Goal: Information Seeking & Learning: Find specific fact

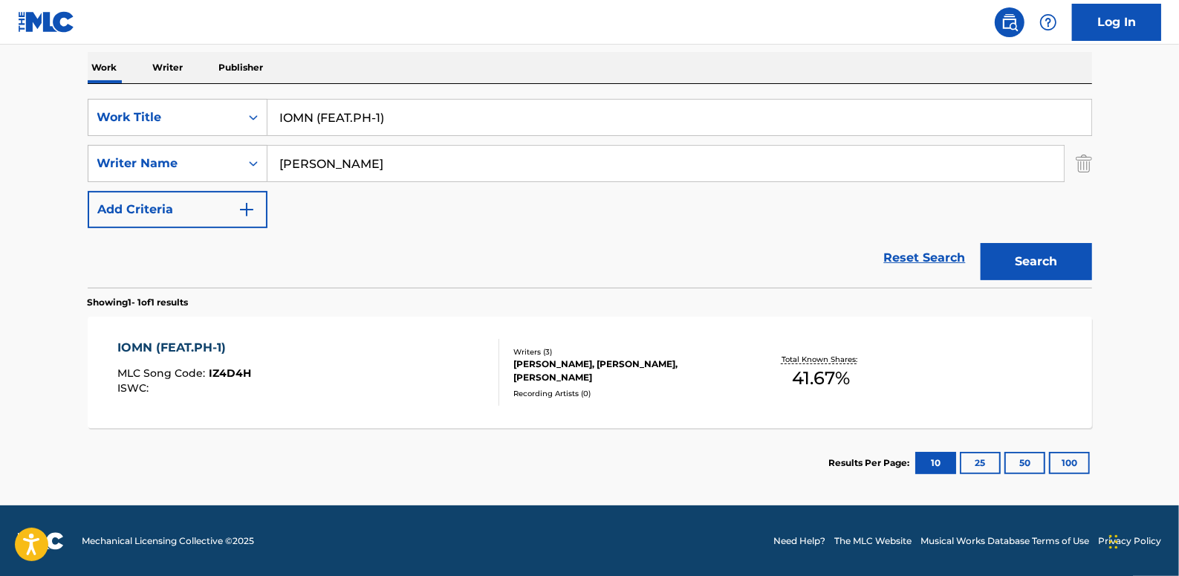
scroll to position [232, 0]
click at [918, 250] on link "Reset Search" at bounding box center [924, 257] width 97 height 33
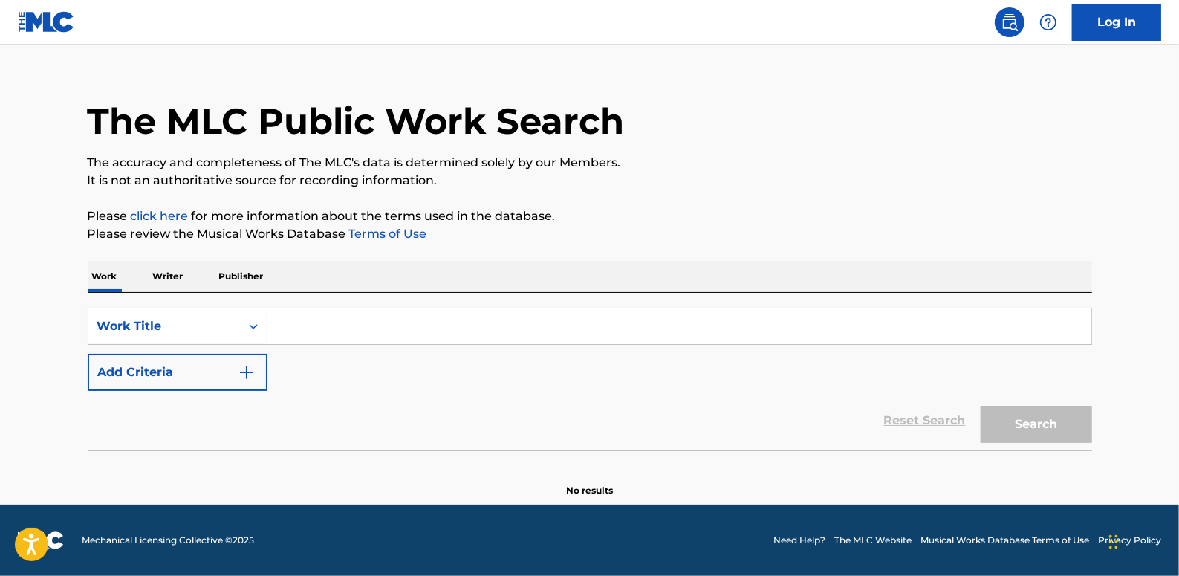
scroll to position [0, 0]
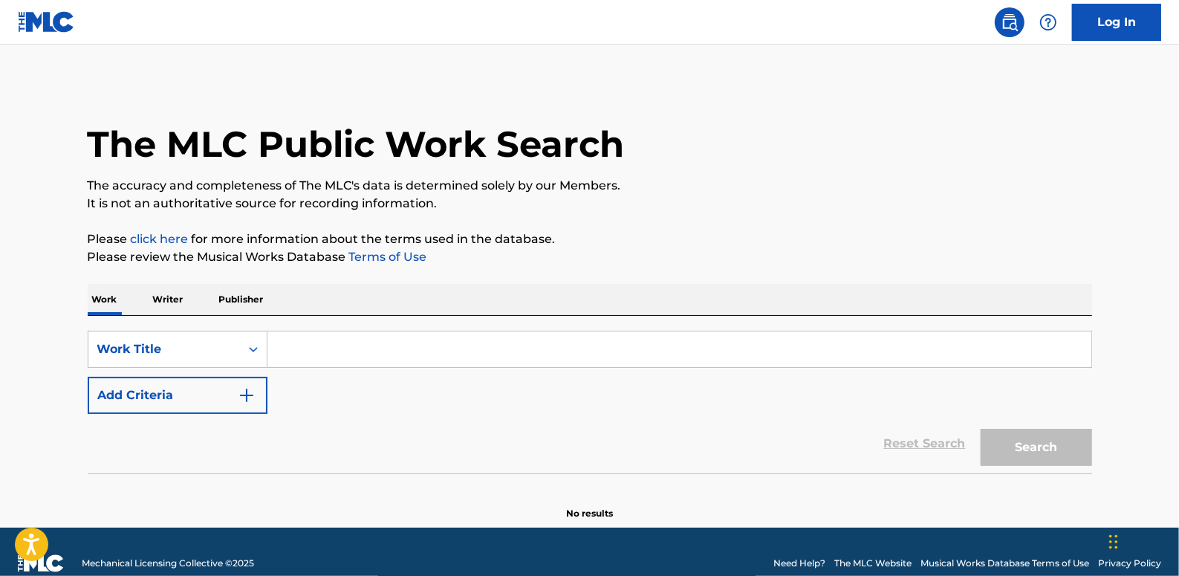
paste input "LEMON SQUEEZE"
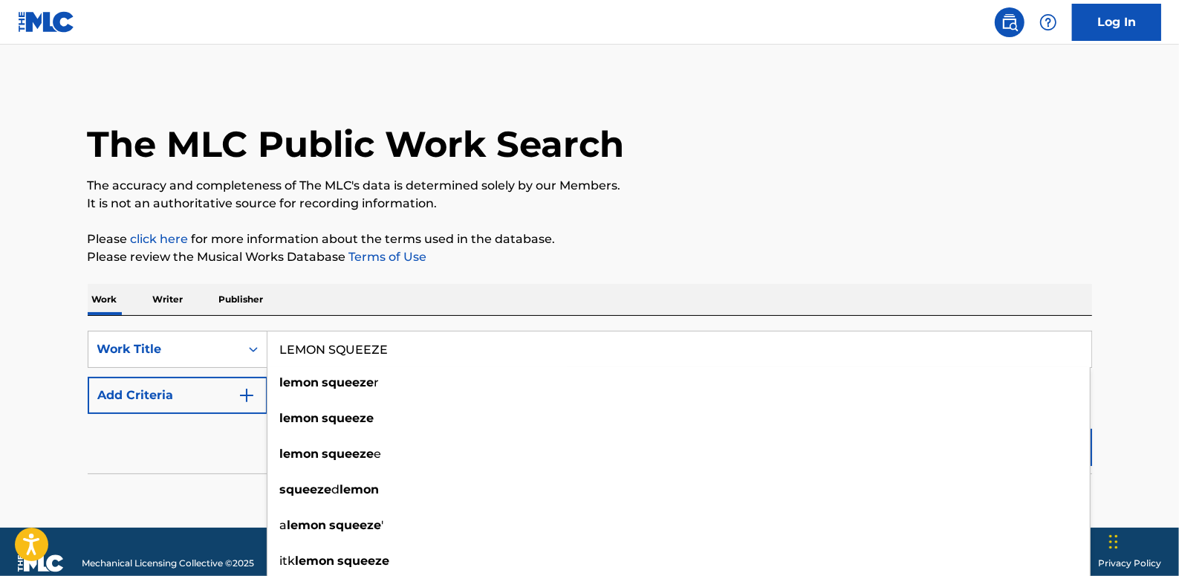
type input "LEMON SQUEEZE"
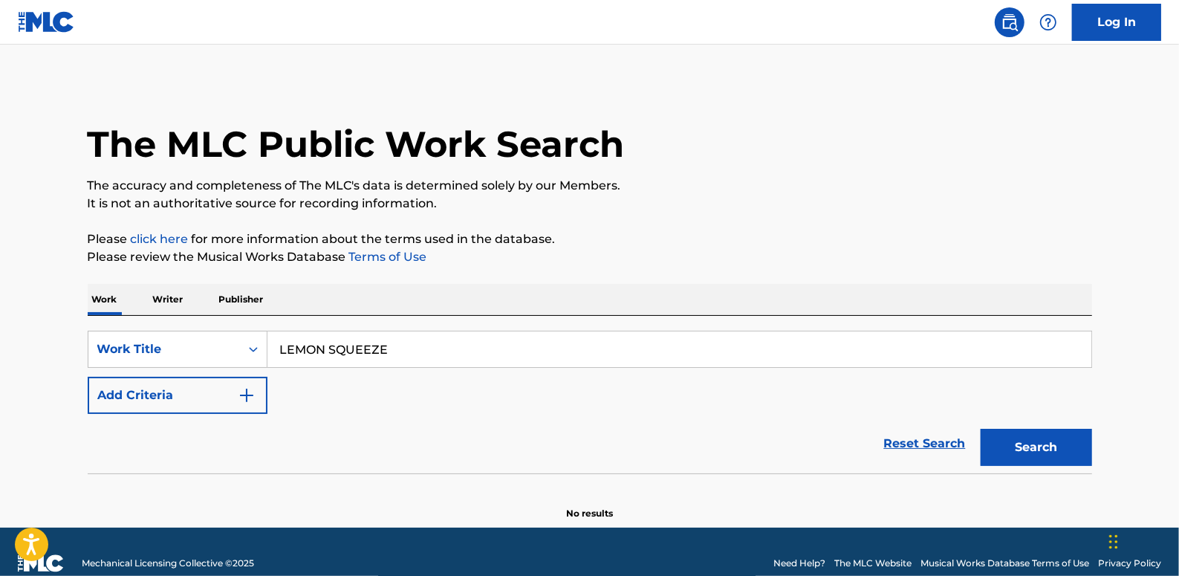
click at [207, 399] on button "Add Criteria" at bounding box center [178, 395] width 180 height 37
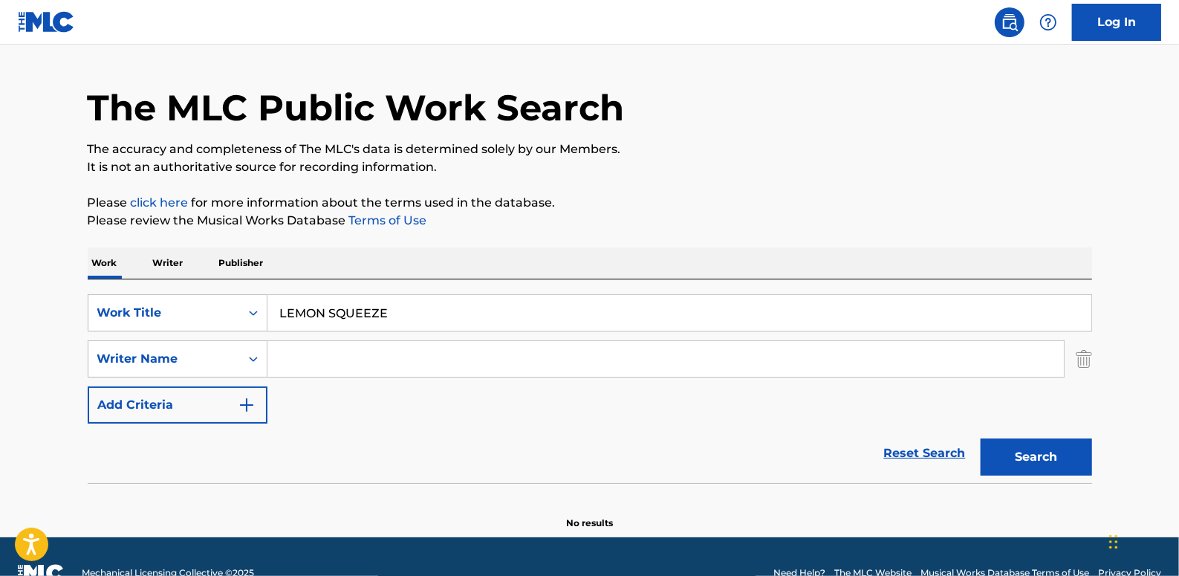
scroll to position [68, 0]
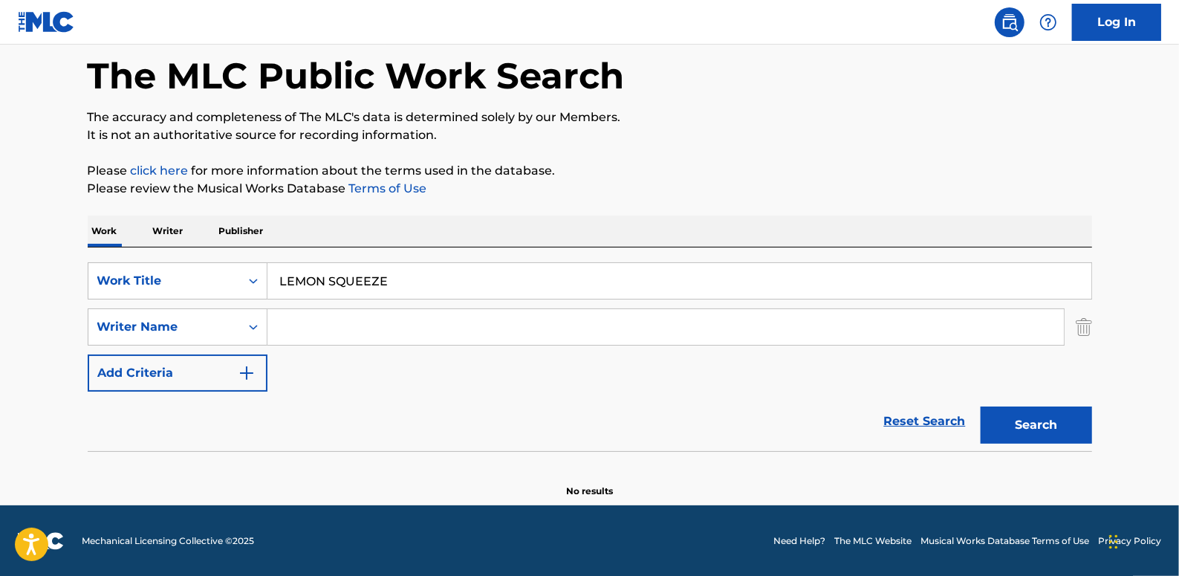
paste input "[PERSON_NAME]"
type input "[PERSON_NAME]"
click at [1053, 417] on button "Search" at bounding box center [1035, 424] width 111 height 37
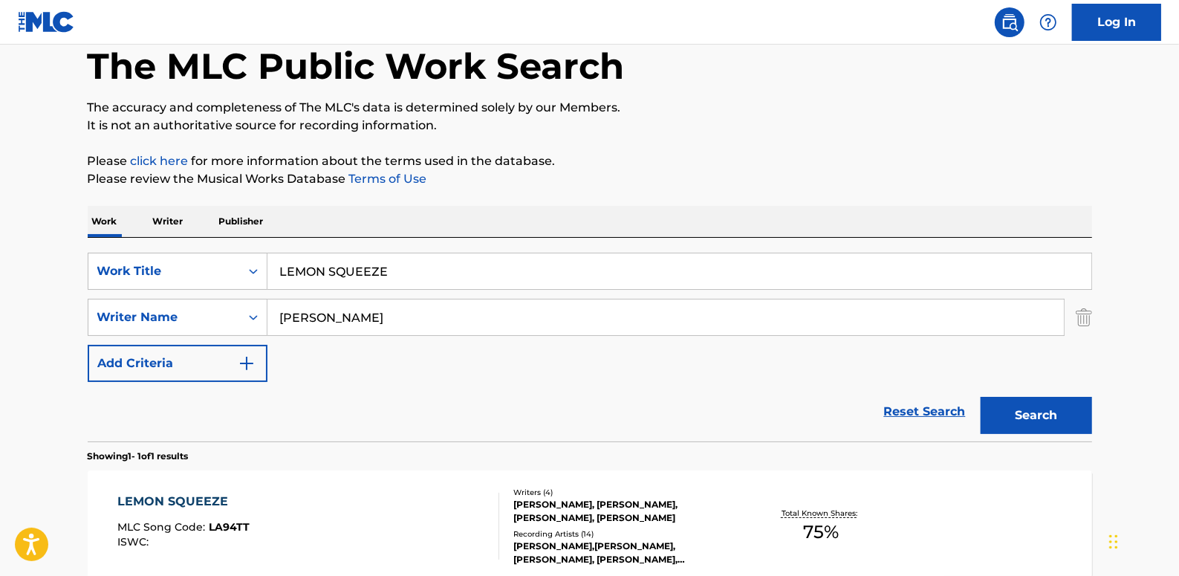
scroll to position [30, 0]
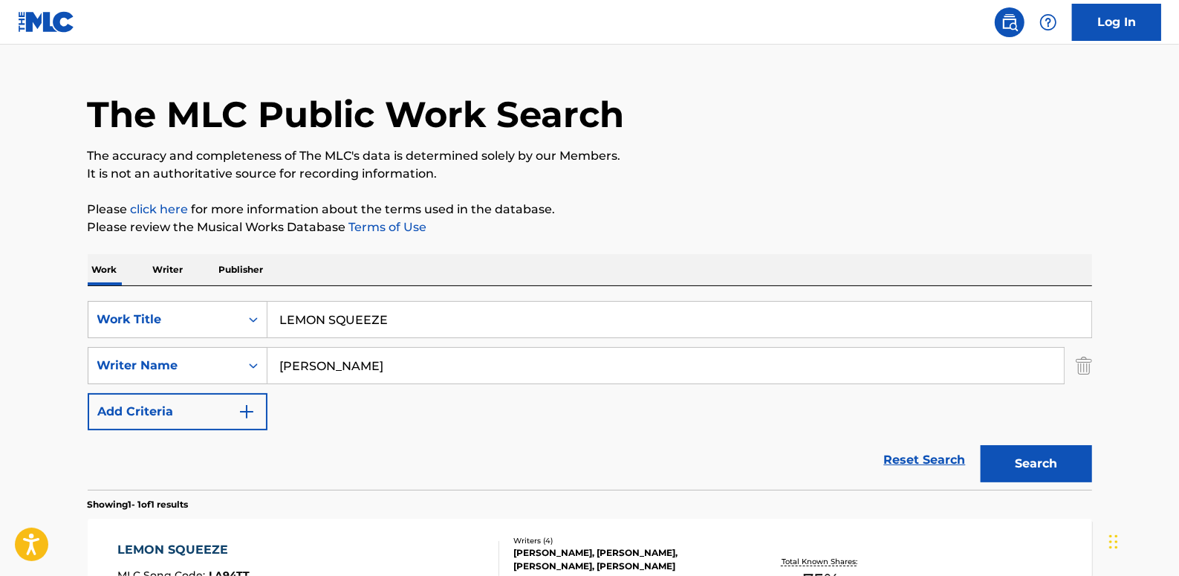
click at [936, 458] on link "Reset Search" at bounding box center [924, 459] width 97 height 33
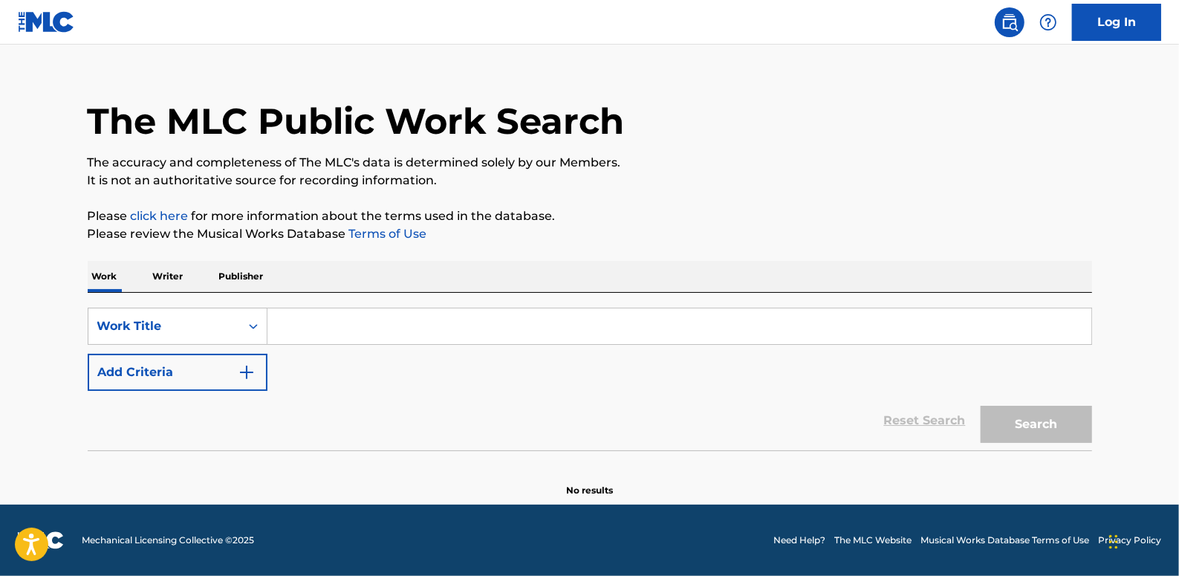
scroll to position [0, 0]
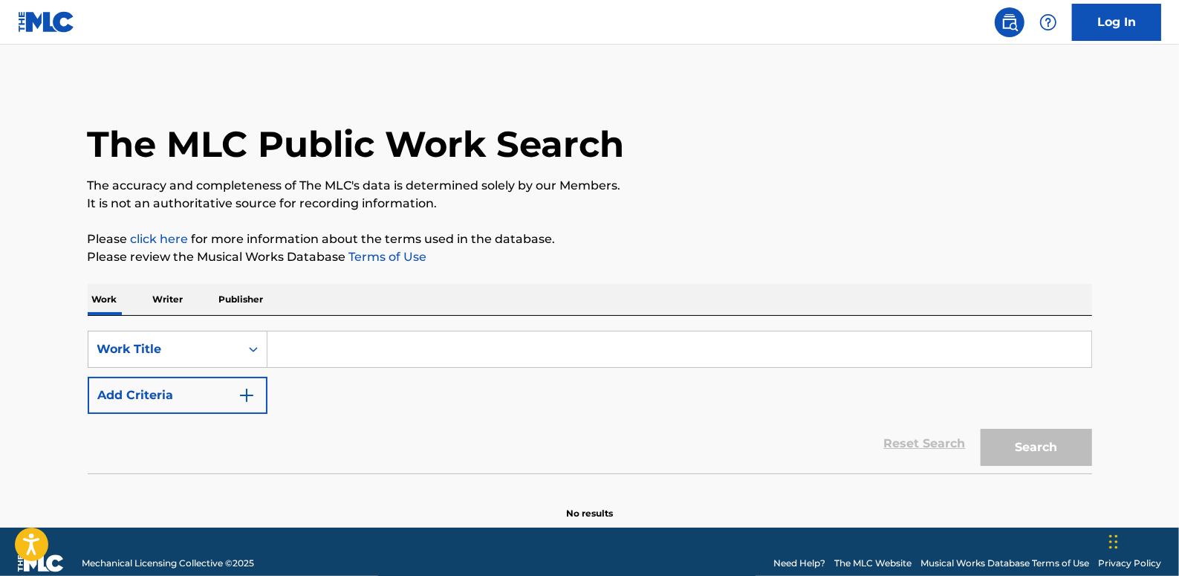
paste input "HERO(FEAT.JUSTHIS GOLDEN)(PROD.GROOVYROOM)"
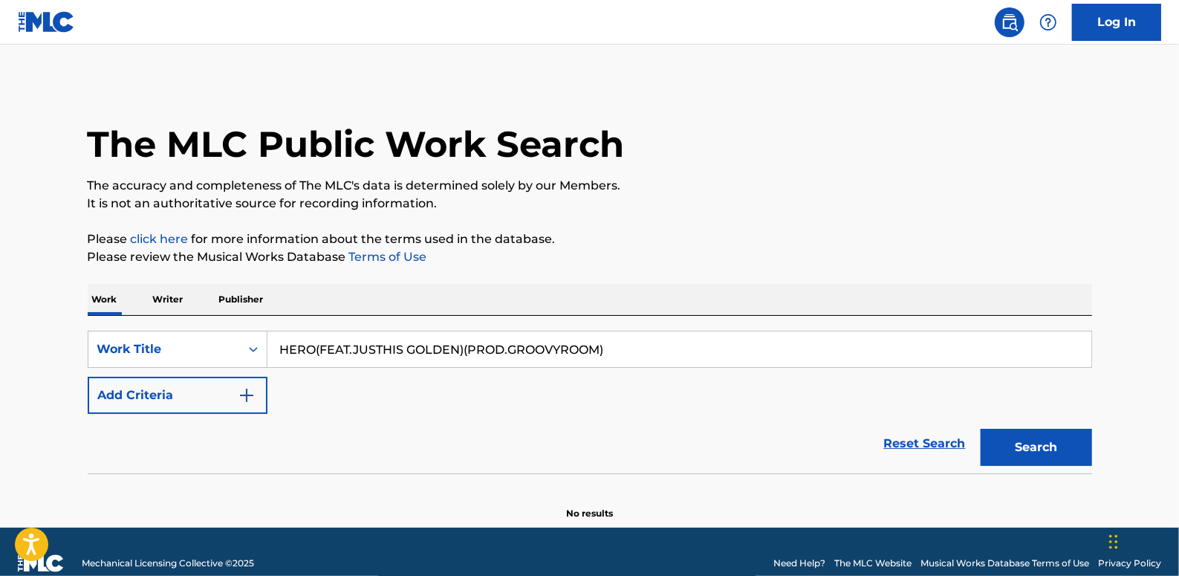
type input "HERO(FEAT.JUSTHIS GOLDEN)(PROD.GROOVYROOM)"
click at [212, 396] on button "Add Criteria" at bounding box center [178, 395] width 180 height 37
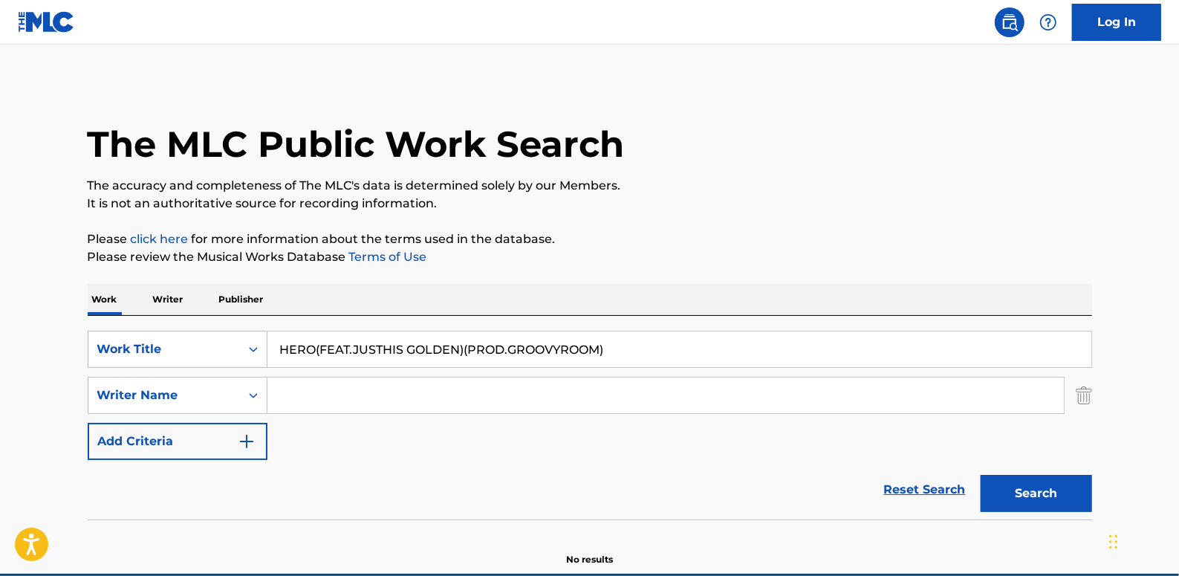
paste input "Panda Khundi"
type input "Panda Khundi"
click at [1024, 486] on button "Search" at bounding box center [1035, 493] width 111 height 37
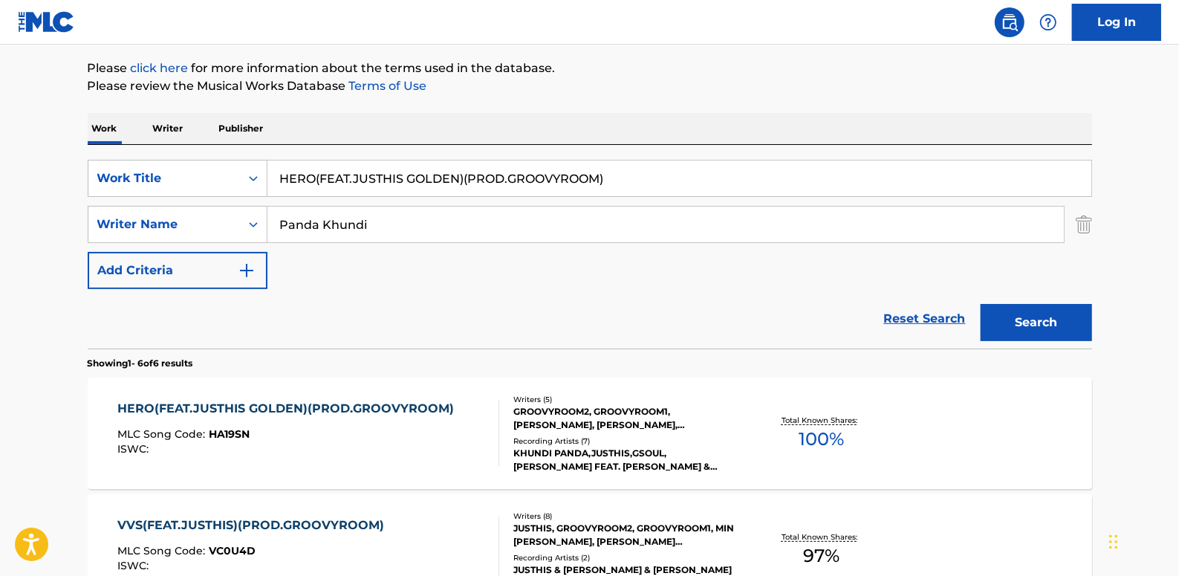
scroll to position [202, 0]
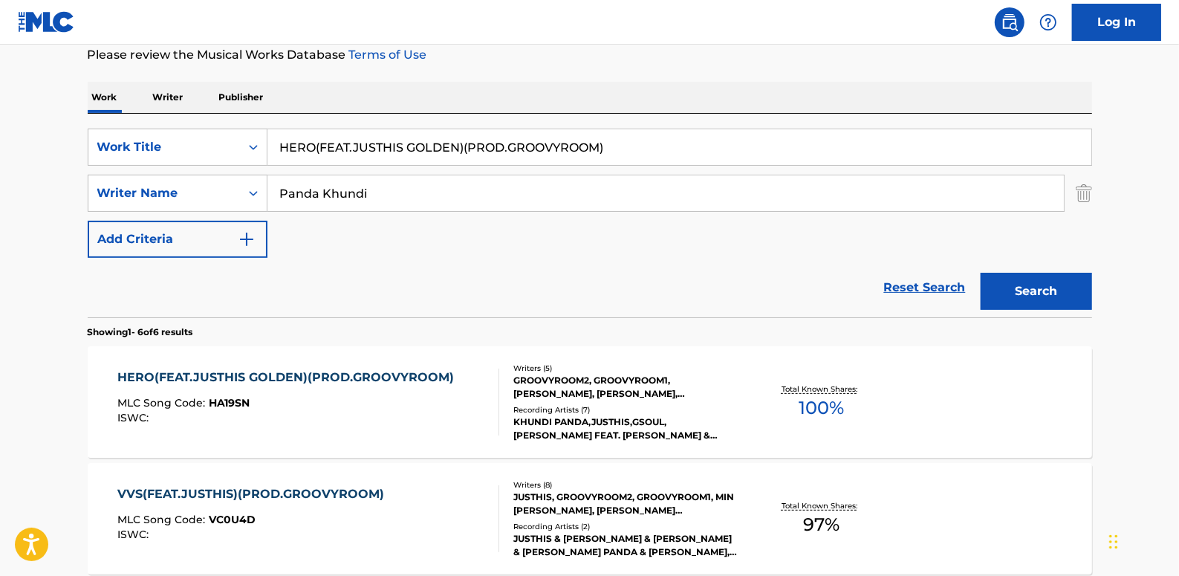
drag, startPoint x: 463, startPoint y: 146, endPoint x: 280, endPoint y: 143, distance: 183.5
click at [280, 143] on input "HERO(FEAT.JUSTHIS GOLDEN)(PROD.GROOVYROOM)" at bounding box center [679, 147] width 824 height 36
click at [919, 287] on link "Reset Search" at bounding box center [924, 287] width 97 height 33
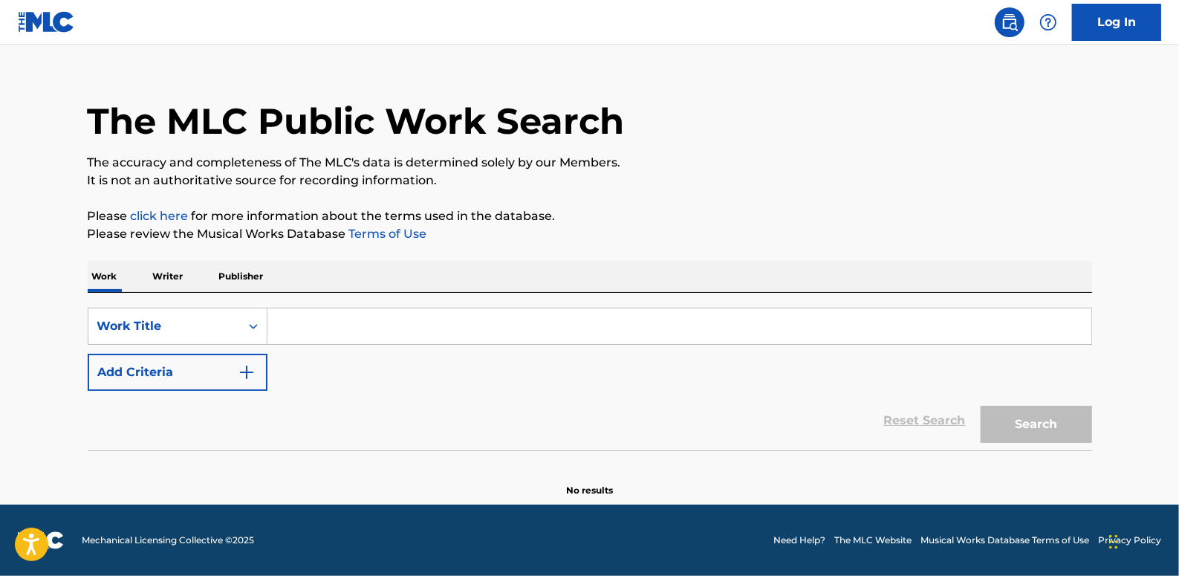
scroll to position [0, 0]
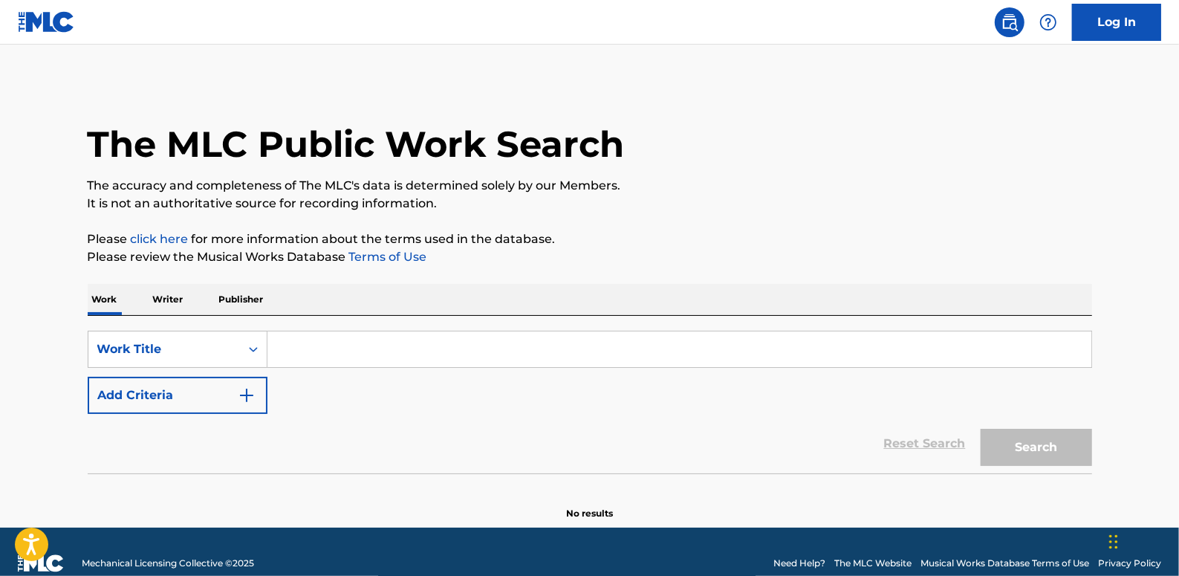
click at [191, 386] on button "Add Criteria" at bounding box center [178, 395] width 180 height 37
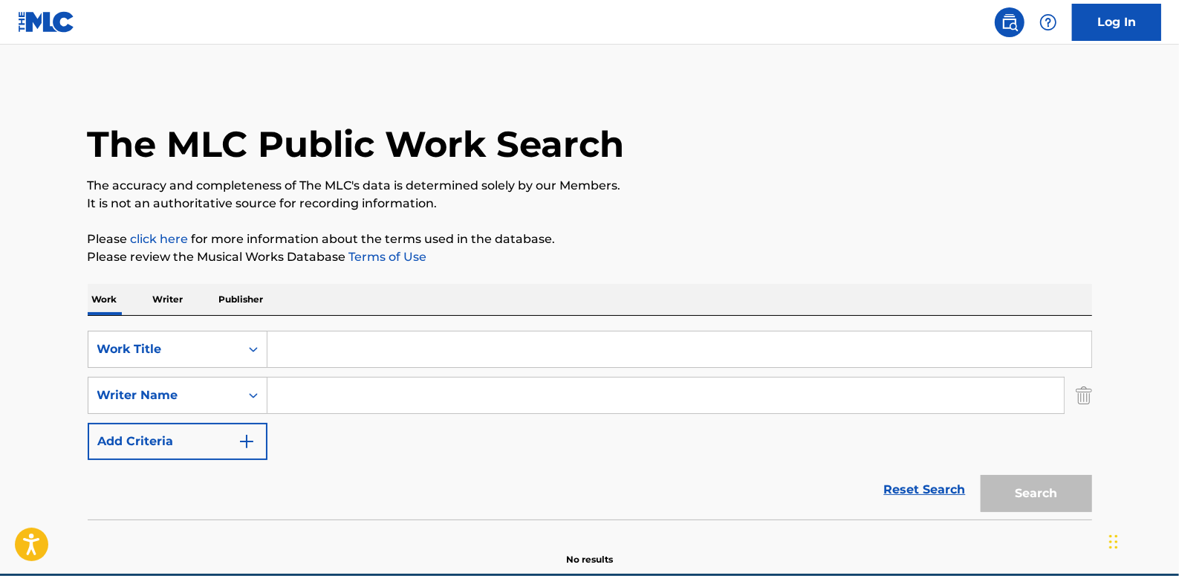
paste input "[PERSON_NAME]"
type input "[PERSON_NAME]"
paste input "NOTORIOUS"
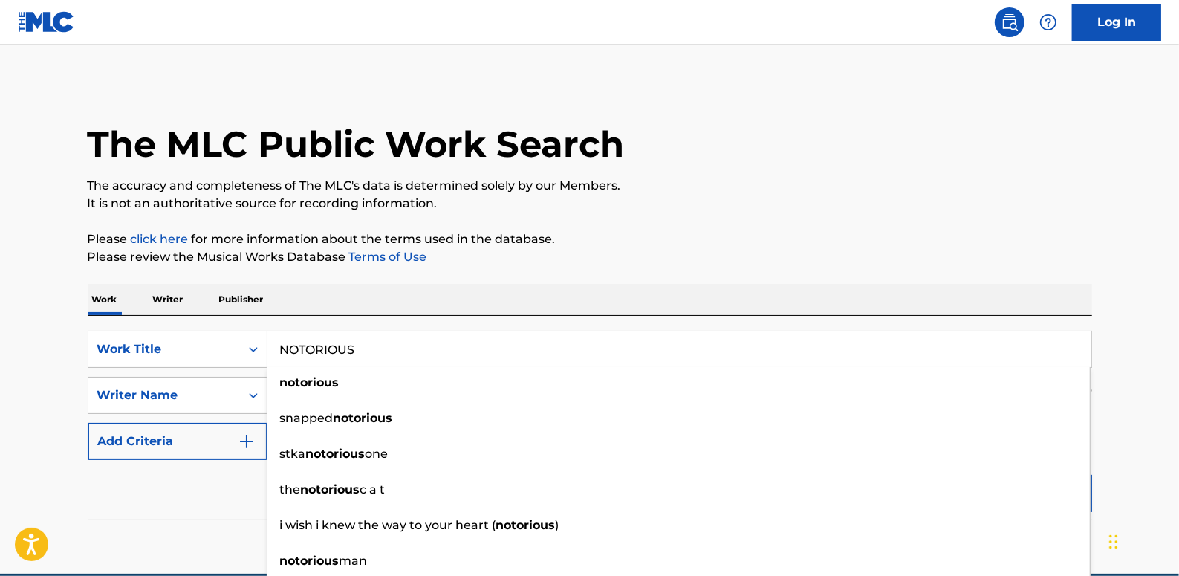
type input "NOTORIOUS"
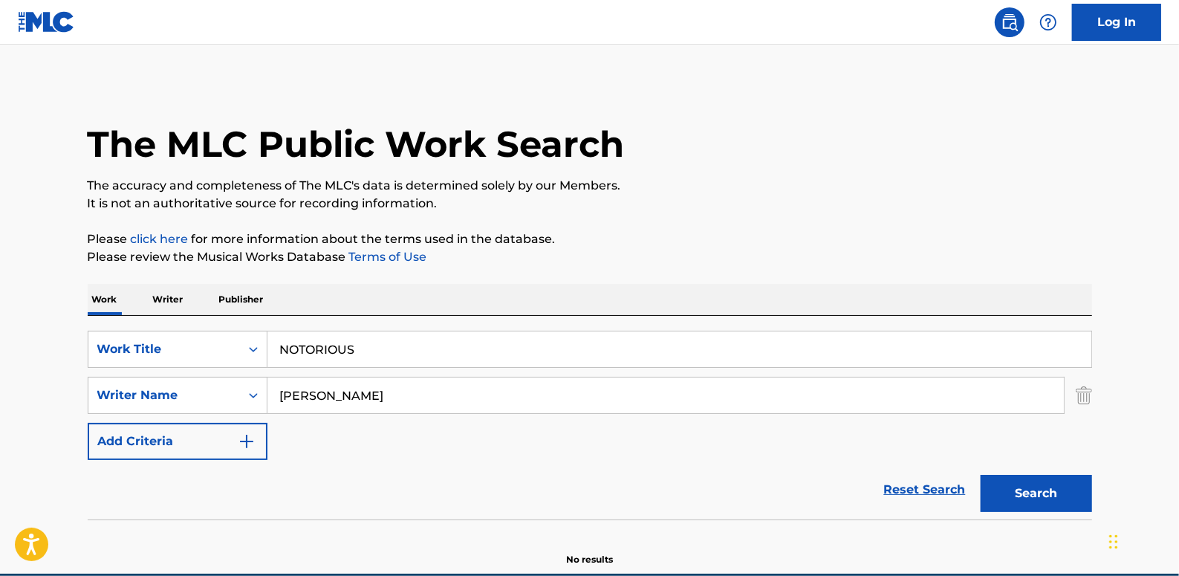
click at [1129, 359] on main "The MLC Public Work Search The accuracy and completeness of The MLC's data is d…" at bounding box center [589, 309] width 1179 height 529
click at [1062, 489] on button "Search" at bounding box center [1035, 493] width 111 height 37
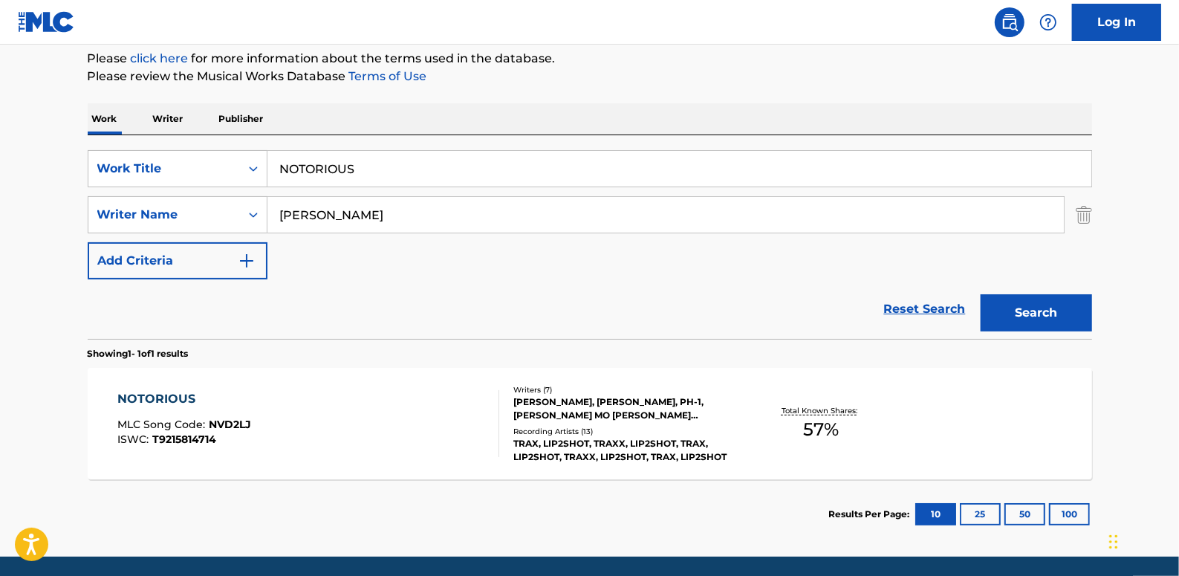
scroll to position [232, 0]
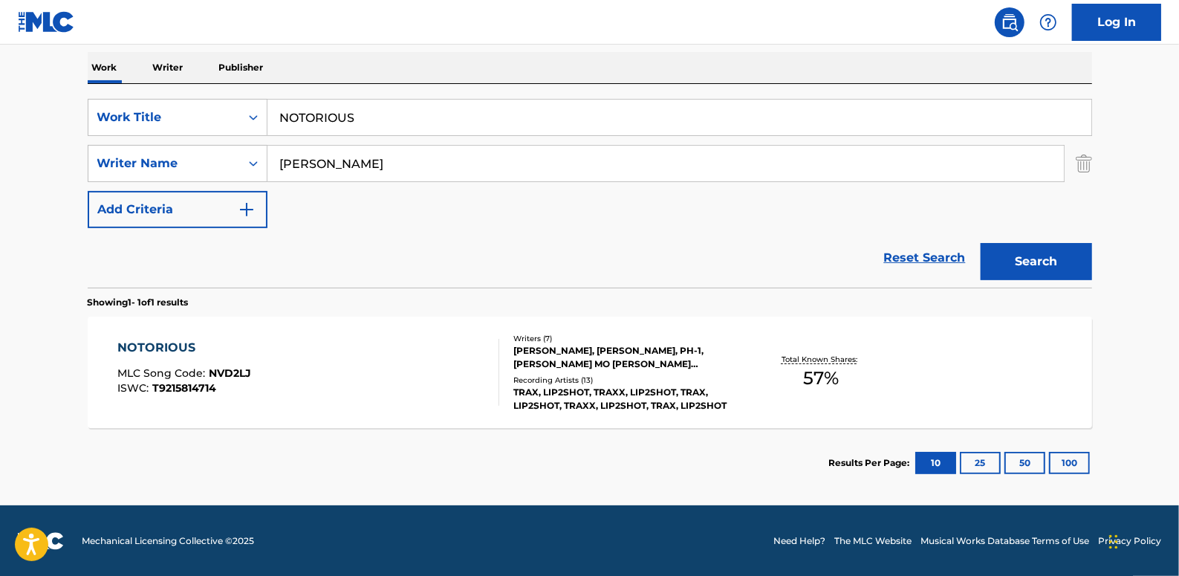
click at [365, 356] on div "NOTORIOUS MLC Song Code : NVD2LJ ISWC : T9215814714" at bounding box center [308, 372] width 382 height 67
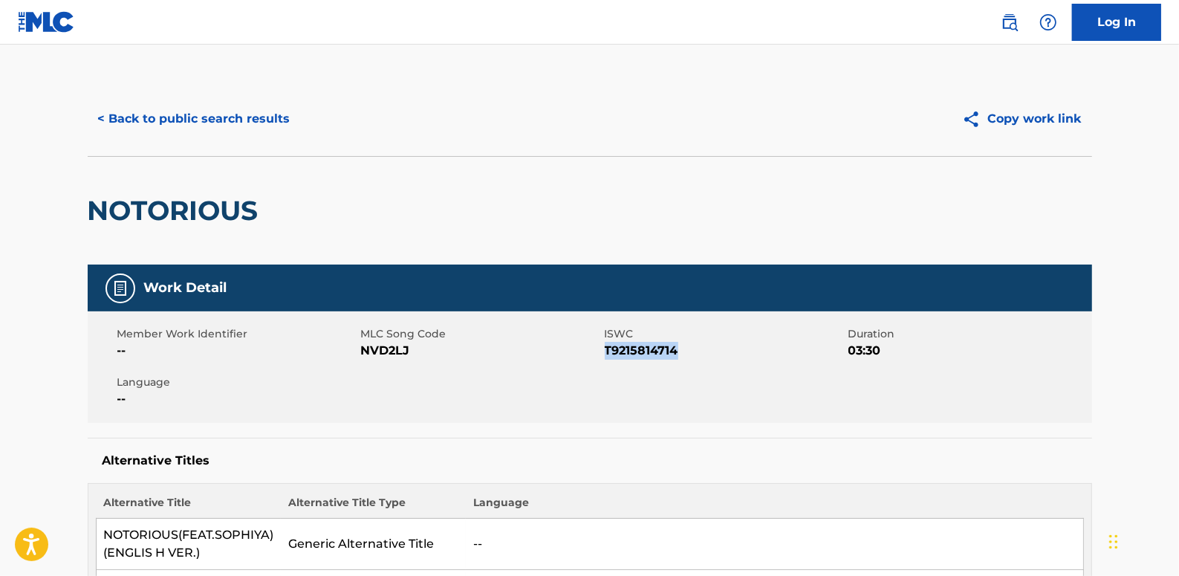
drag, startPoint x: 683, startPoint y: 351, endPoint x: 604, endPoint y: 351, distance: 78.7
click at [605, 351] on span "T9215814714" at bounding box center [725, 351] width 240 height 18
drag, startPoint x: 604, startPoint y: 351, endPoint x: 615, endPoint y: 351, distance: 11.2
copy span "T9215814714"
click at [217, 118] on button "< Back to public search results" at bounding box center [194, 118] width 213 height 37
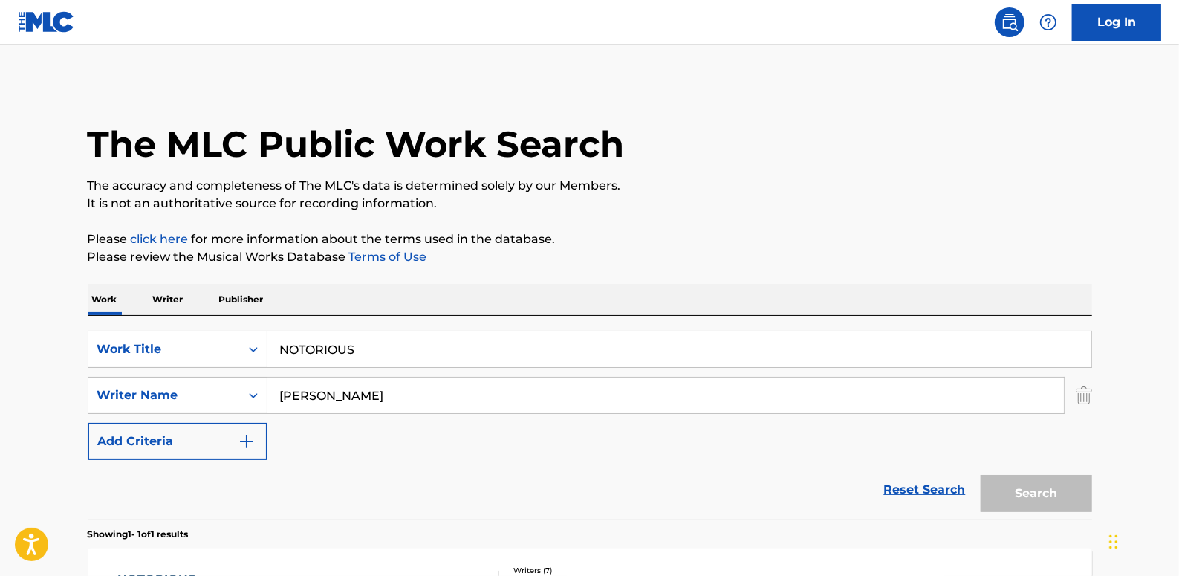
scroll to position [148, 0]
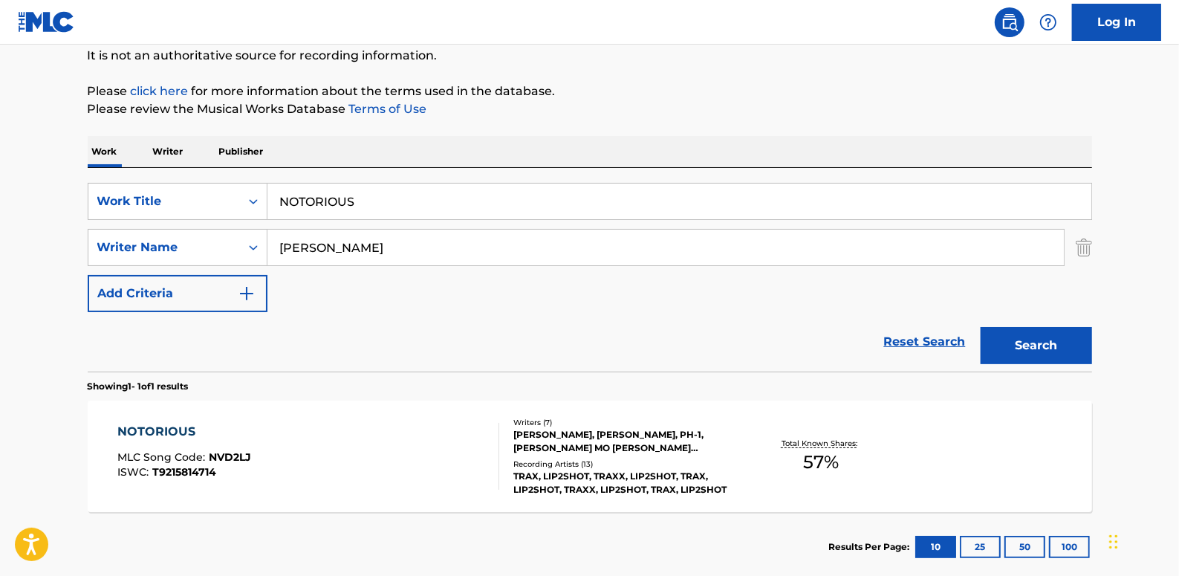
click at [916, 337] on link "Reset Search" at bounding box center [924, 341] width 97 height 33
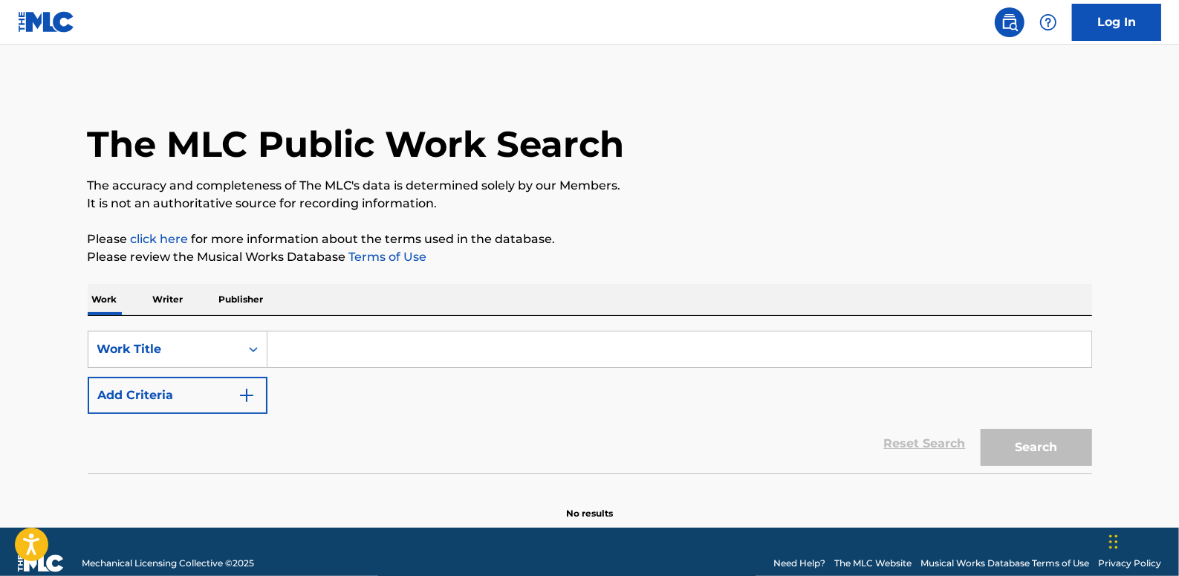
paste input "EVERYDAY(FEAT.LIL CHERRY SEBII)"
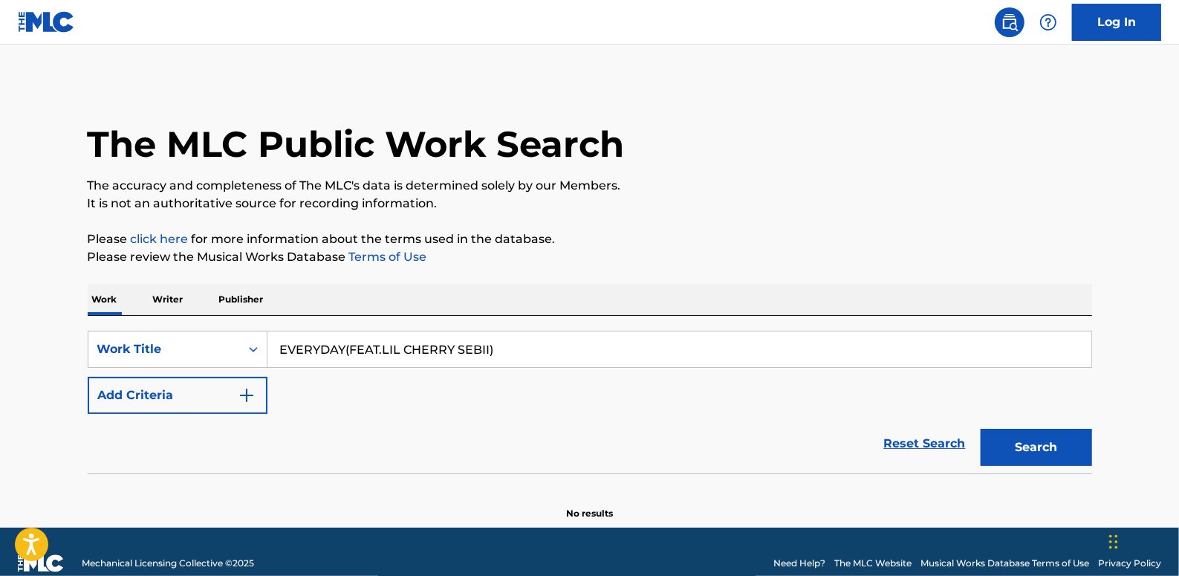
type input "EVERYDAY(FEAT.LIL CHERRY SEBII)"
click at [208, 399] on button "Add Criteria" at bounding box center [178, 395] width 180 height 37
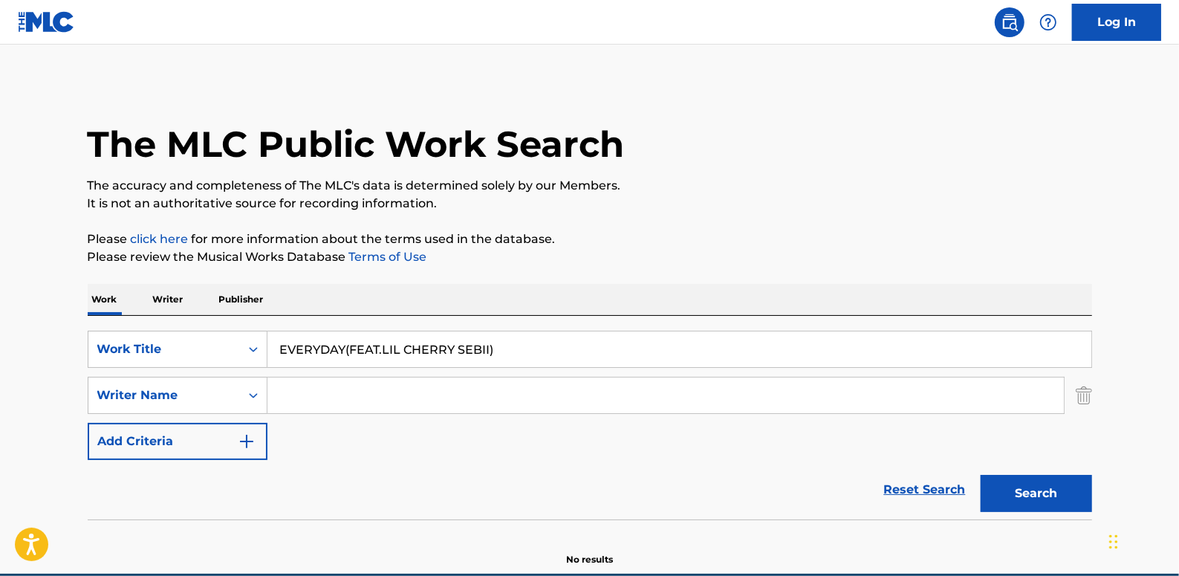
paste input "[PERSON_NAME]"
type input "[PERSON_NAME]"
click at [1088, 489] on button "Search" at bounding box center [1035, 493] width 111 height 37
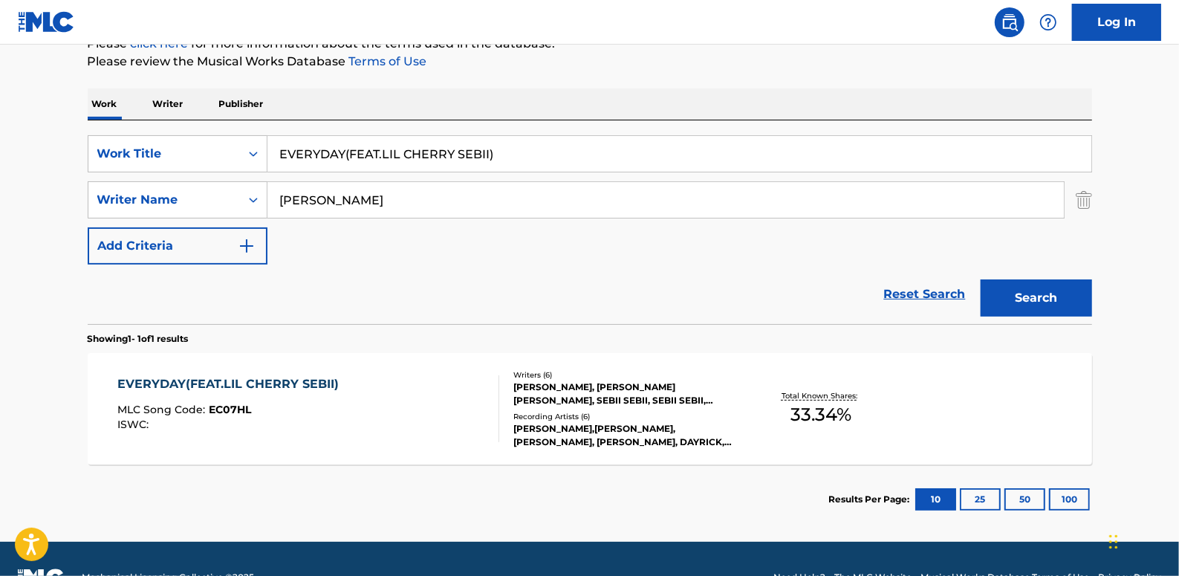
scroll to position [202, 0]
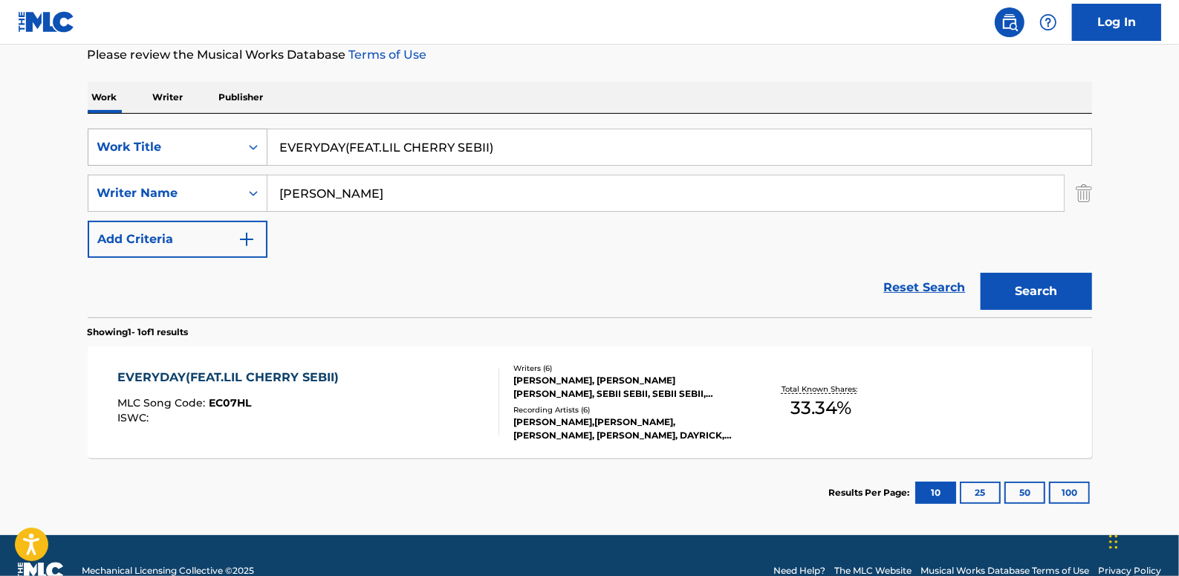
drag, startPoint x: 509, startPoint y: 147, endPoint x: 264, endPoint y: 138, distance: 244.5
click at [264, 138] on div "SearchWithCriteria89b58974-b7fc-4c3b-8f48-836f989d0028 Work Title EVERYDAY(FEAT…" at bounding box center [590, 146] width 1004 height 37
drag, startPoint x: 940, startPoint y: 283, endPoint x: 440, endPoint y: 269, distance: 500.8
click at [937, 283] on link "Reset Search" at bounding box center [924, 287] width 97 height 33
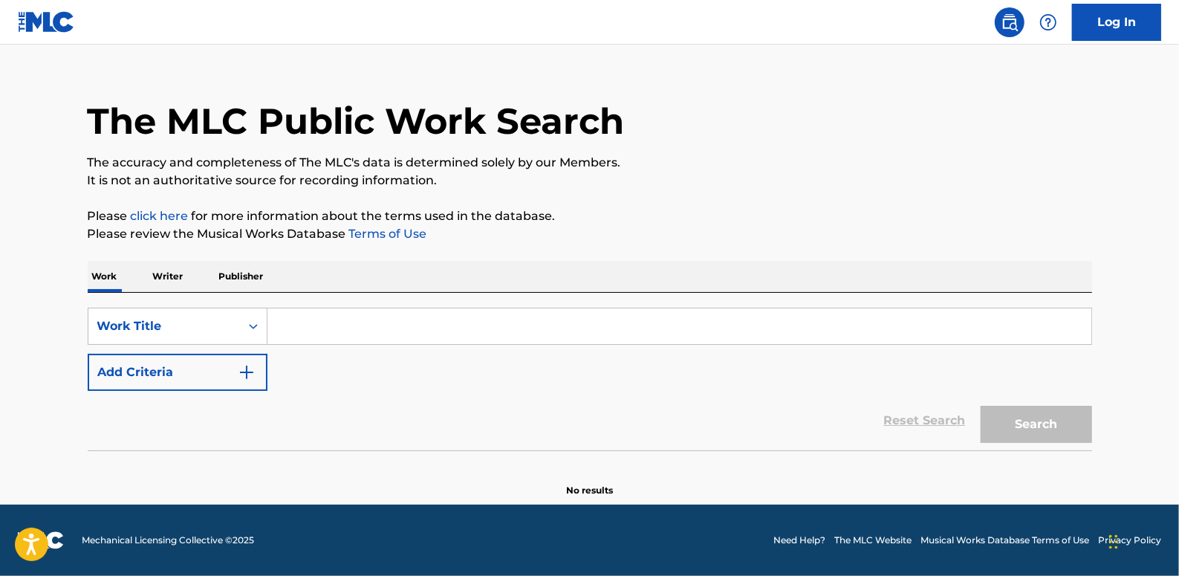
scroll to position [0, 0]
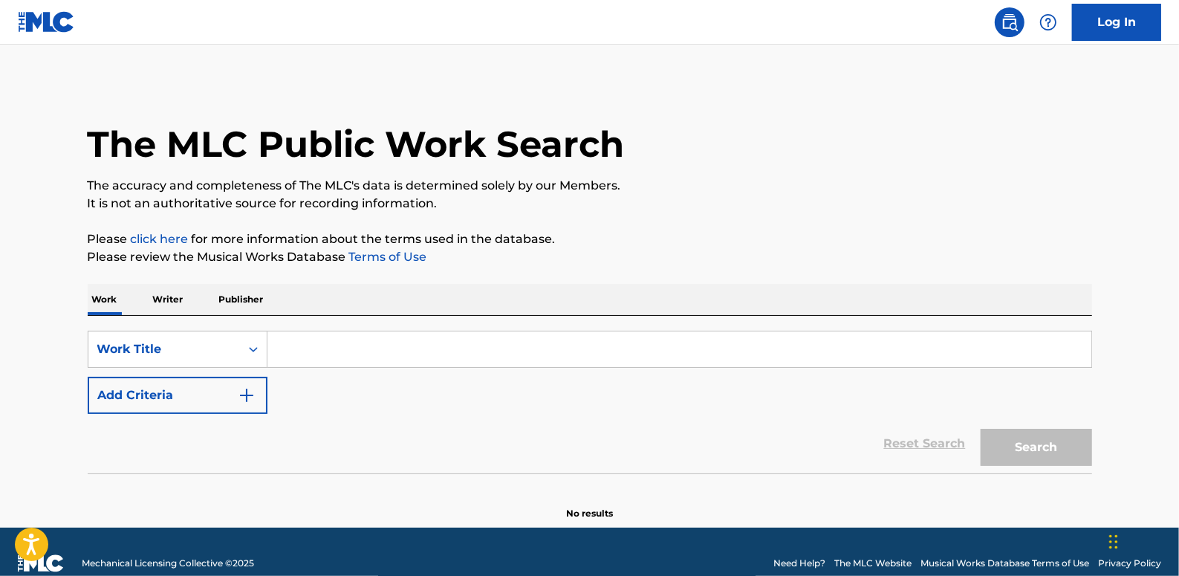
paste input "CHICKEN BANG BANG (PROD.PEEJAY)"
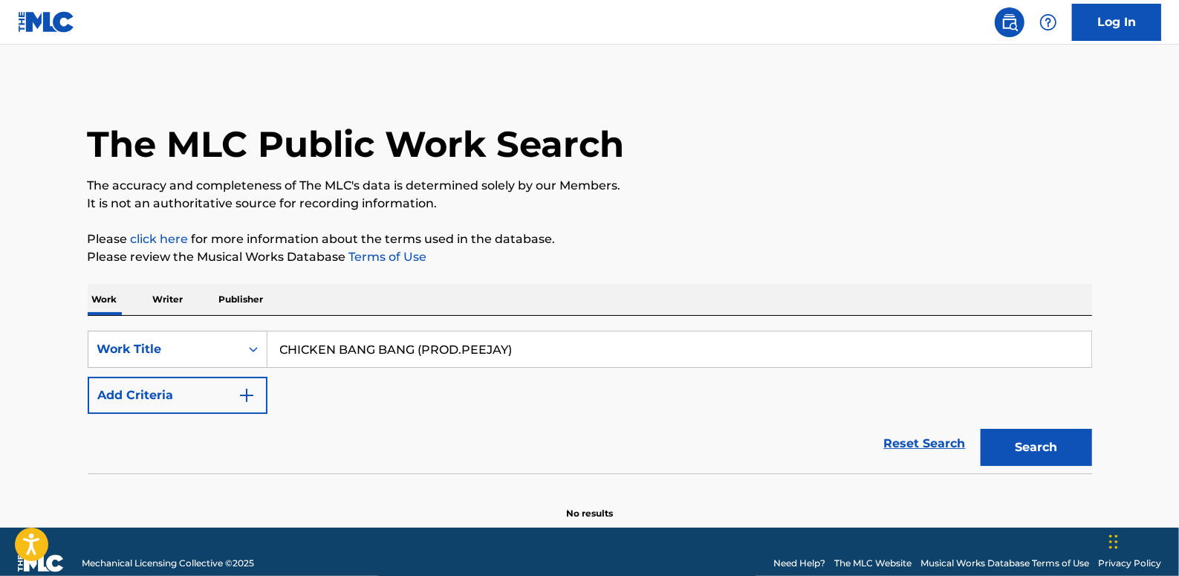
type input "CHICKEN BANG BANG (PROD.PEEJAY)"
click at [195, 388] on button "Add Criteria" at bounding box center [178, 395] width 180 height 37
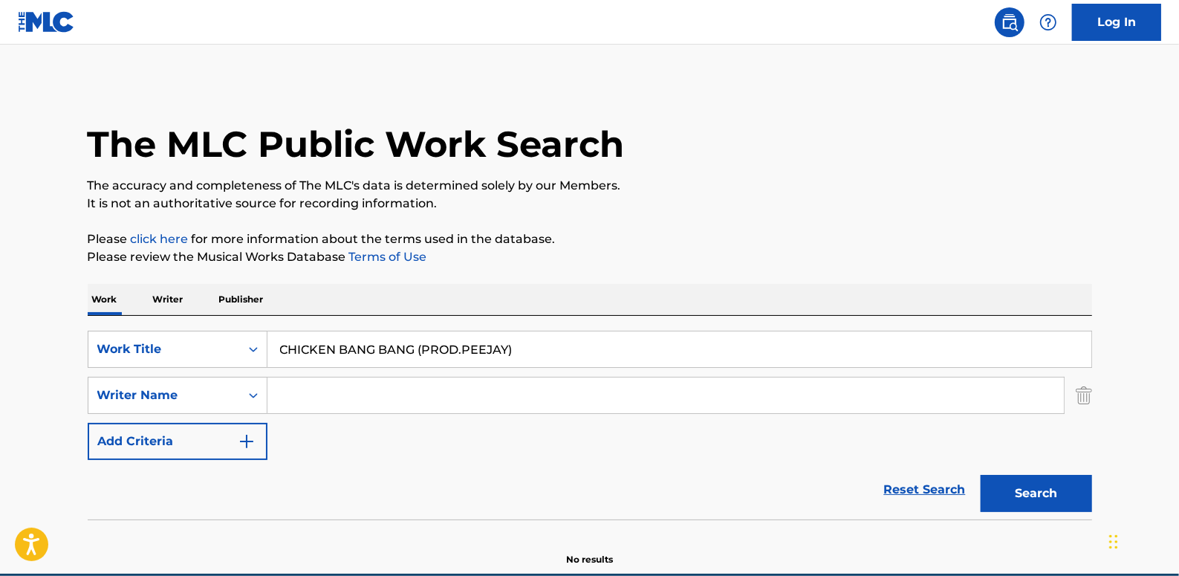
paste input "[PERSON_NAME]"
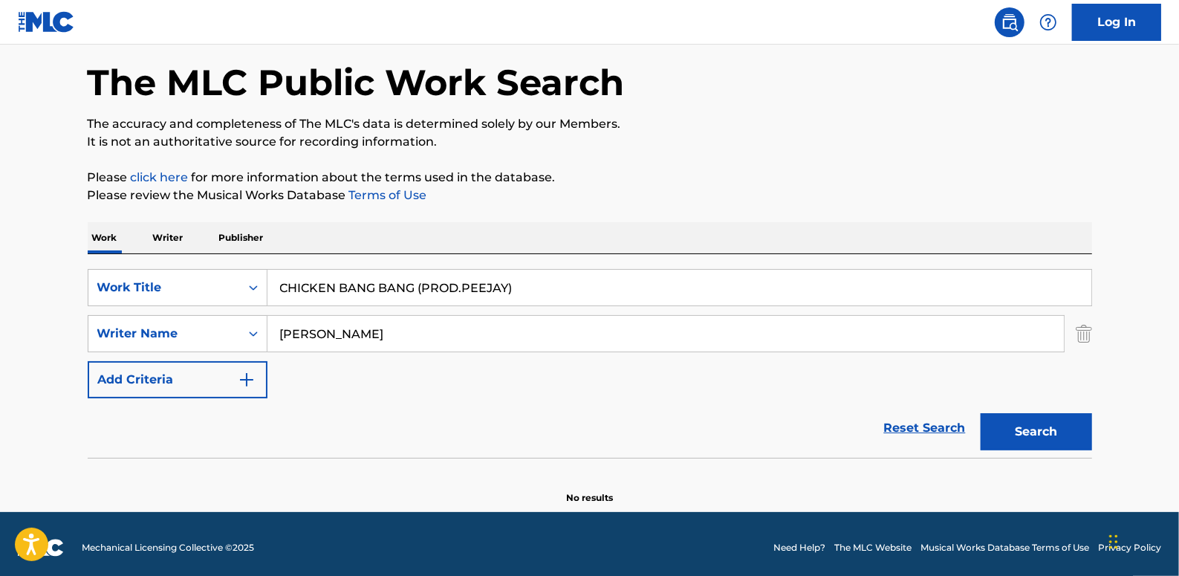
scroll to position [68, 0]
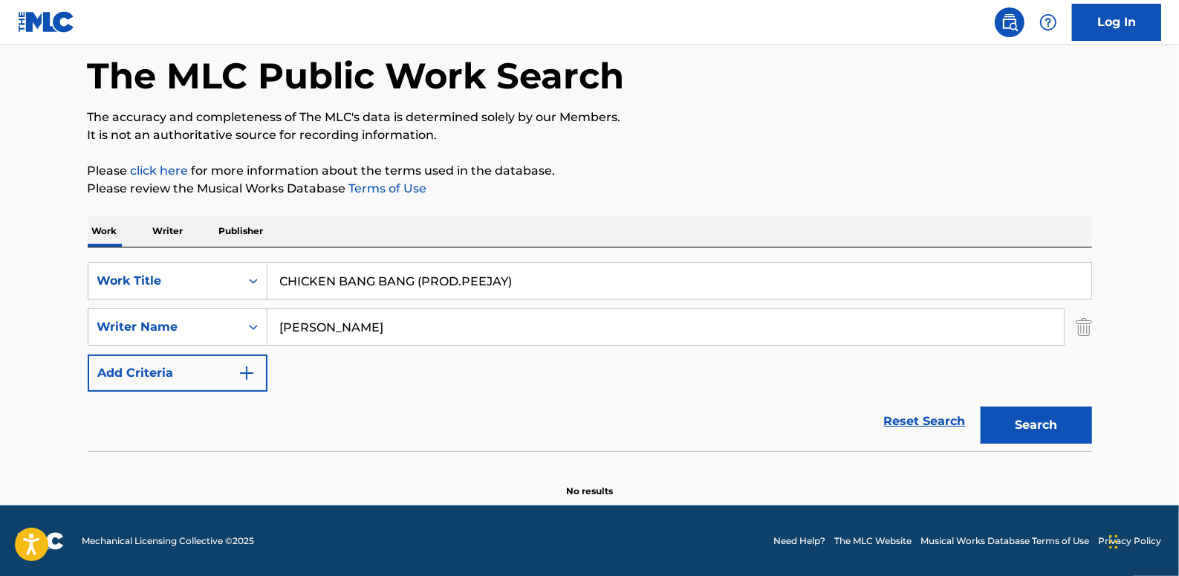
type input "[PERSON_NAME]"
click at [1051, 425] on button "Search" at bounding box center [1035, 424] width 111 height 37
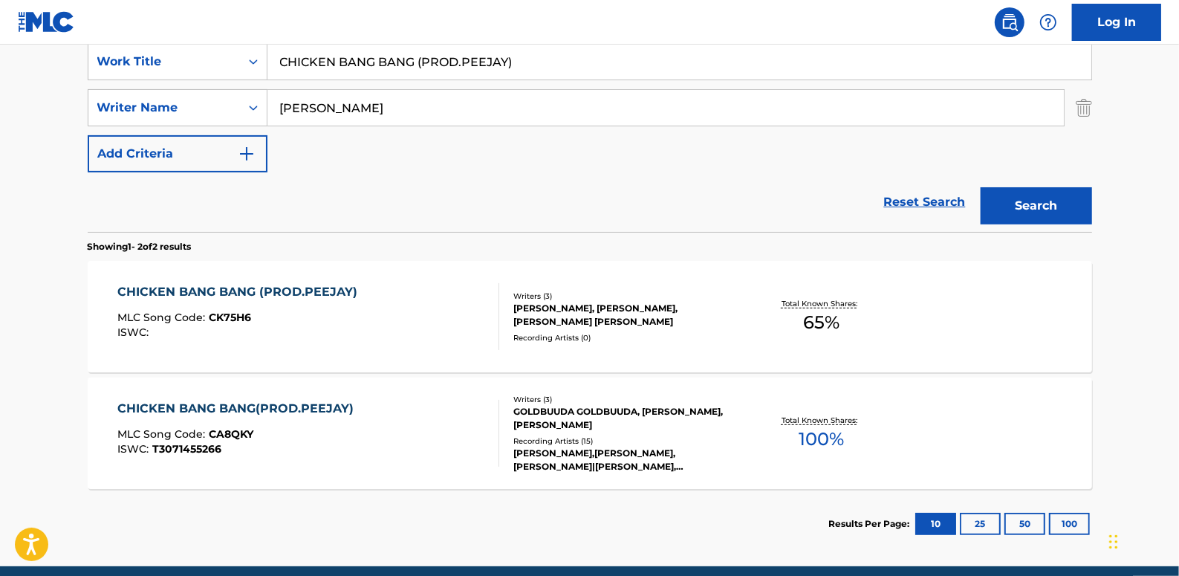
scroll to position [339, 0]
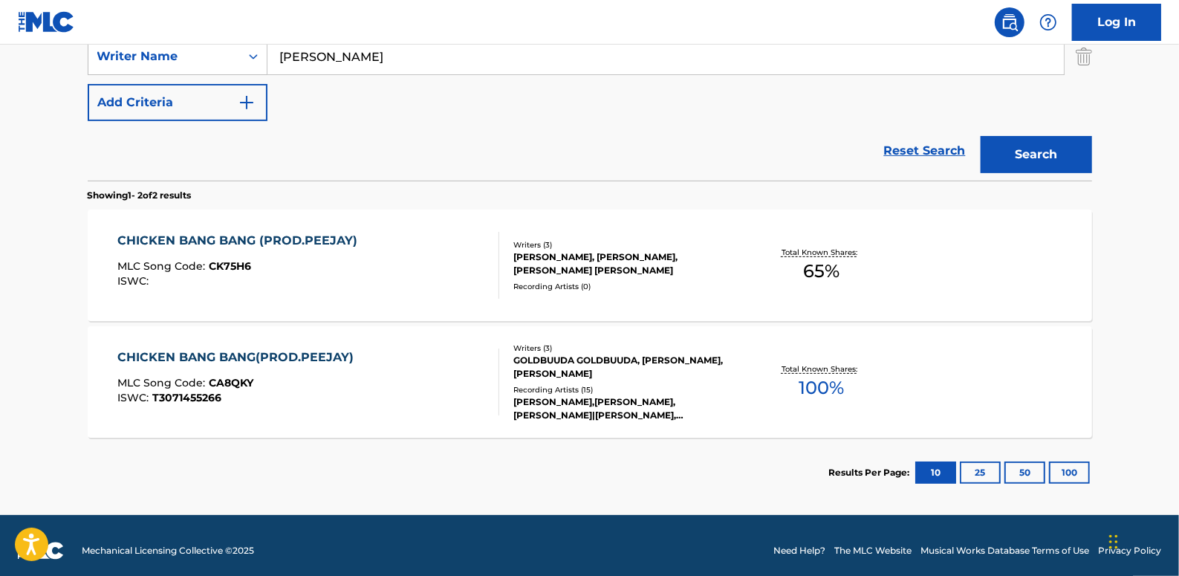
click at [408, 385] on div "CHICKEN BANG BANG(PROD.PEEJAY) MLC Song Code : CA8QKY ISWC : T3071455266" at bounding box center [308, 381] width 382 height 67
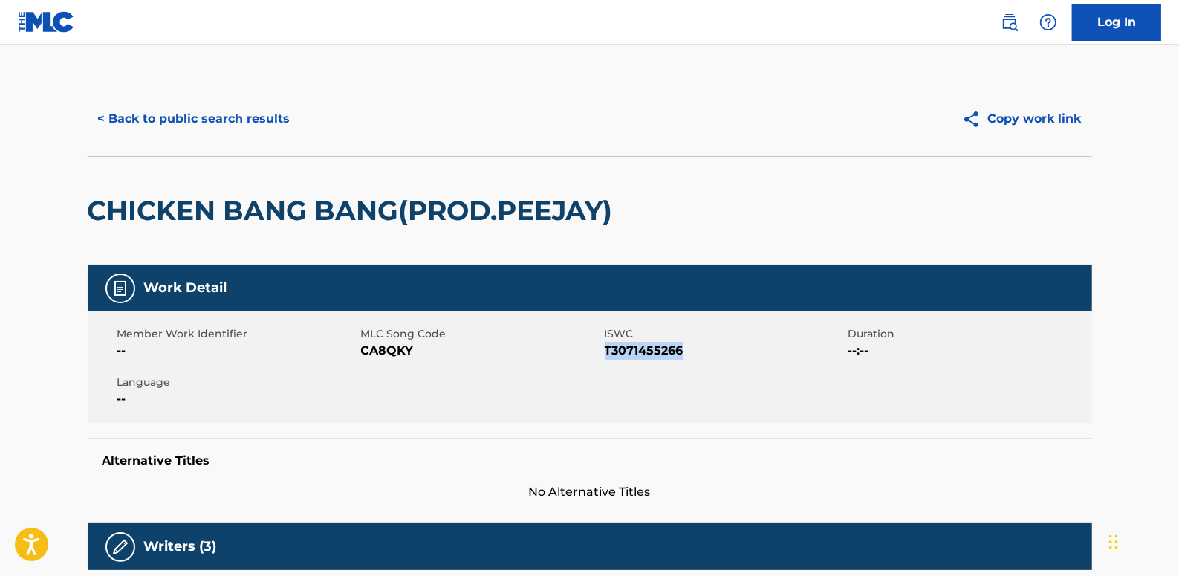
drag, startPoint x: 695, startPoint y: 353, endPoint x: 607, endPoint y: 348, distance: 88.5
click at [607, 348] on span "T3071455266" at bounding box center [725, 351] width 240 height 18
drag, startPoint x: 607, startPoint y: 348, endPoint x: 625, endPoint y: 351, distance: 18.2
copy span "T3071455266"
drag, startPoint x: 415, startPoint y: 350, endPoint x: 363, endPoint y: 351, distance: 52.0
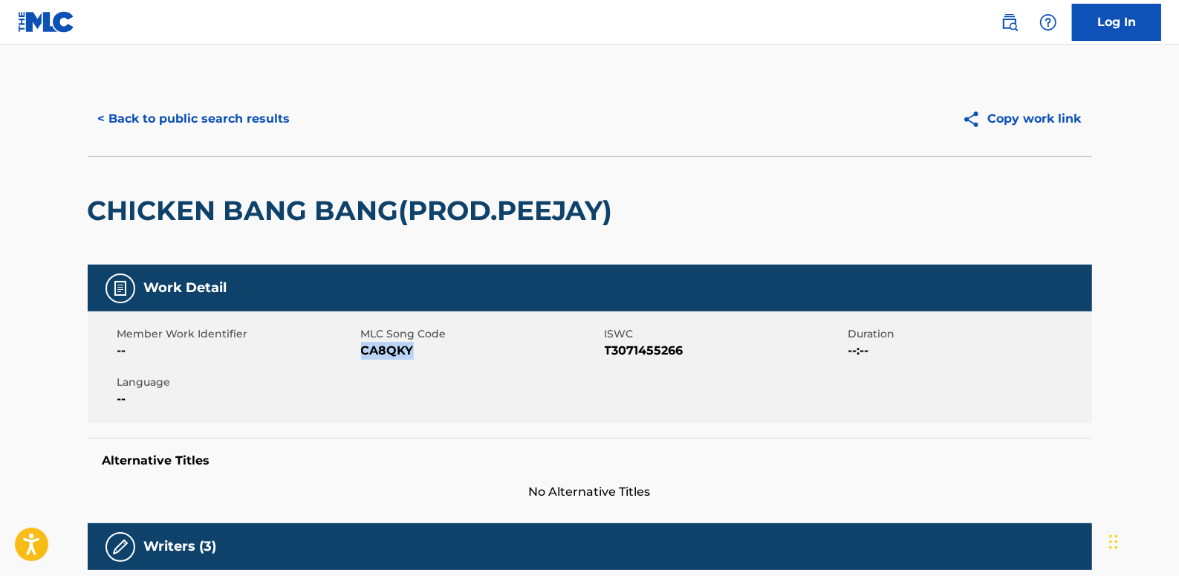
click at [363, 351] on span "CA8QKY" at bounding box center [481, 351] width 240 height 18
drag, startPoint x: 363, startPoint y: 351, endPoint x: 378, endPoint y: 350, distance: 14.9
copy span "CA8QKY"
drag, startPoint x: 686, startPoint y: 354, endPoint x: 613, endPoint y: 352, distance: 73.5
click at [607, 352] on span "T3071455266" at bounding box center [725, 351] width 240 height 18
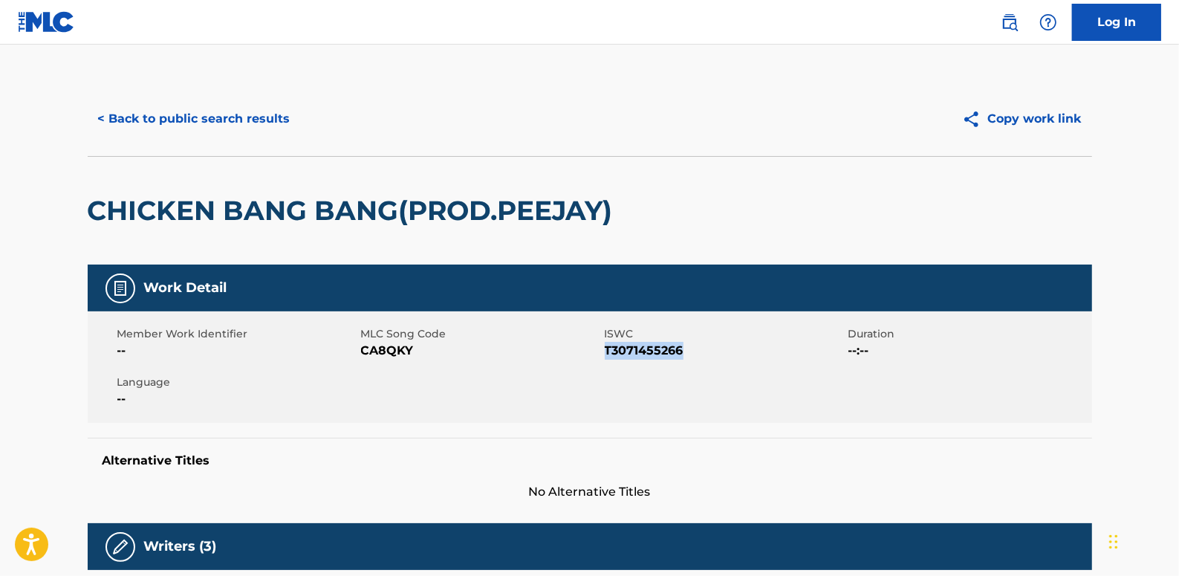
drag, startPoint x: 613, startPoint y: 352, endPoint x: 622, endPoint y: 352, distance: 8.9
copy span "T3071455266"
drag, startPoint x: 262, startPoint y: 121, endPoint x: 250, endPoint y: 120, distance: 12.7
click at [258, 123] on button "< Back to public search results" at bounding box center [194, 118] width 213 height 37
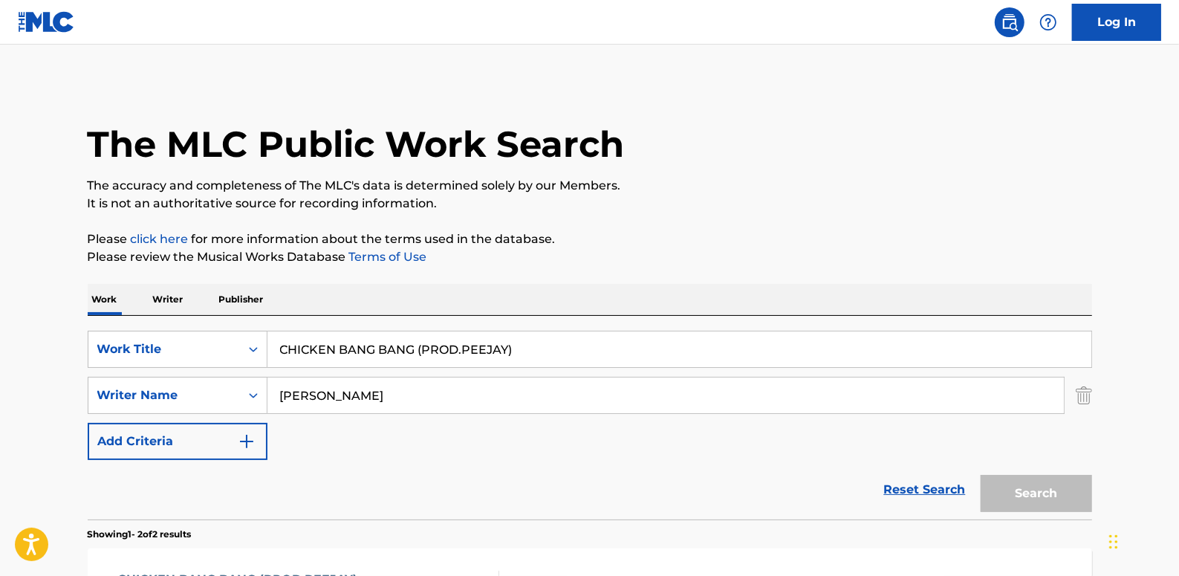
scroll to position [264, 0]
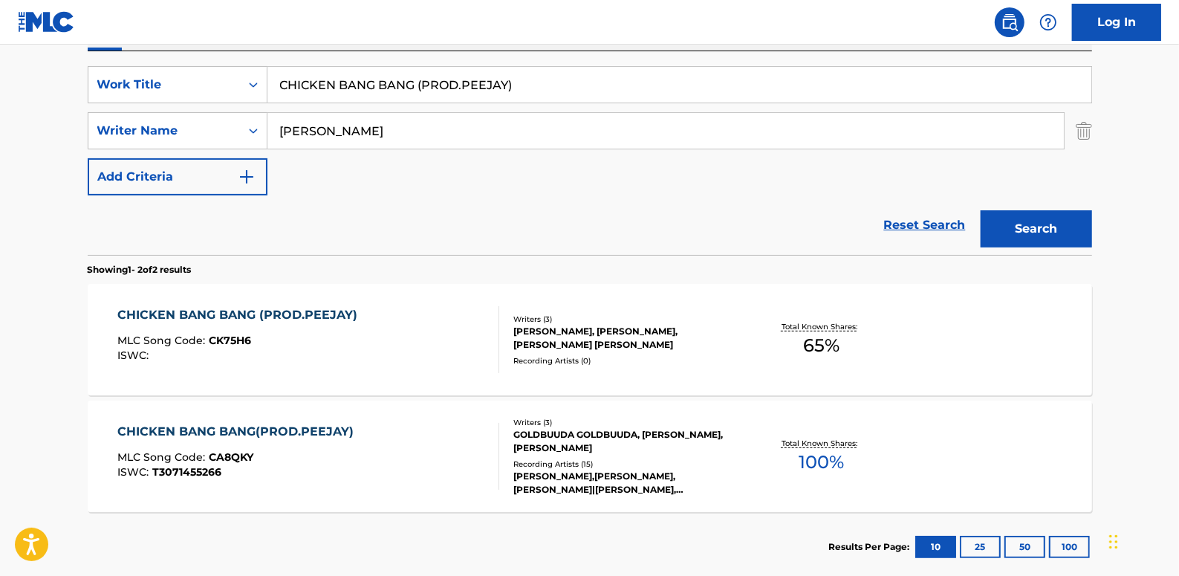
click at [905, 223] on link "Reset Search" at bounding box center [924, 225] width 97 height 33
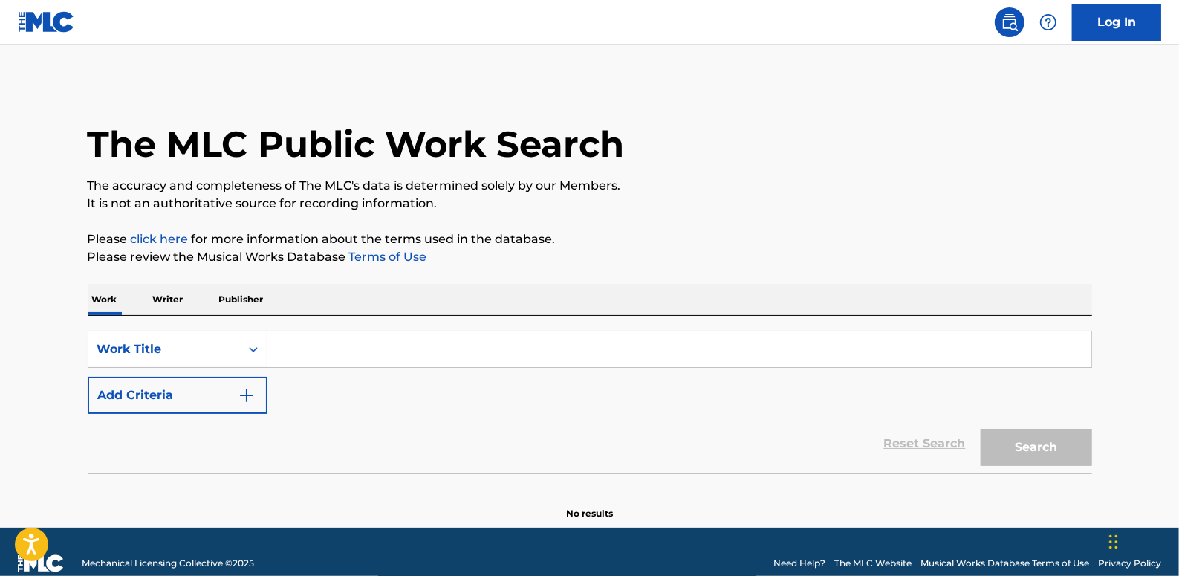
drag, startPoint x: 371, startPoint y: 341, endPoint x: 363, endPoint y: 342, distance: 7.6
paste input "GO GETTERS"
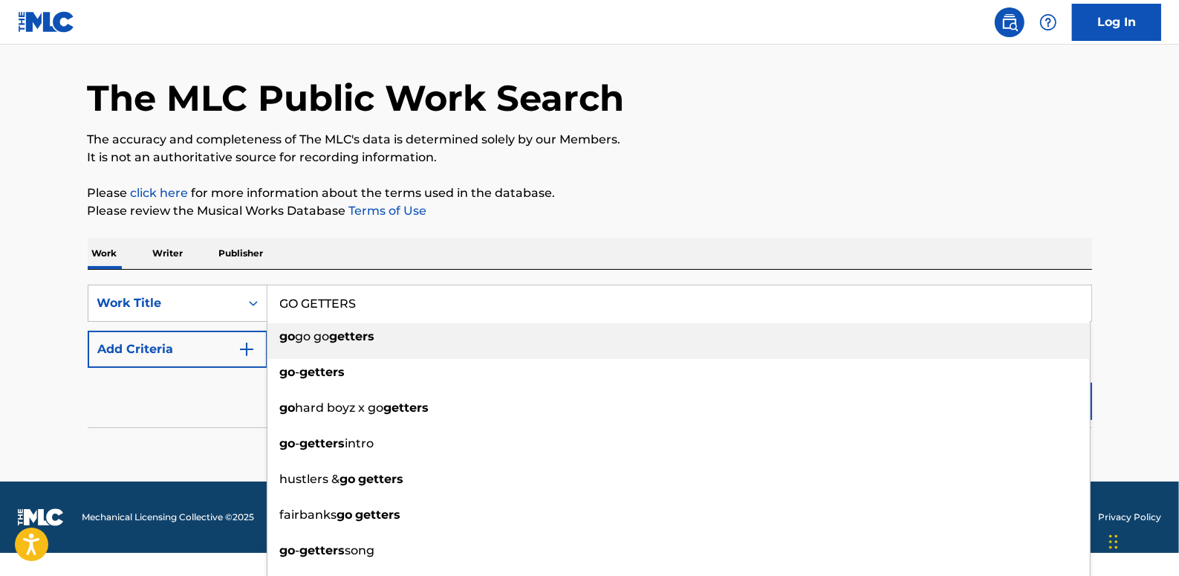
scroll to position [67, 0]
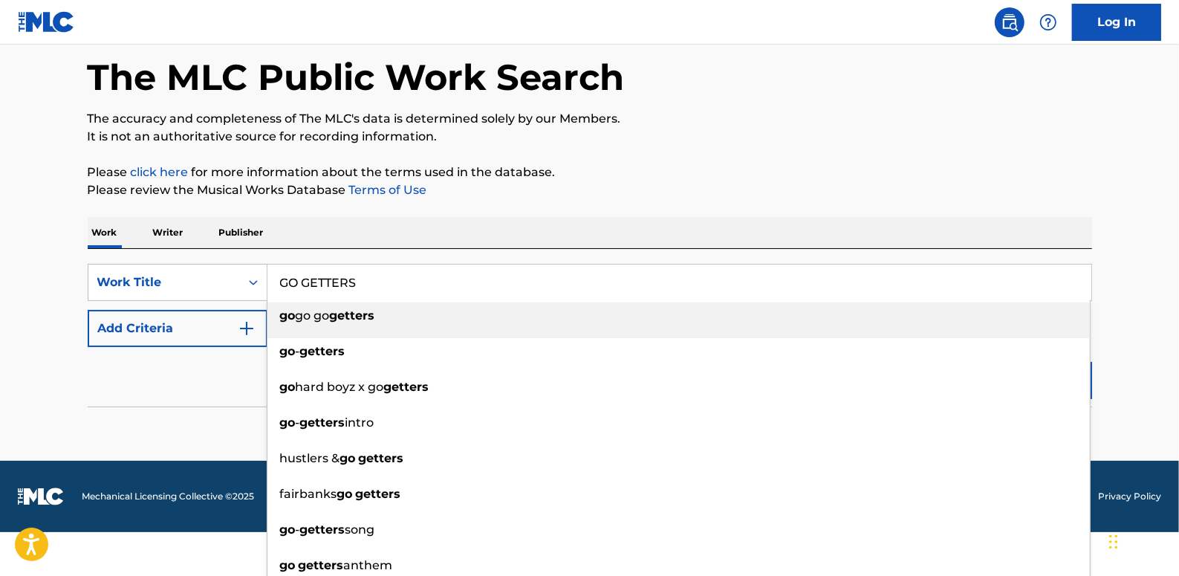
type input "GO GETTERS"
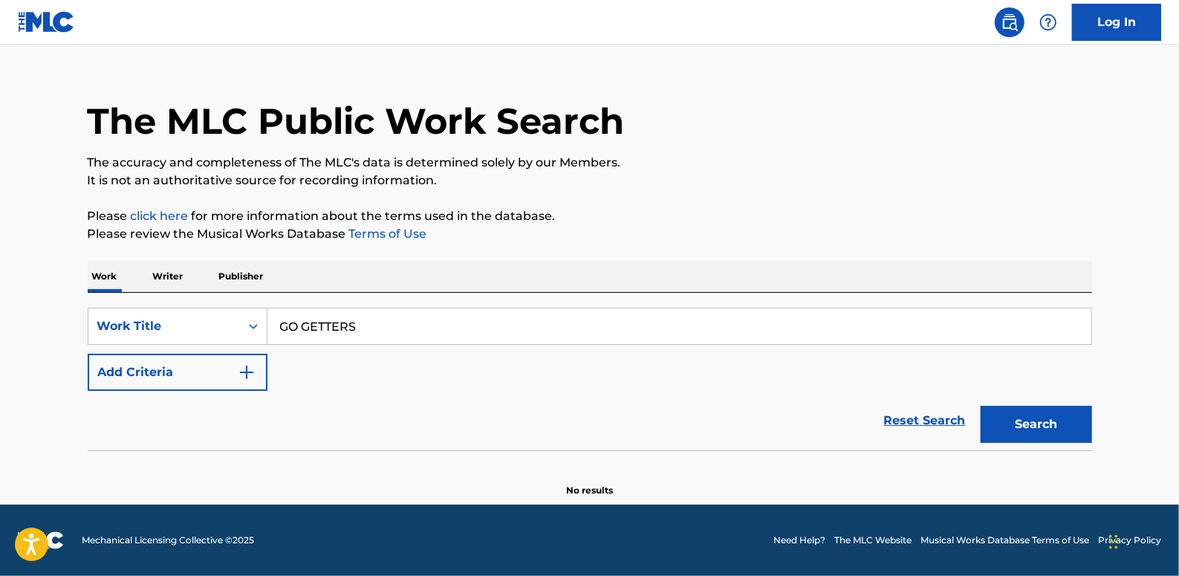
scroll to position [22, 0]
click at [701, 157] on div "The MLC Public Work Search The accuracy and completeness of The MLC's data is d…" at bounding box center [590, 278] width 1040 height 438
click at [177, 368] on button "Add Criteria" at bounding box center [178, 372] width 180 height 37
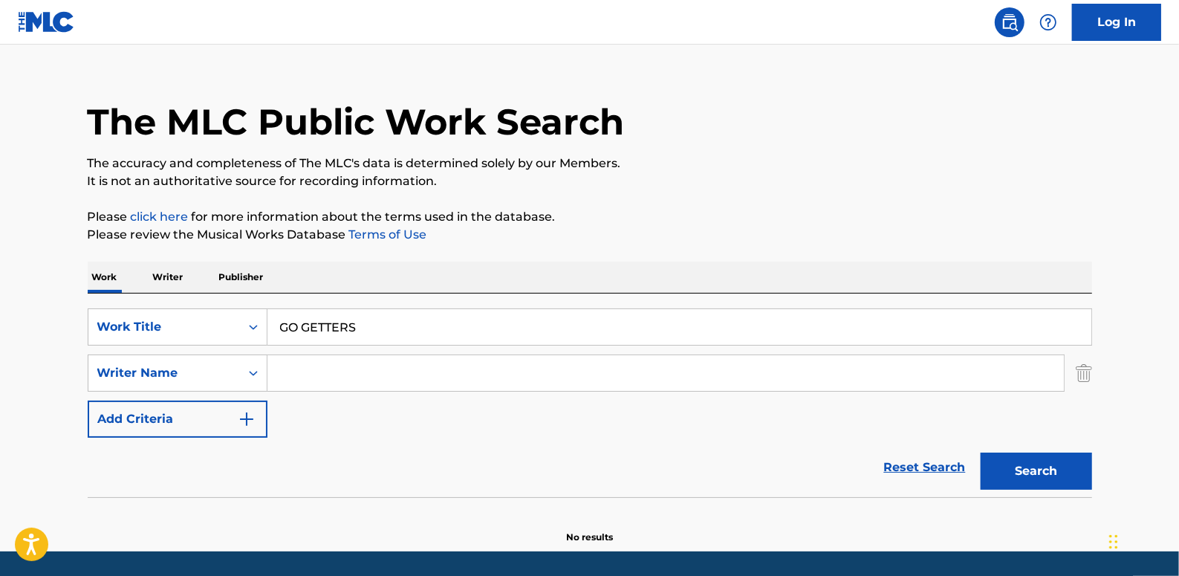
click at [325, 371] on input "Search Form" at bounding box center [665, 373] width 796 height 36
paste input "Khwal Ra"
type input "Khwal Ra"
click at [1044, 461] on button "Search" at bounding box center [1035, 470] width 111 height 37
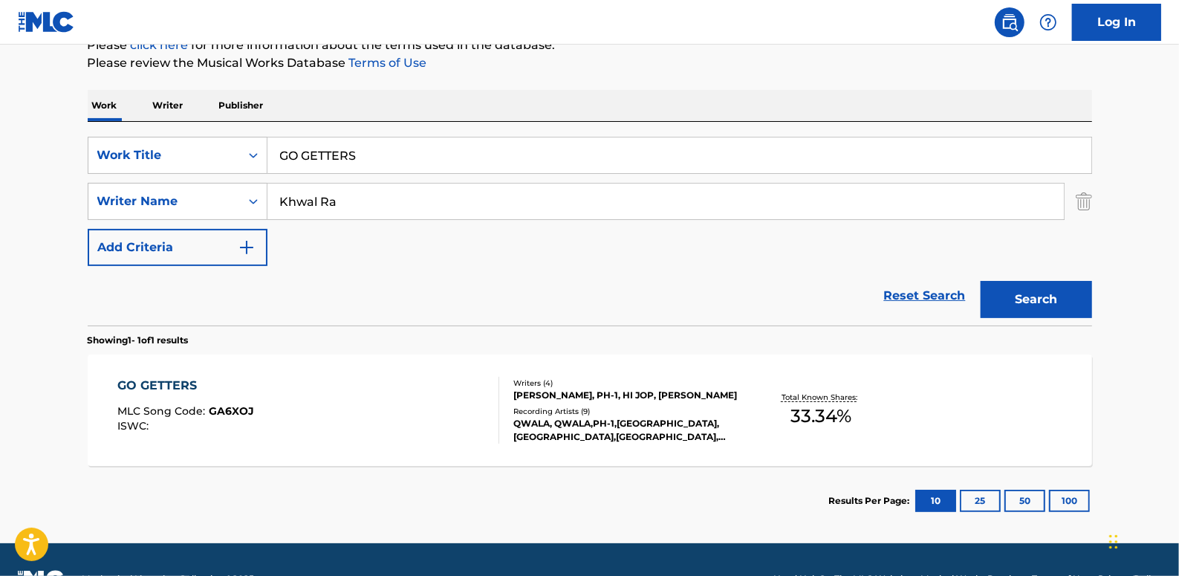
scroll to position [225, 0]
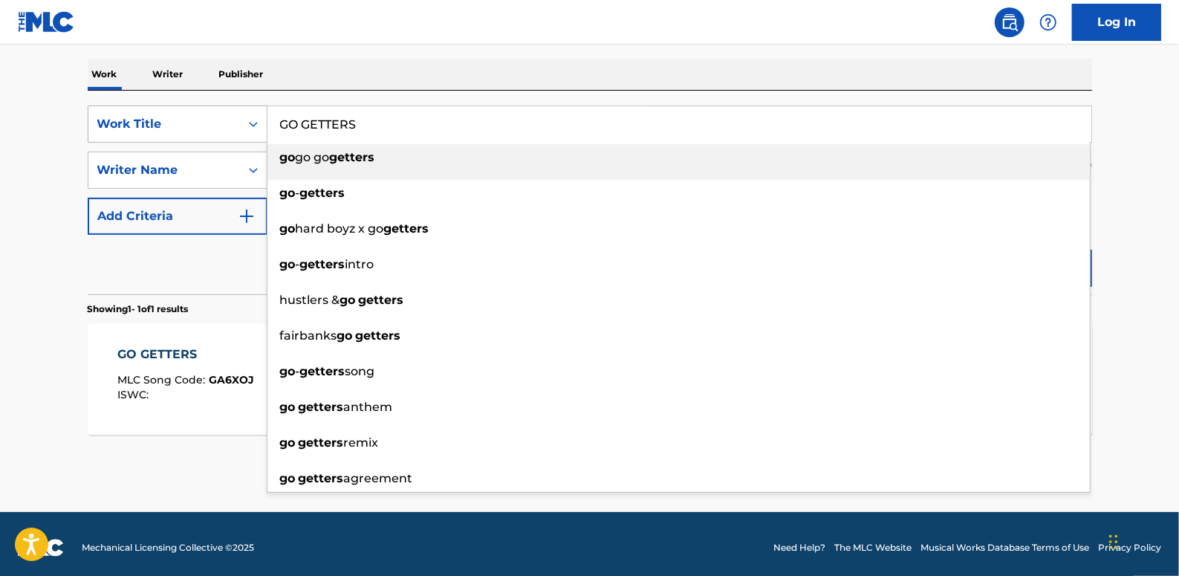
drag, startPoint x: 378, startPoint y: 122, endPoint x: 260, endPoint y: 122, distance: 118.1
click at [260, 122] on div "SearchWithCriteria89b58974-b7fc-4c3b-8f48-836f989d0028 Work Title GO GETTERS go…" at bounding box center [590, 123] width 1004 height 37
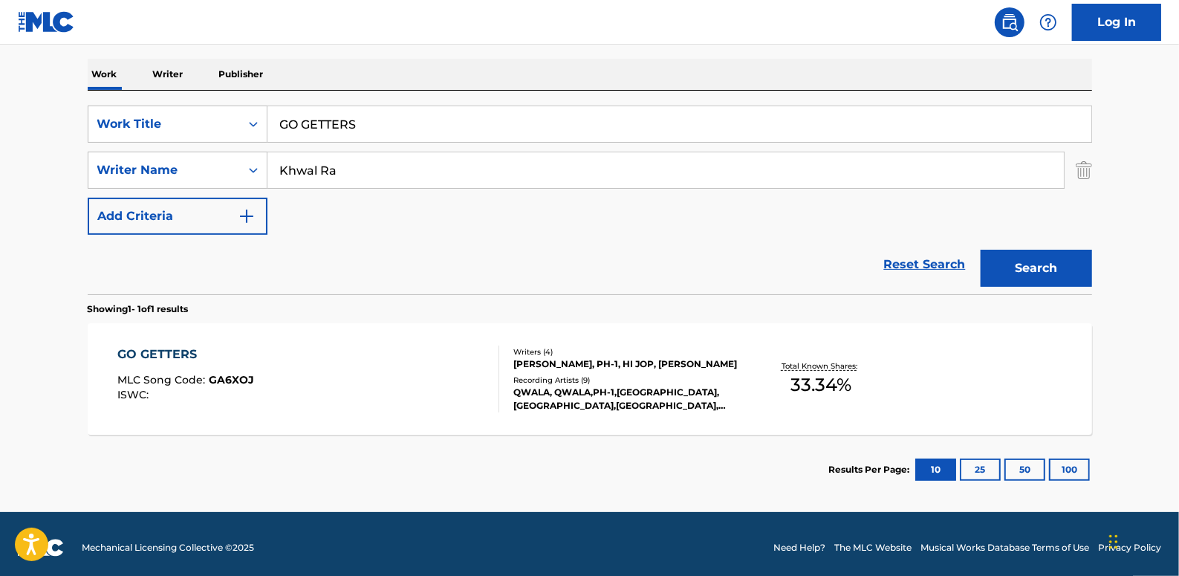
click at [533, 74] on div "Work Writer Publisher" at bounding box center [590, 74] width 1004 height 31
drag, startPoint x: 345, startPoint y: 170, endPoint x: 263, endPoint y: 170, distance: 81.7
click at [263, 170] on div "SearchWithCriteria7a1d23ae-71a5-48f0-8512-329118b4c04d Writer Name [PERSON_NAME]" at bounding box center [590, 170] width 1004 height 37
click at [934, 255] on link "Reset Search" at bounding box center [924, 264] width 97 height 33
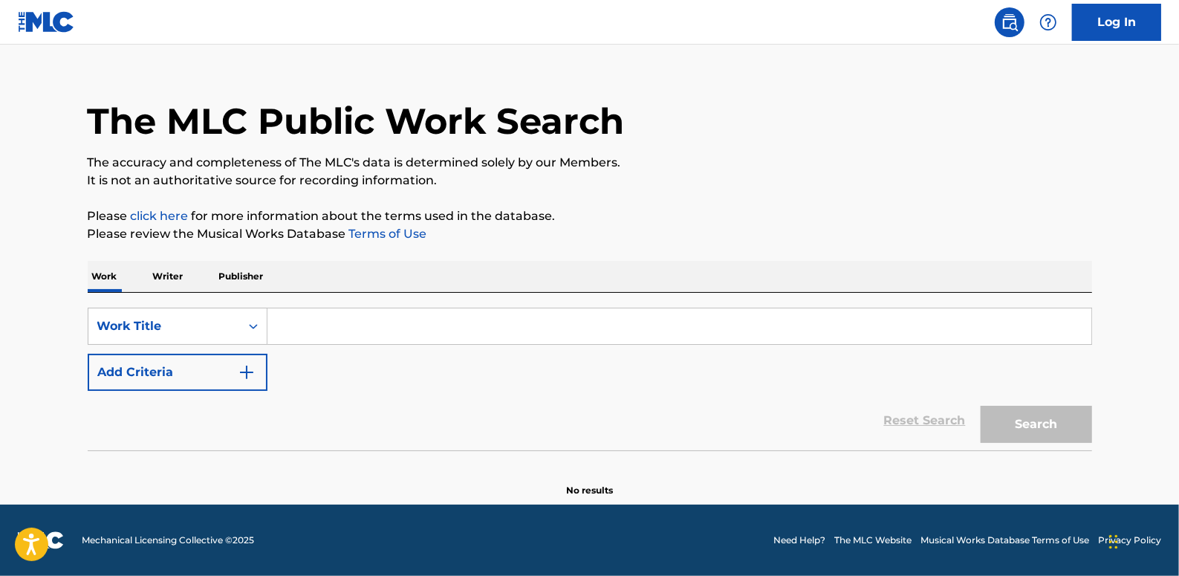
scroll to position [0, 0]
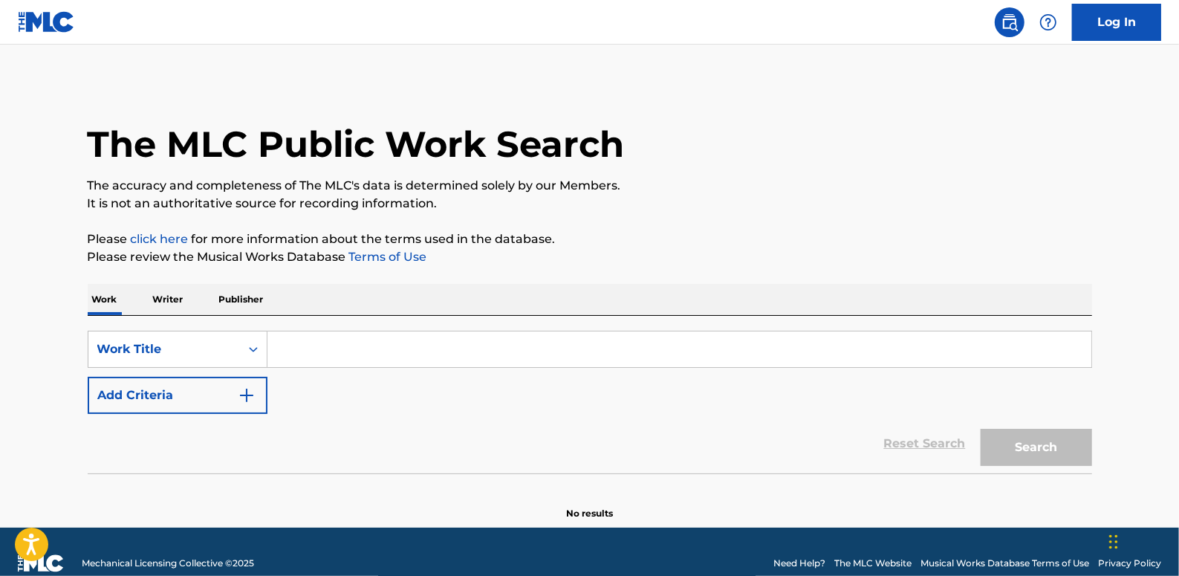
paste input "OTHERMEN"
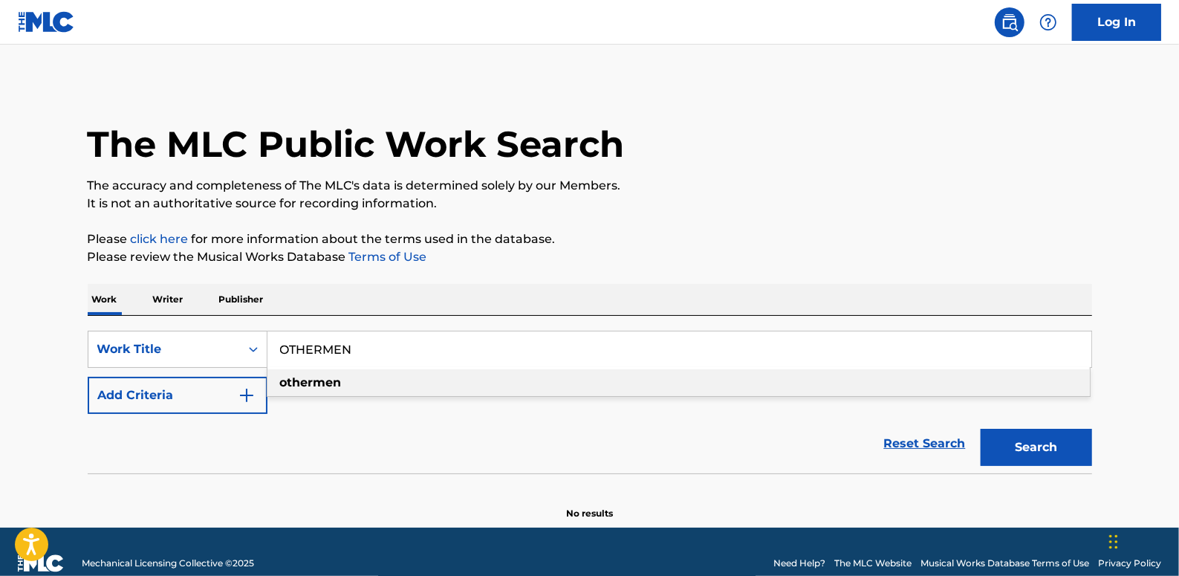
type input "OTHERMEN"
click at [194, 397] on button "Add Criteria" at bounding box center [178, 395] width 180 height 37
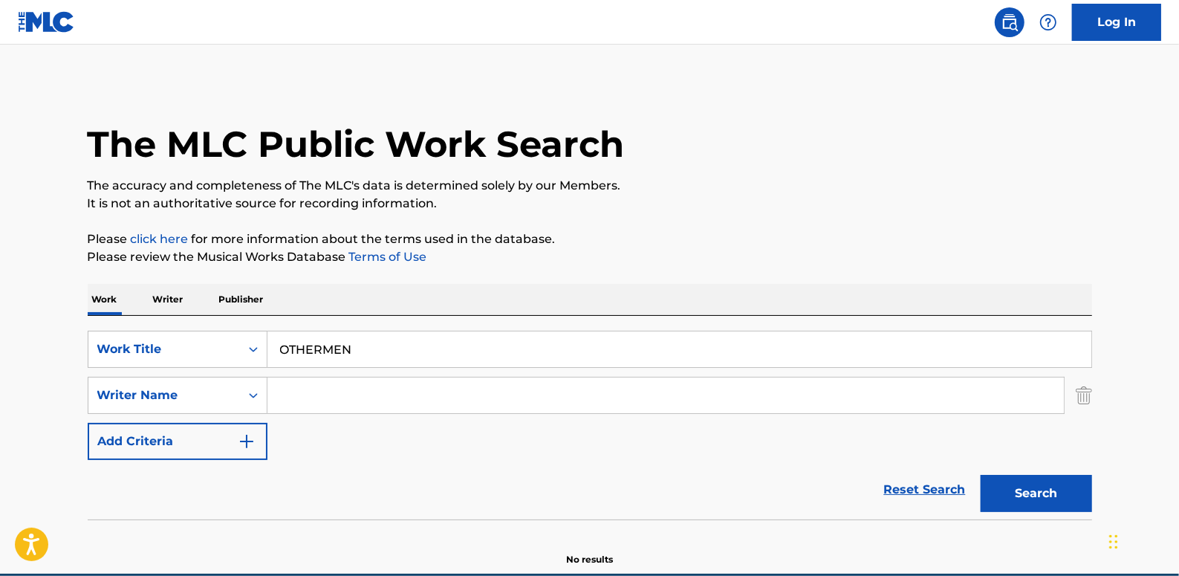
drag, startPoint x: 325, startPoint y: 384, endPoint x: 361, endPoint y: 381, distance: 35.8
click at [326, 385] on input "Search Form" at bounding box center [665, 395] width 796 height 36
paste input "[PERSON_NAME];"
type input "[PERSON_NAME]"
click at [1037, 492] on button "Search" at bounding box center [1035, 493] width 111 height 37
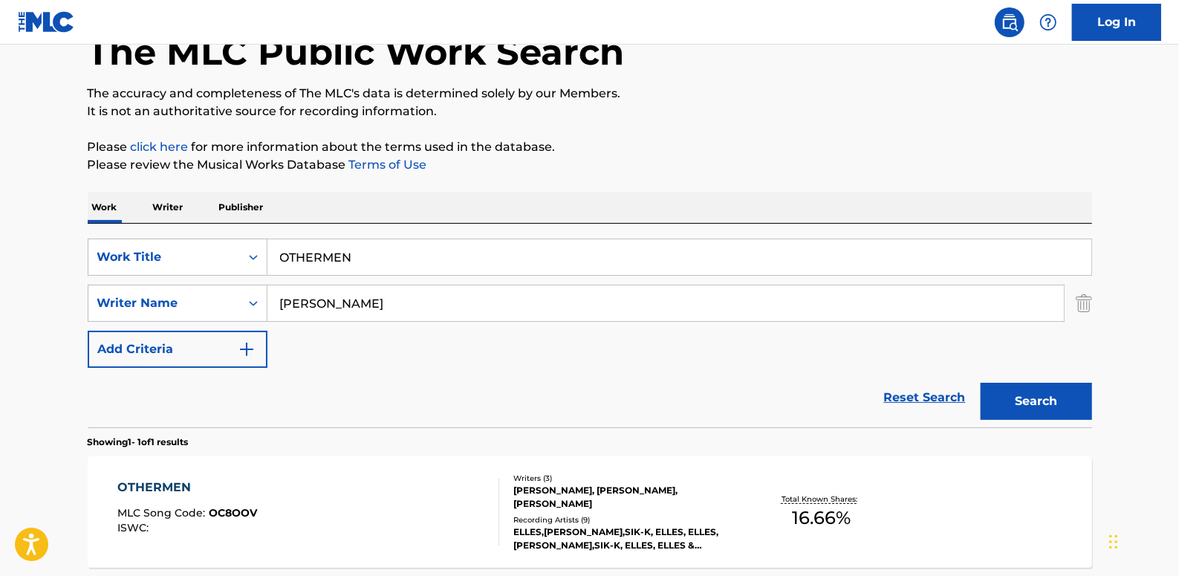
scroll to position [202, 0]
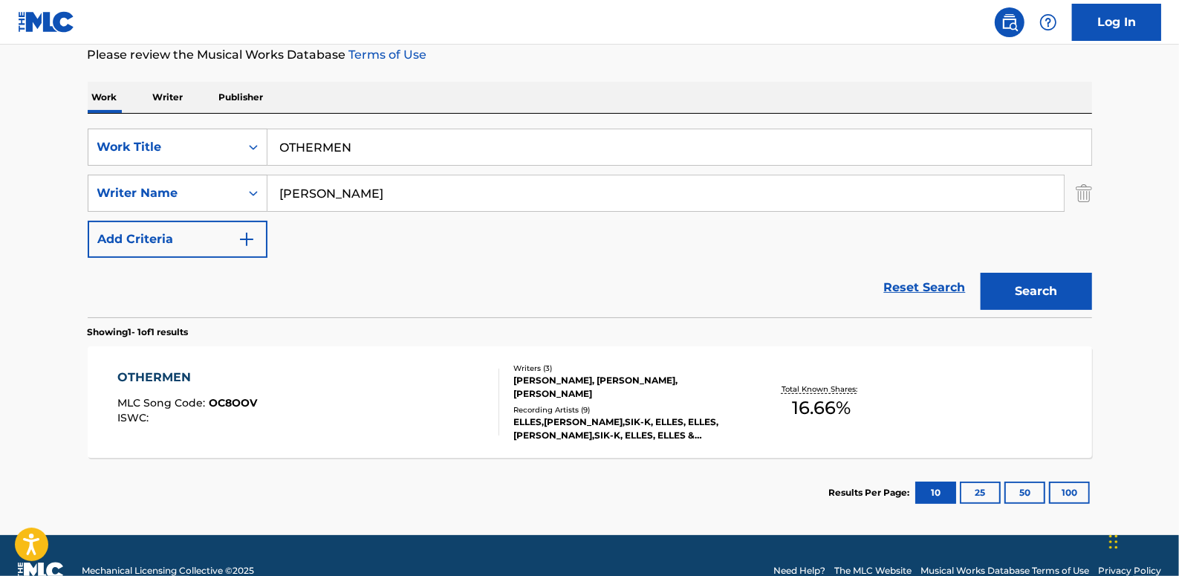
click at [455, 371] on div "OTHERMEN MLC Song Code : OC8OOV ISWC :" at bounding box center [308, 401] width 382 height 67
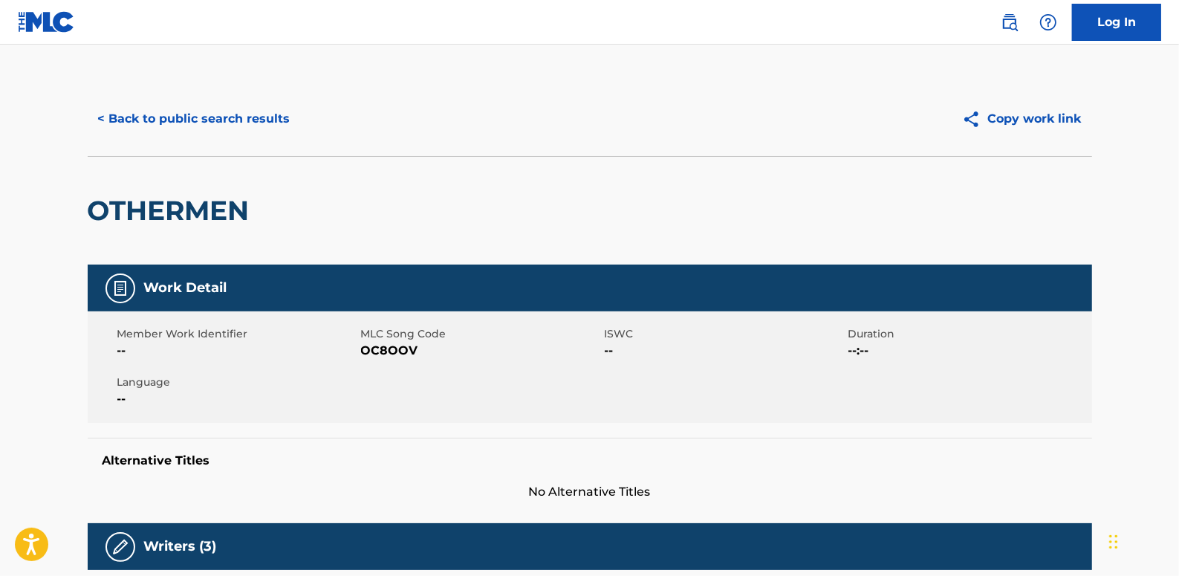
click at [273, 120] on button "< Back to public search results" at bounding box center [194, 118] width 213 height 37
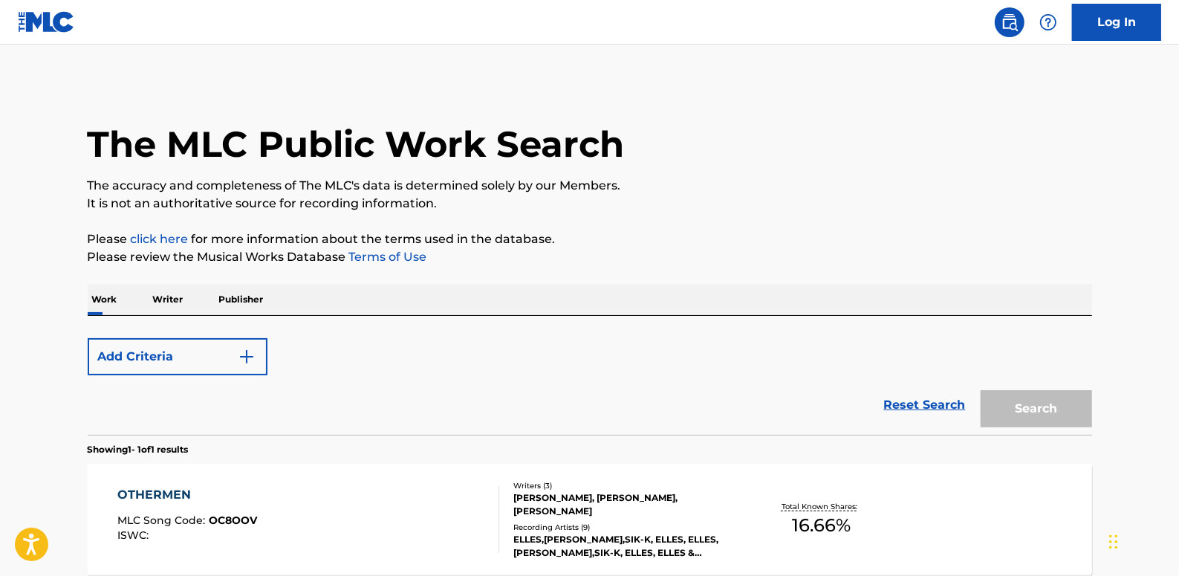
scroll to position [148, 0]
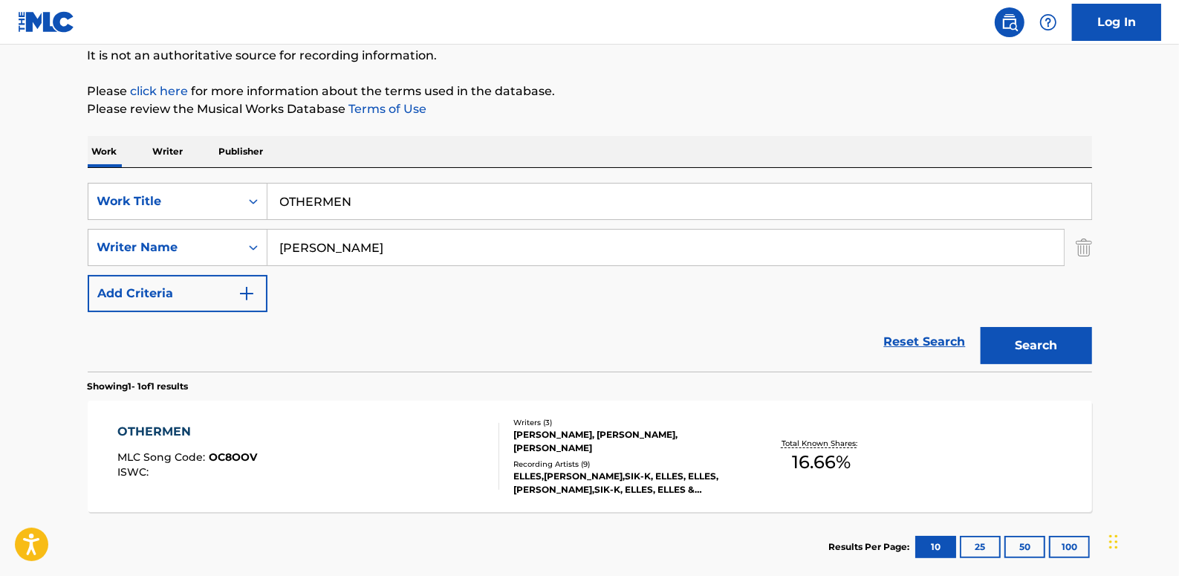
click at [914, 341] on link "Reset Search" at bounding box center [924, 341] width 97 height 33
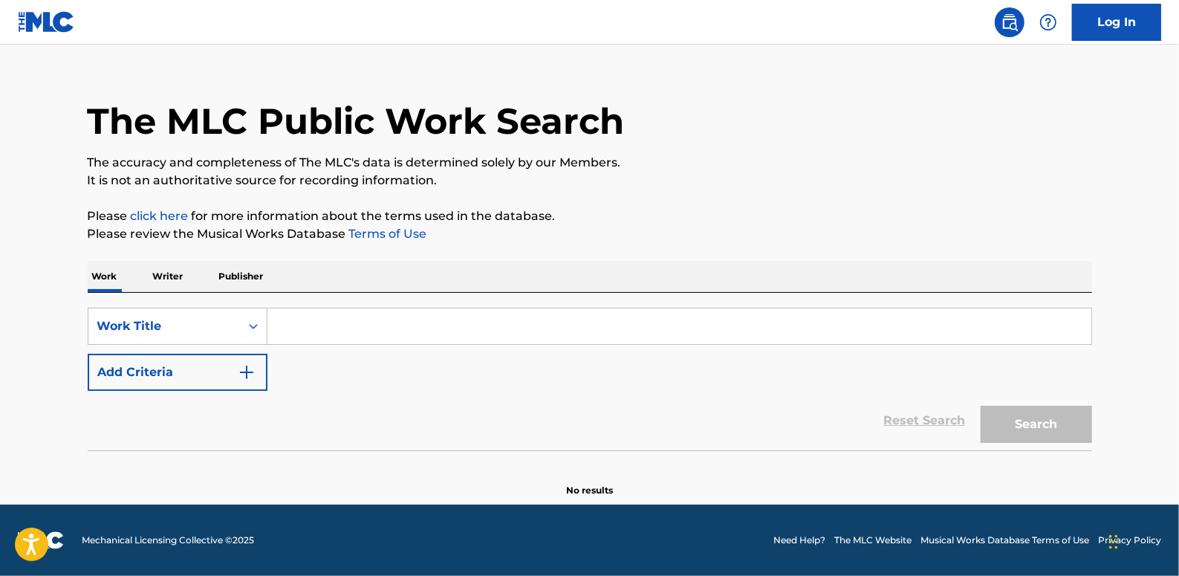
scroll to position [0, 0]
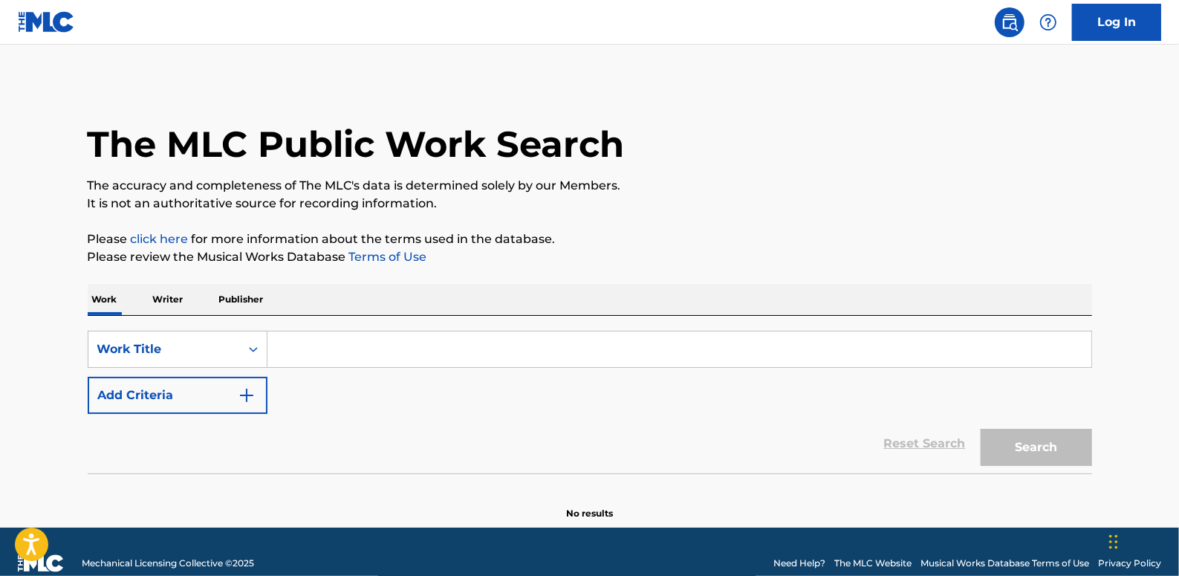
paste input "SUPERNOVA(FEAT.CHANGMO GSOUL AND DUT2)"
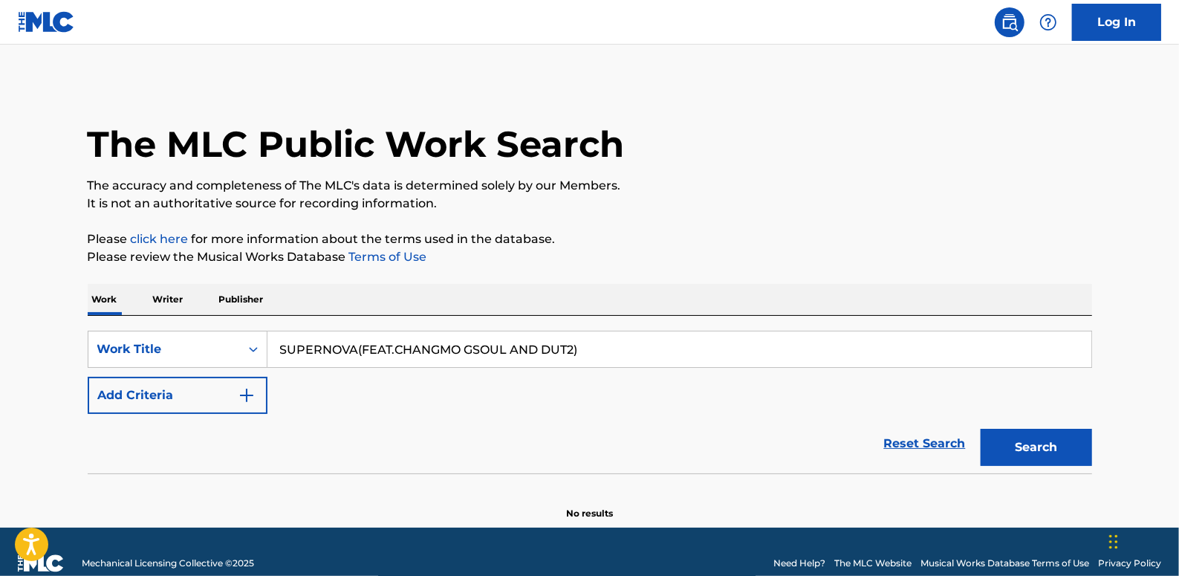
type input "SUPERNOVA(FEAT.CHANGMO GSOUL AND DUT2)"
click at [209, 395] on button "Add Criteria" at bounding box center [178, 395] width 180 height 37
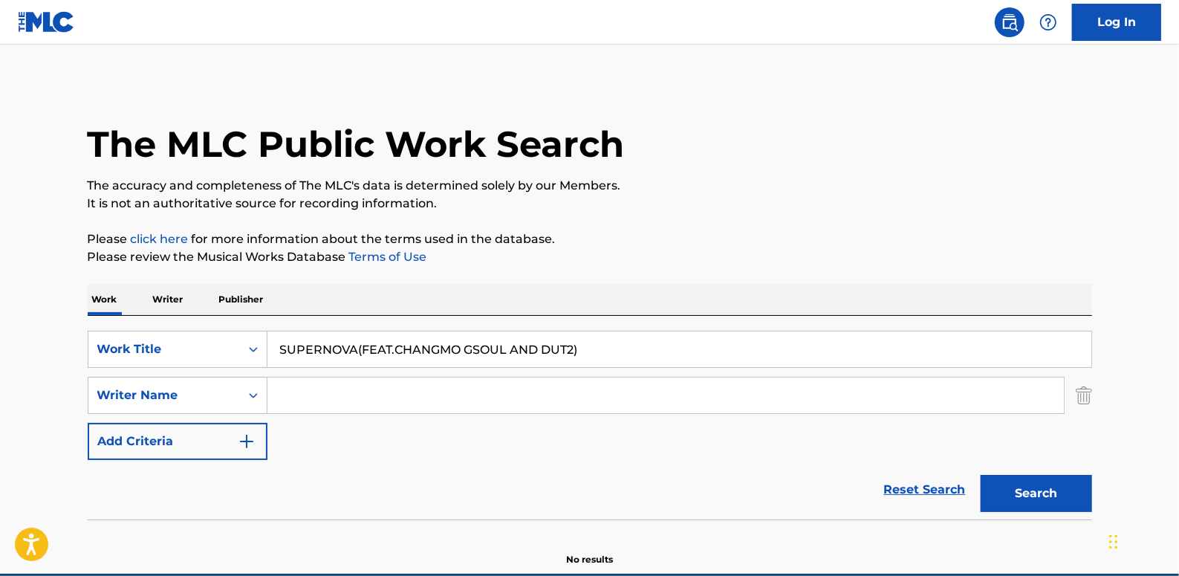
paste input "[PERSON_NAME] Hun [PERSON_NAME]"
type input "[PERSON_NAME] Hun [PERSON_NAME]"
drag, startPoint x: 1046, startPoint y: 488, endPoint x: 1032, endPoint y: 483, distance: 14.3
click at [1044, 489] on button "Search" at bounding box center [1035, 493] width 111 height 37
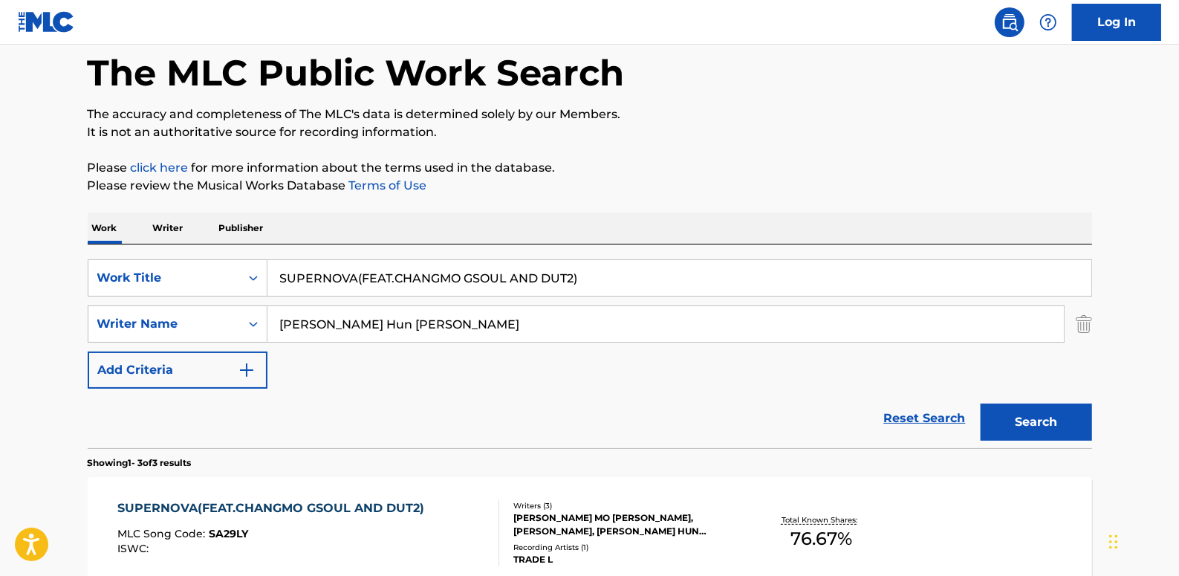
scroll to position [202, 0]
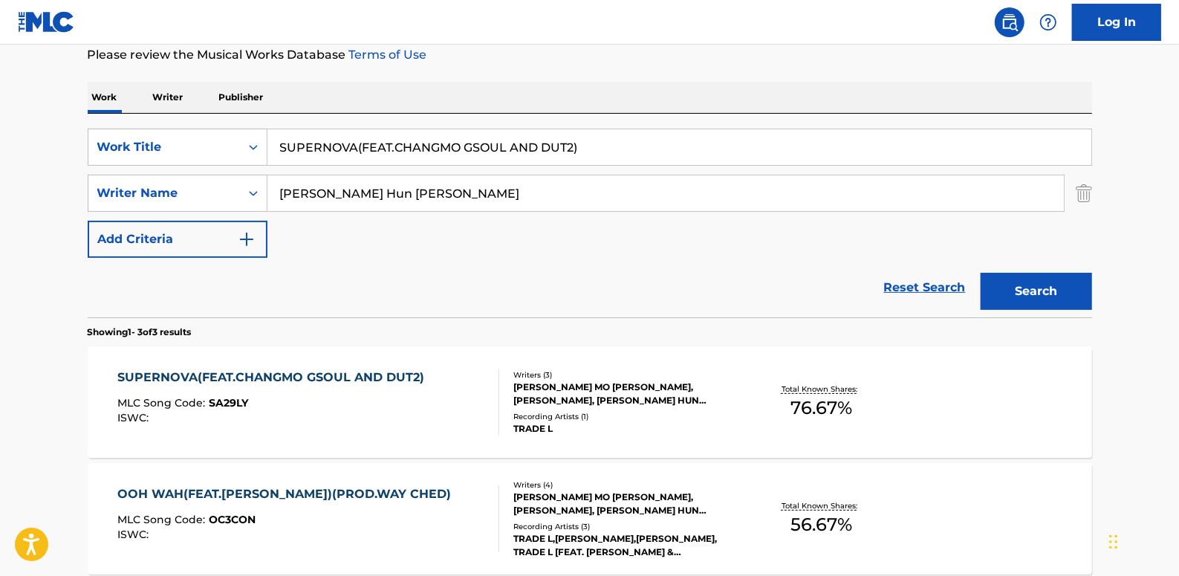
click at [426, 375] on div "SUPERNOVA(FEAT.CHANGMO GSOUL AND DUT2)" at bounding box center [274, 377] width 314 height 18
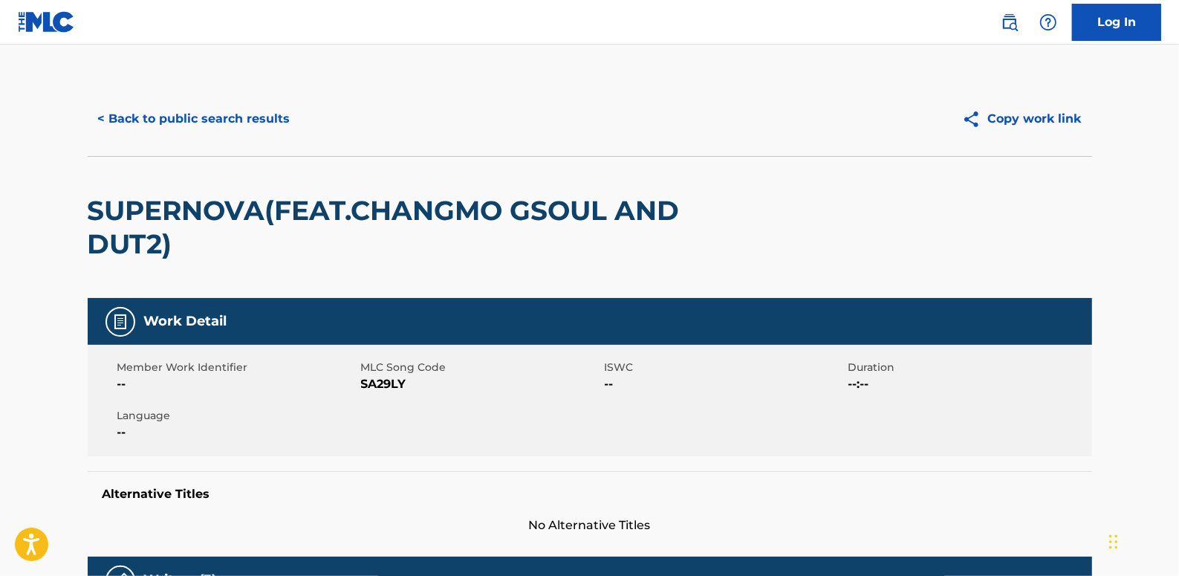
click at [220, 118] on button "< Back to public search results" at bounding box center [194, 118] width 213 height 37
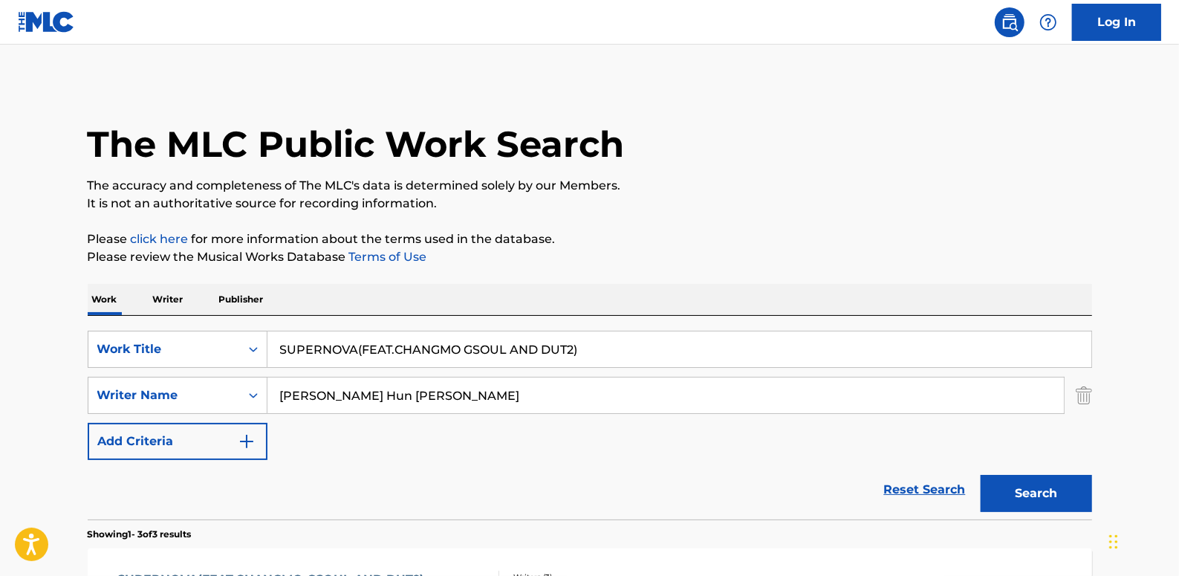
scroll to position [202, 0]
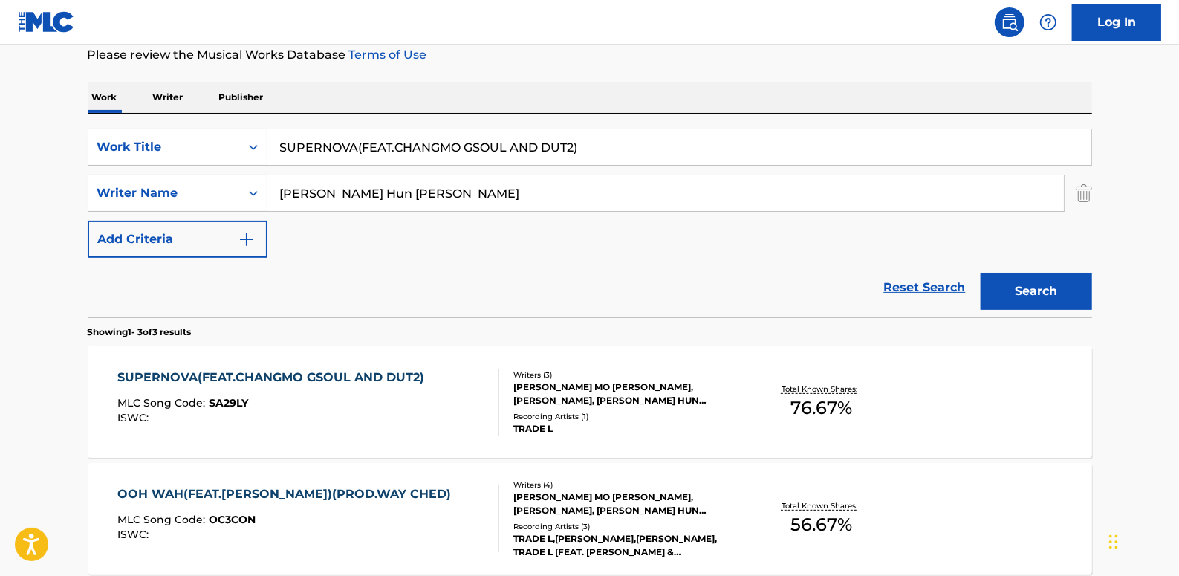
drag, startPoint x: 614, startPoint y: 149, endPoint x: 356, endPoint y: 143, distance: 258.5
click at [356, 143] on input "SUPERNOVA(FEAT.CHANGMO GSOUL AND DUT2)" at bounding box center [679, 147] width 824 height 36
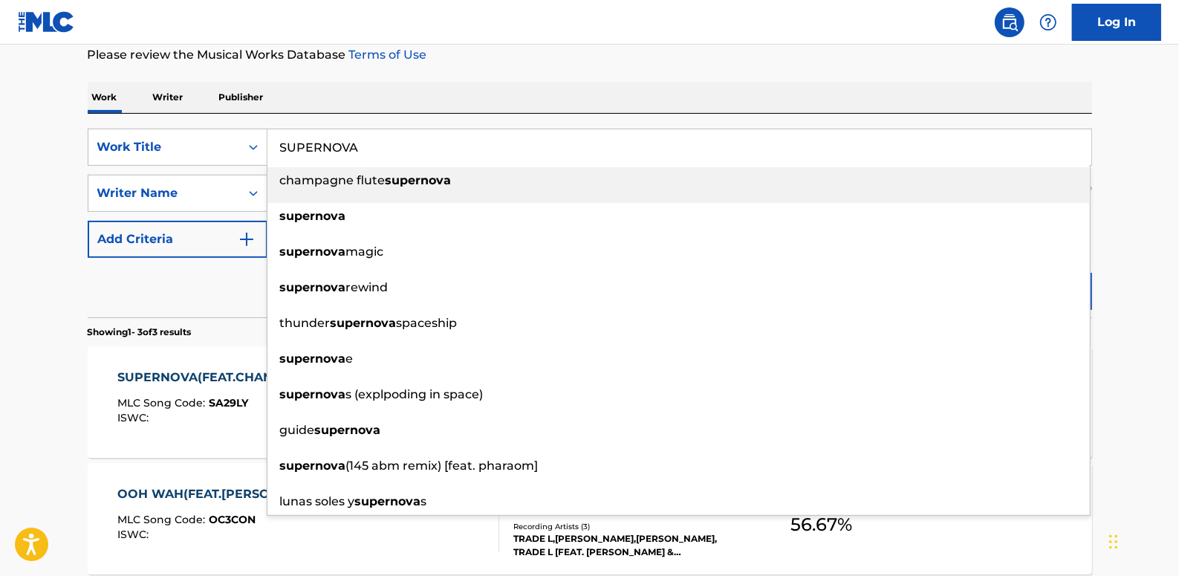
type input "SUPERNOVA"
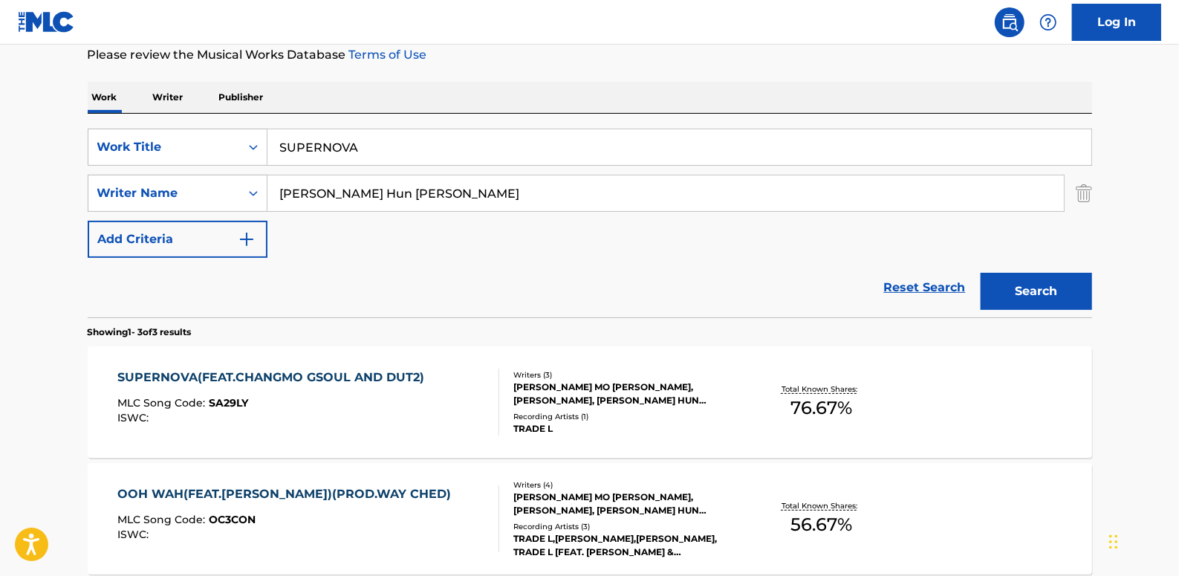
click at [723, 88] on div "Work Writer Publisher" at bounding box center [590, 97] width 1004 height 31
click at [1029, 279] on button "Search" at bounding box center [1035, 291] width 111 height 37
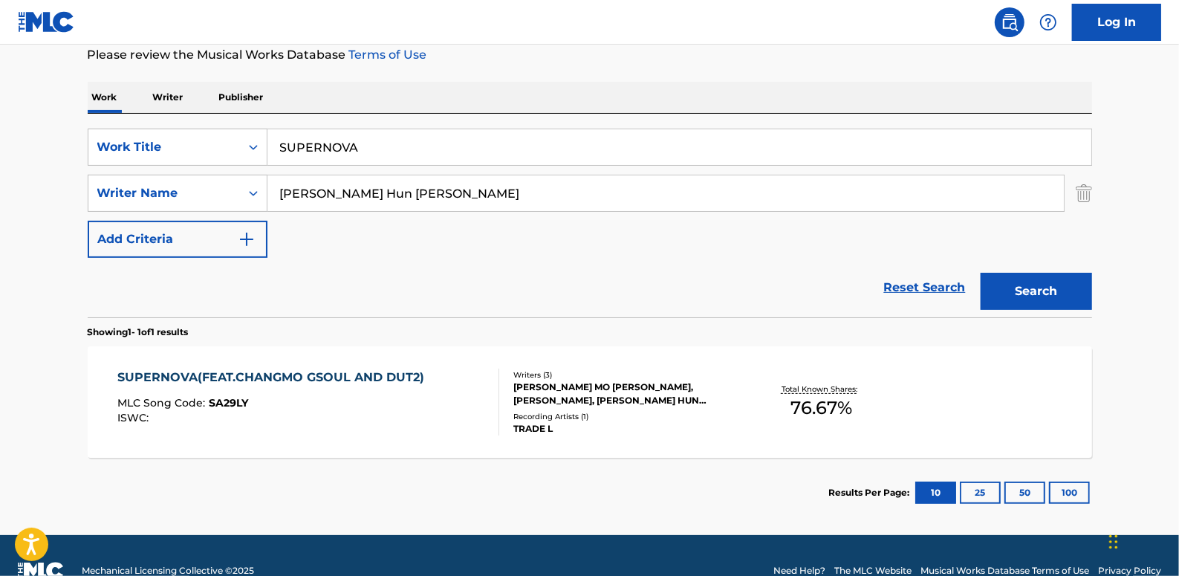
click at [915, 282] on link "Reset Search" at bounding box center [924, 287] width 97 height 33
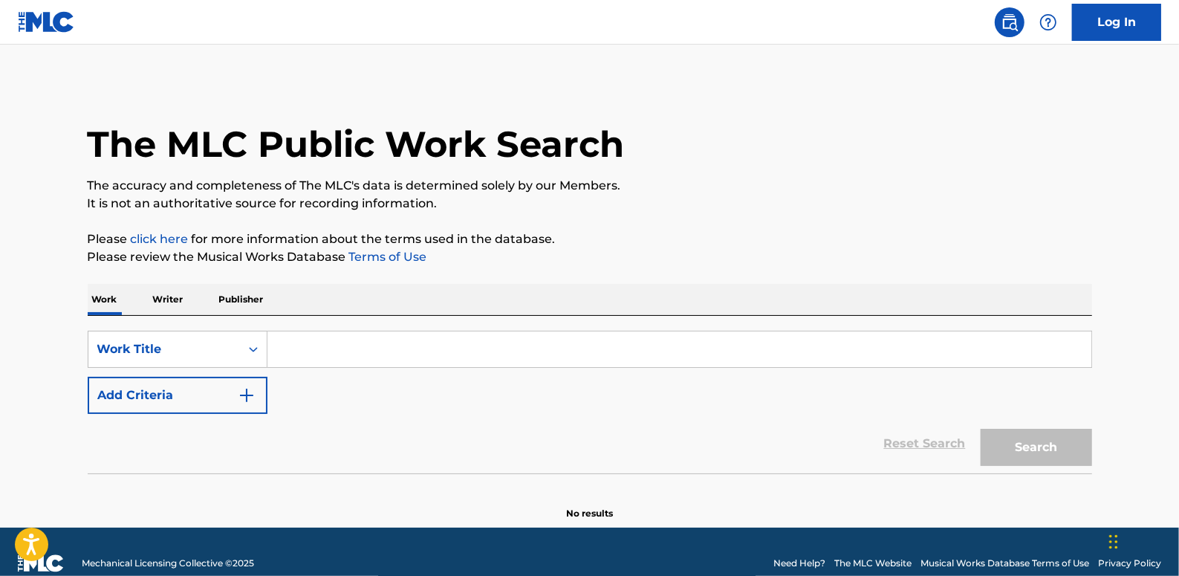
paste input "DEJA VU (PROD.BIG NAUGHTY)"
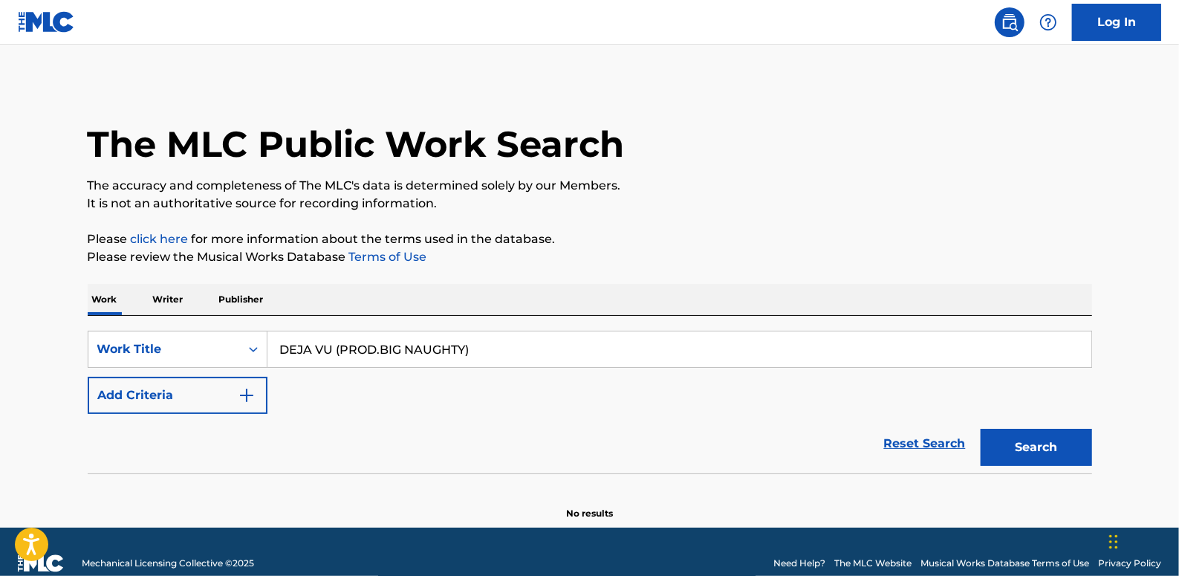
type input "DEJA VU (PROD.BIG NAUGHTY)"
click at [202, 386] on button "Add Criteria" at bounding box center [178, 395] width 180 height 37
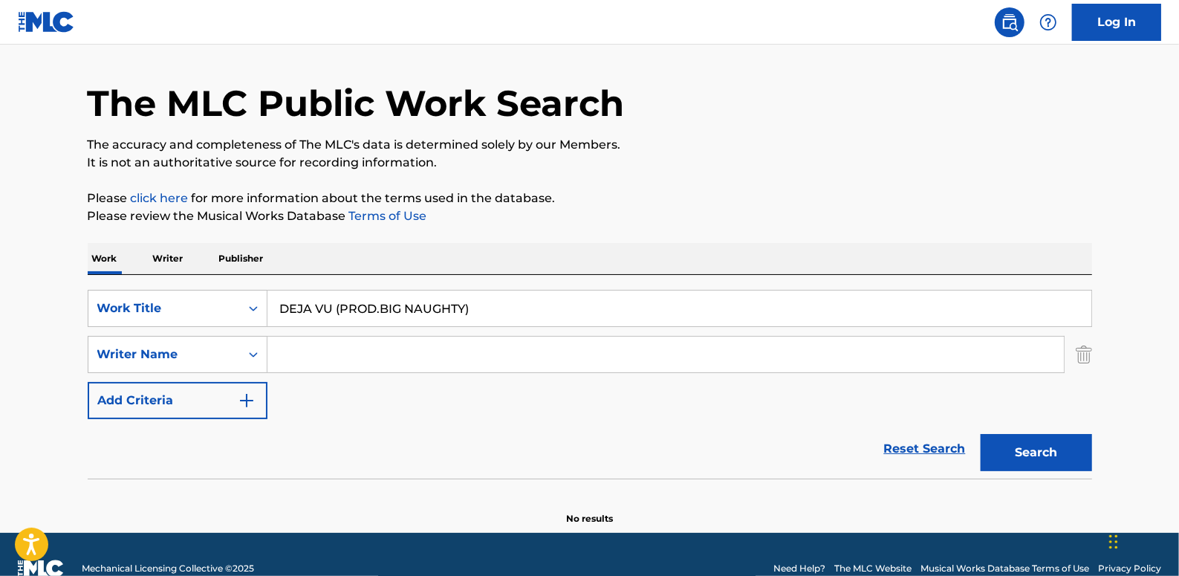
scroll to position [68, 0]
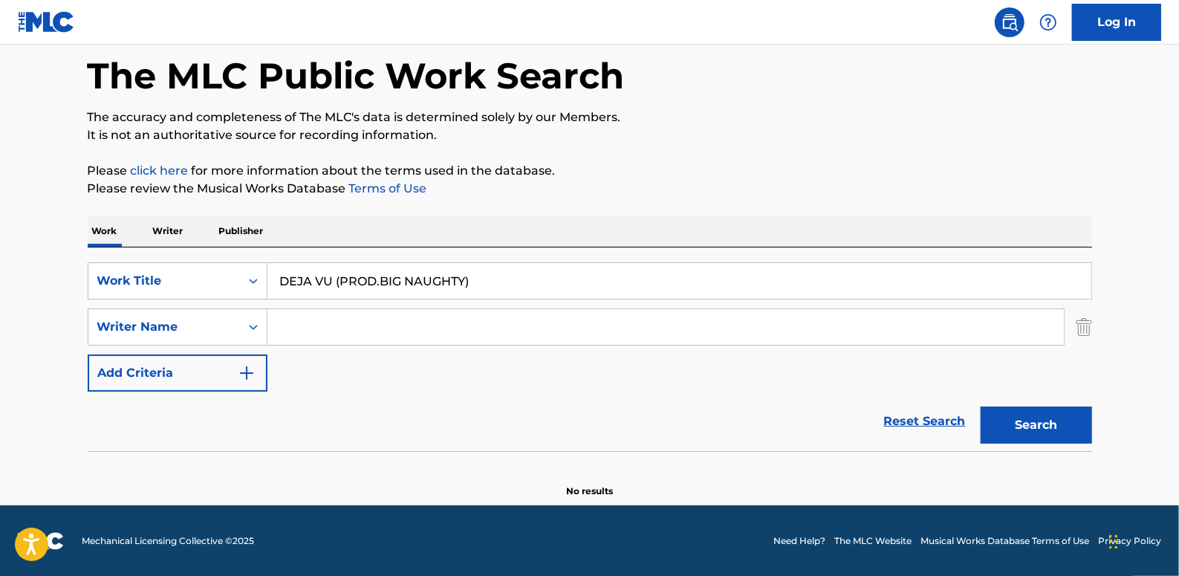
paste input "[PERSON_NAME]"
type input "[PERSON_NAME]"
click at [1055, 419] on button "Search" at bounding box center [1035, 424] width 111 height 37
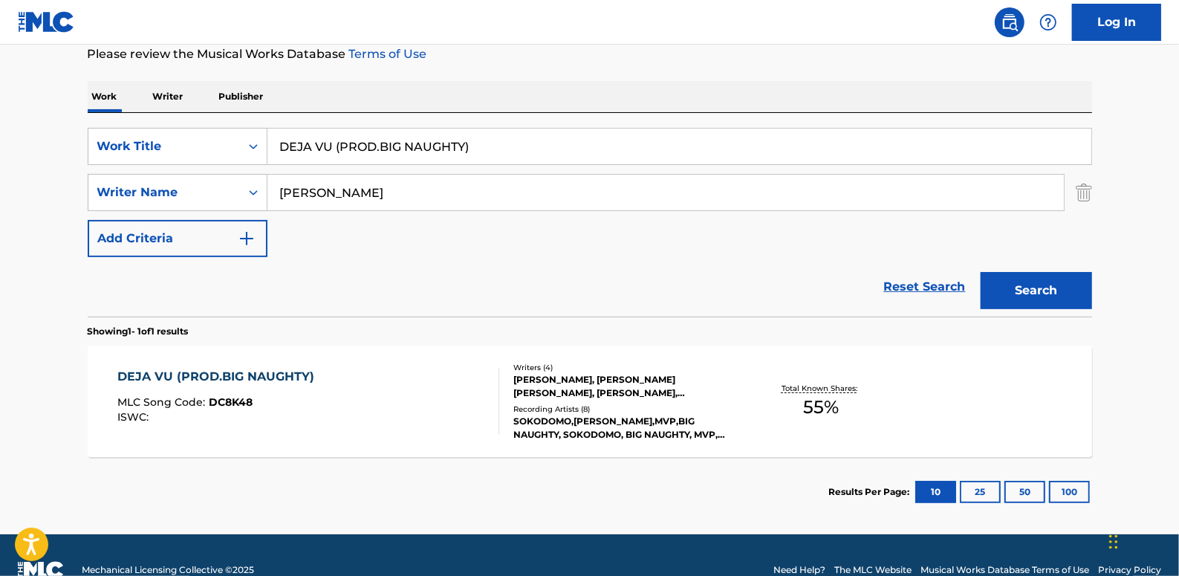
scroll to position [204, 0]
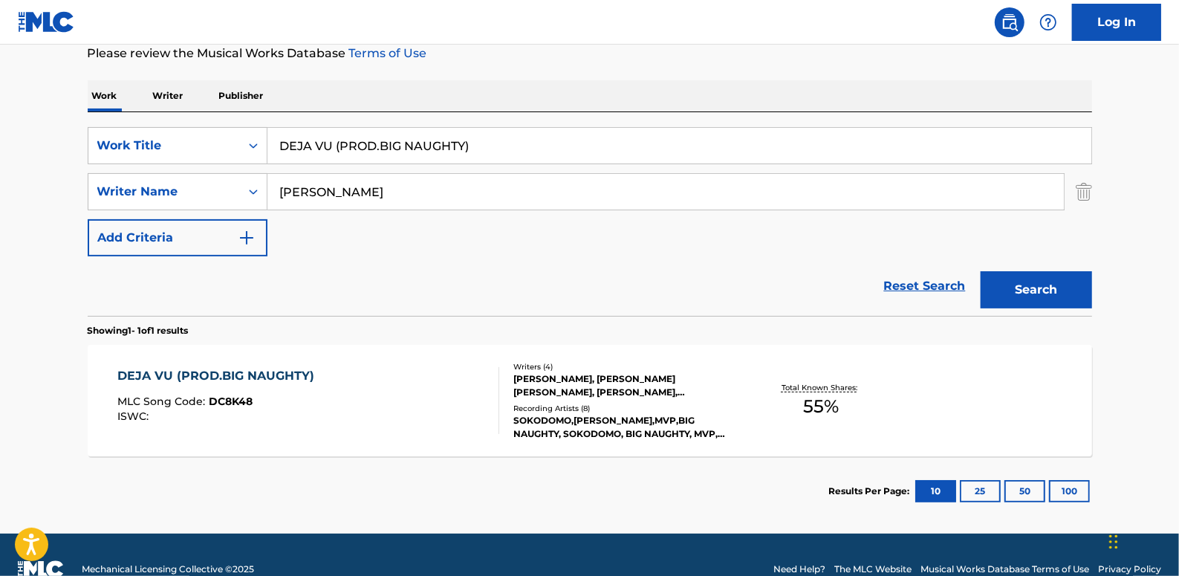
drag, startPoint x: 498, startPoint y: 149, endPoint x: 269, endPoint y: 143, distance: 228.9
click at [269, 143] on input "DEJA VU (PROD.BIG NAUGHTY)" at bounding box center [679, 146] width 824 height 36
click at [920, 286] on link "Reset Search" at bounding box center [924, 286] width 97 height 33
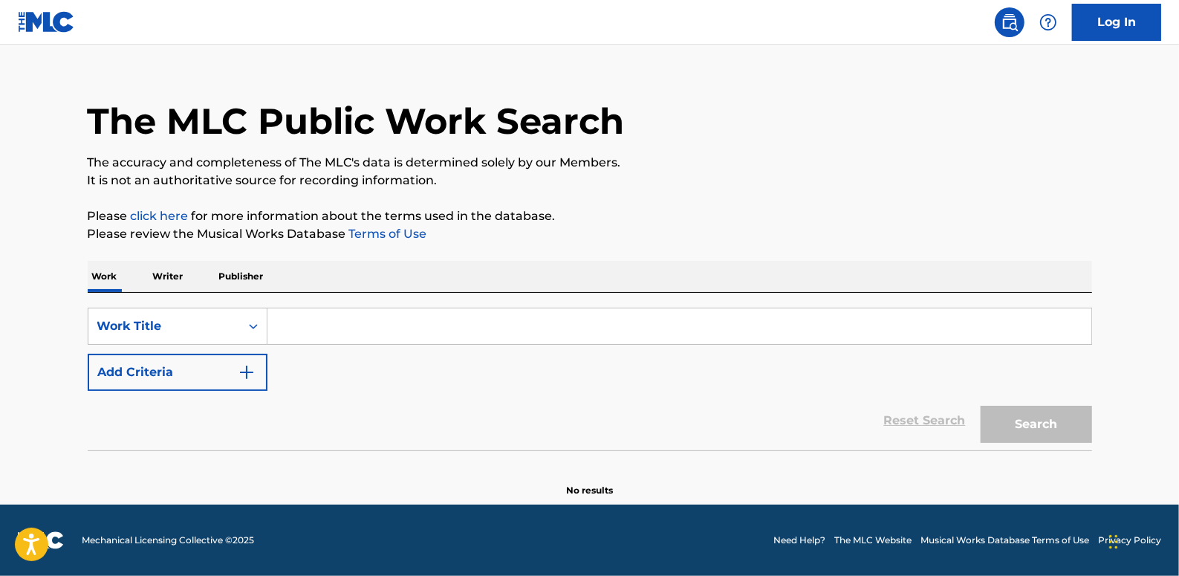
scroll to position [0, 0]
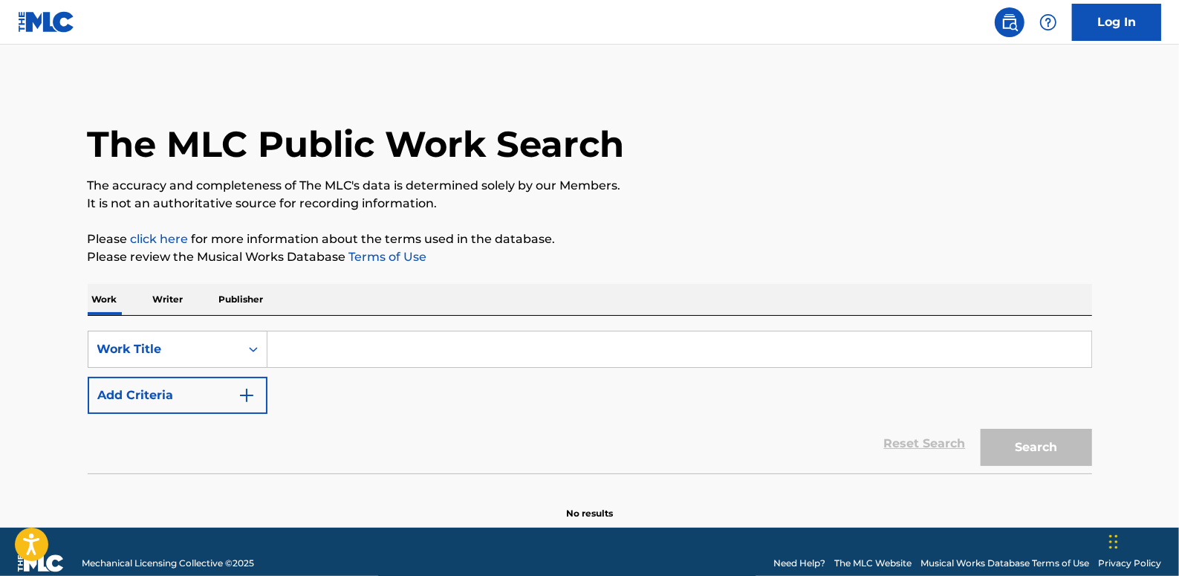
paste input "TIME TO GO"
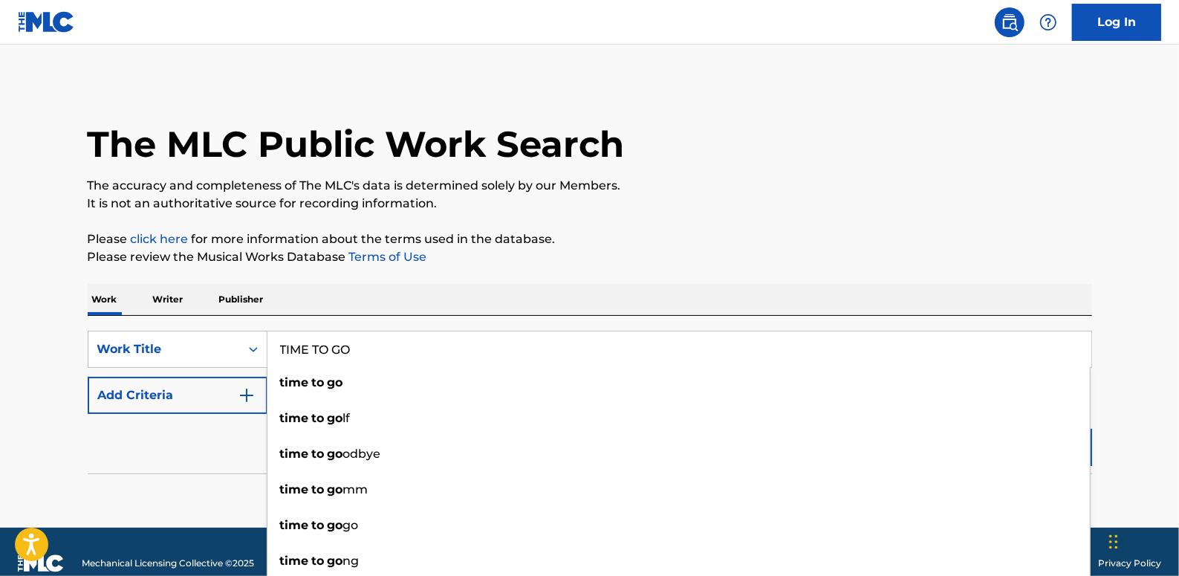
type input "TIME TO GO"
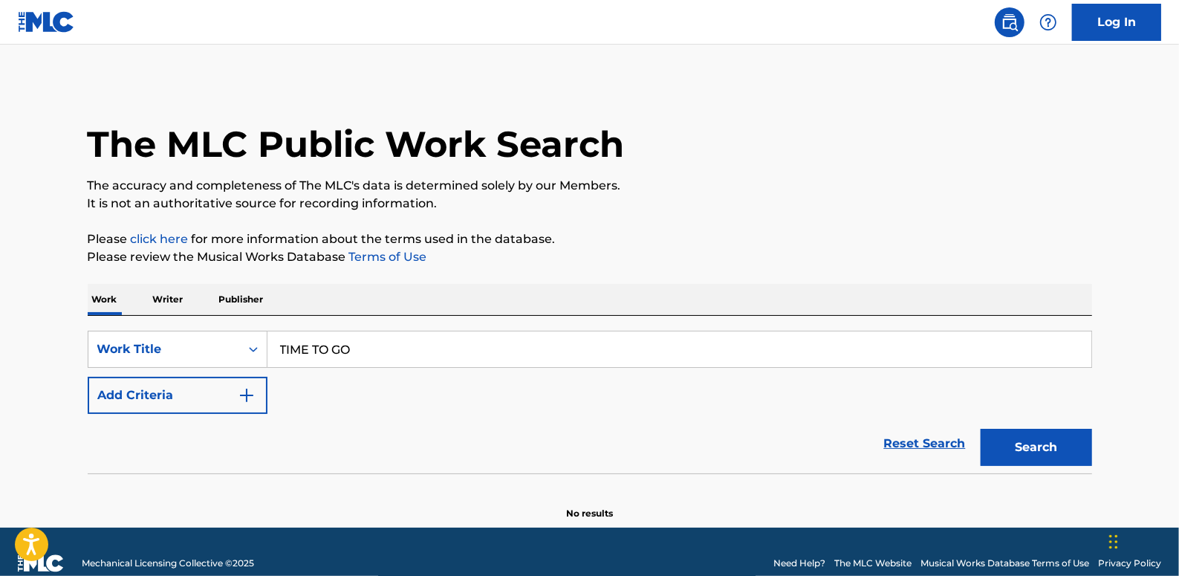
click at [197, 391] on button "Add Criteria" at bounding box center [178, 395] width 180 height 37
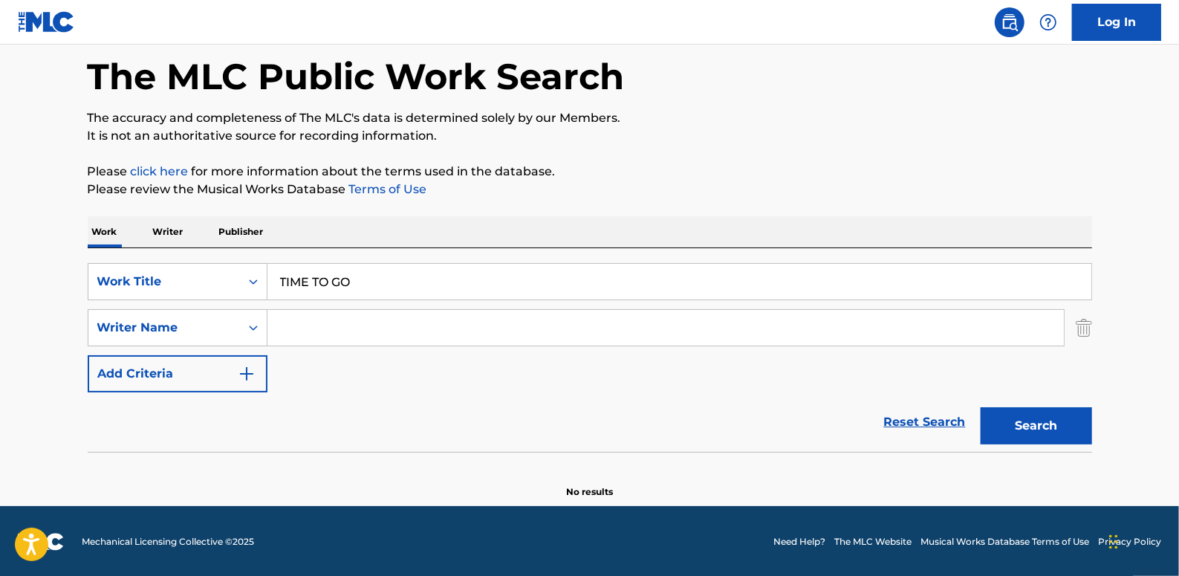
scroll to position [68, 0]
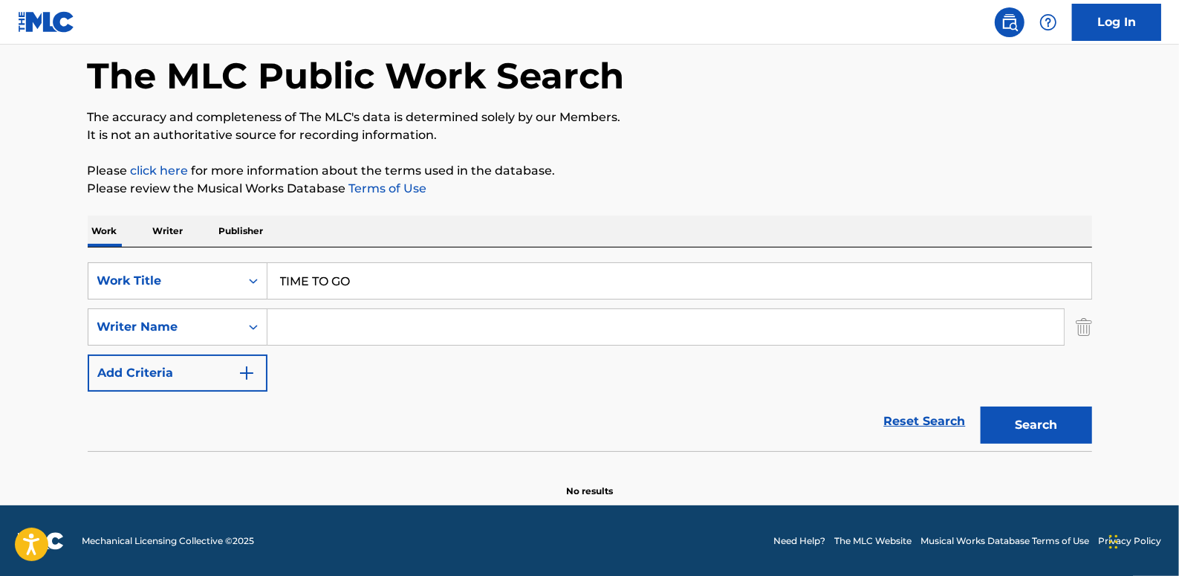
paste input "[PERSON_NAME]"
type input "[PERSON_NAME]"
click at [1017, 419] on button "Search" at bounding box center [1035, 424] width 111 height 37
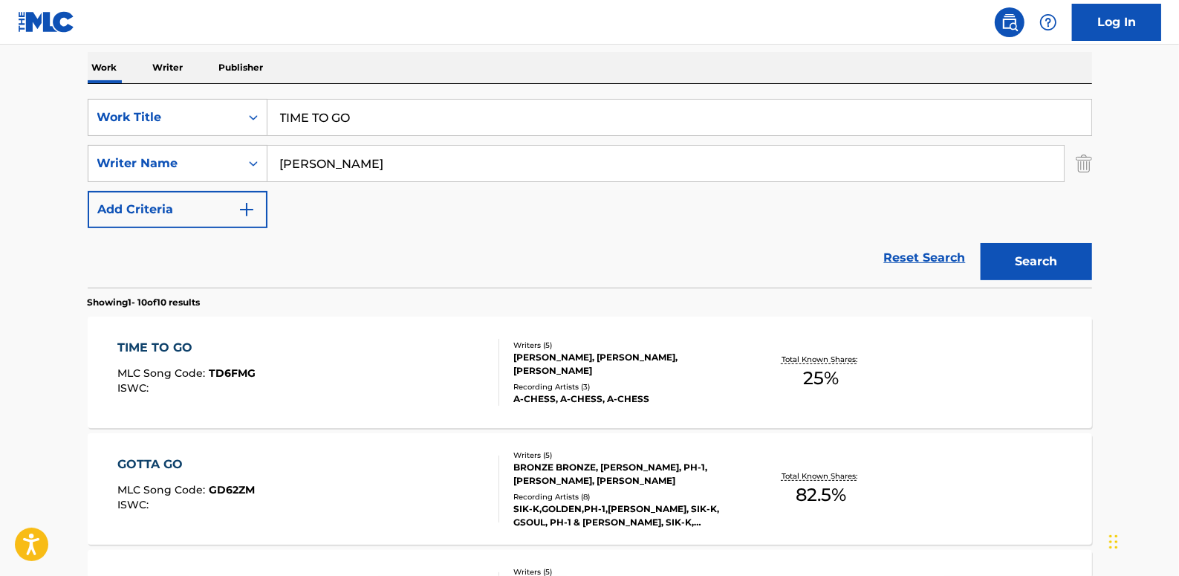
scroll to position [271, 0]
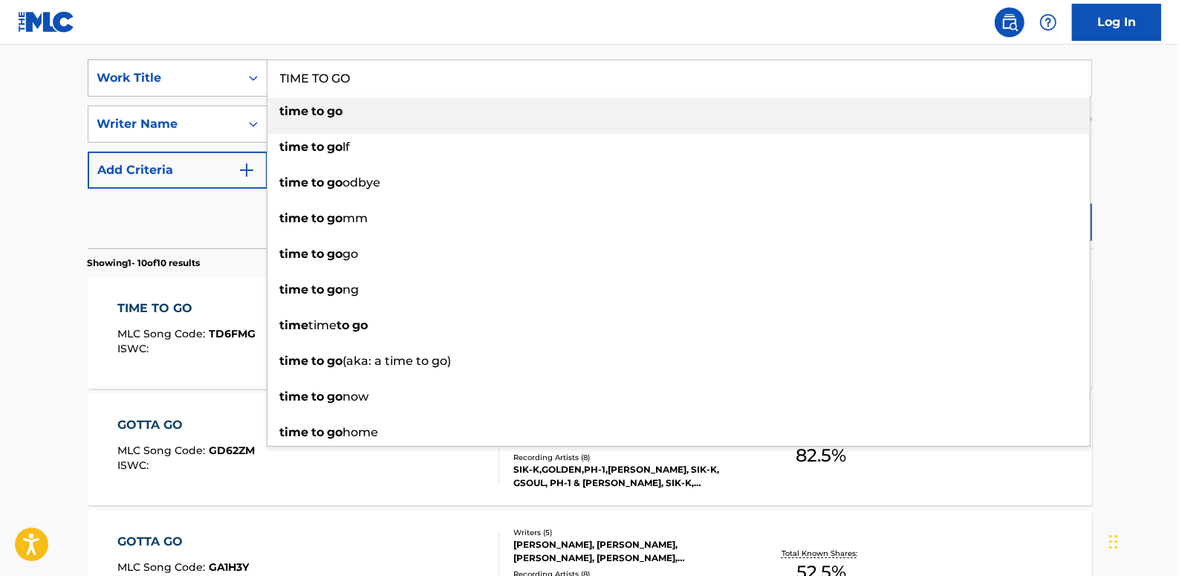
drag, startPoint x: 366, startPoint y: 81, endPoint x: 266, endPoint y: 74, distance: 100.5
click at [266, 74] on div "SearchWithCriteria89b58974-b7fc-4c3b-8f48-836f989d0028 Work Title TIME TO GO ti…" at bounding box center [590, 77] width 1004 height 37
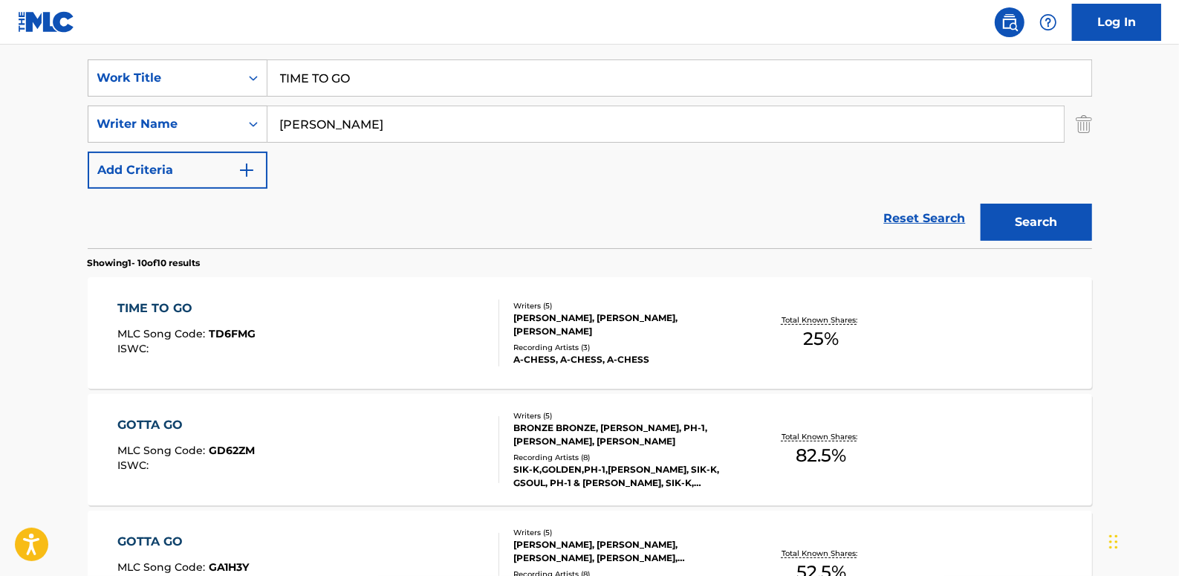
click at [935, 218] on link "Reset Search" at bounding box center [924, 218] width 97 height 33
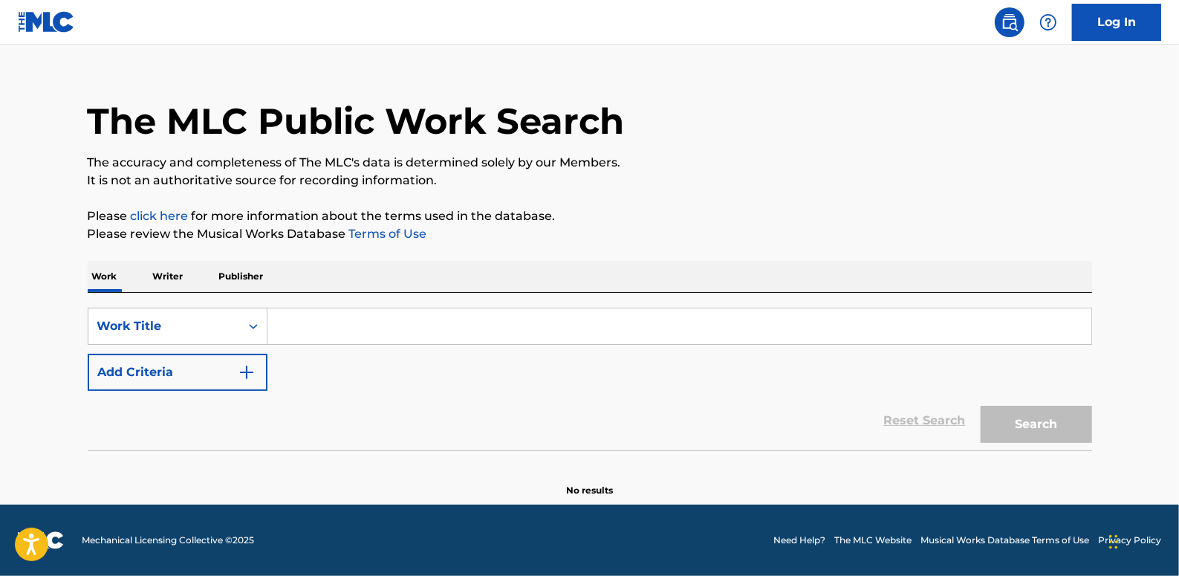
scroll to position [0, 0]
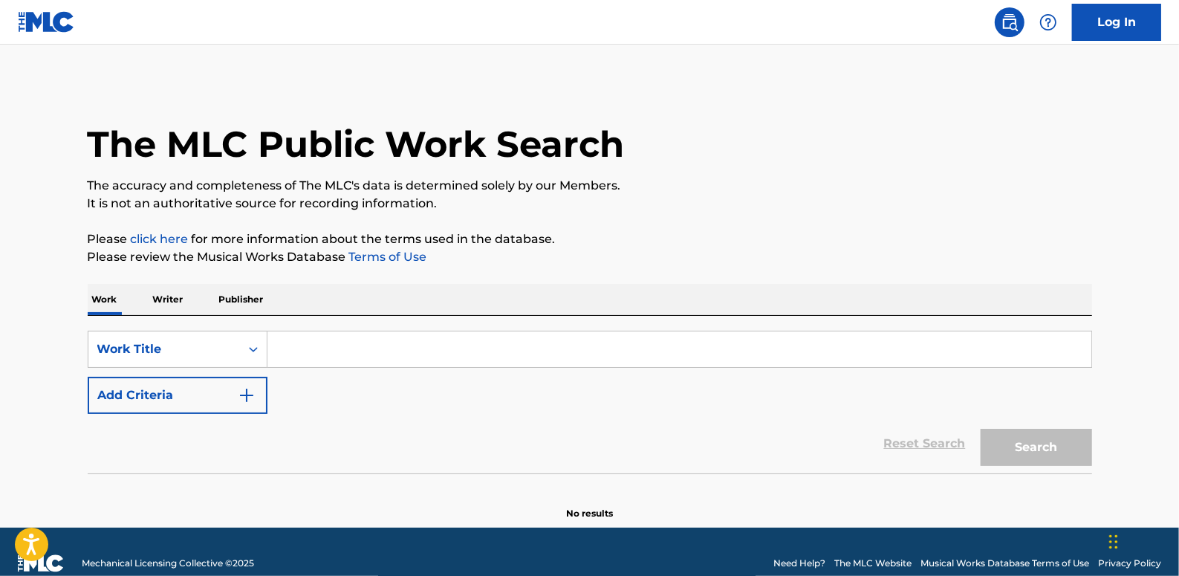
paste input "LOOP NAAR DE MAAN"
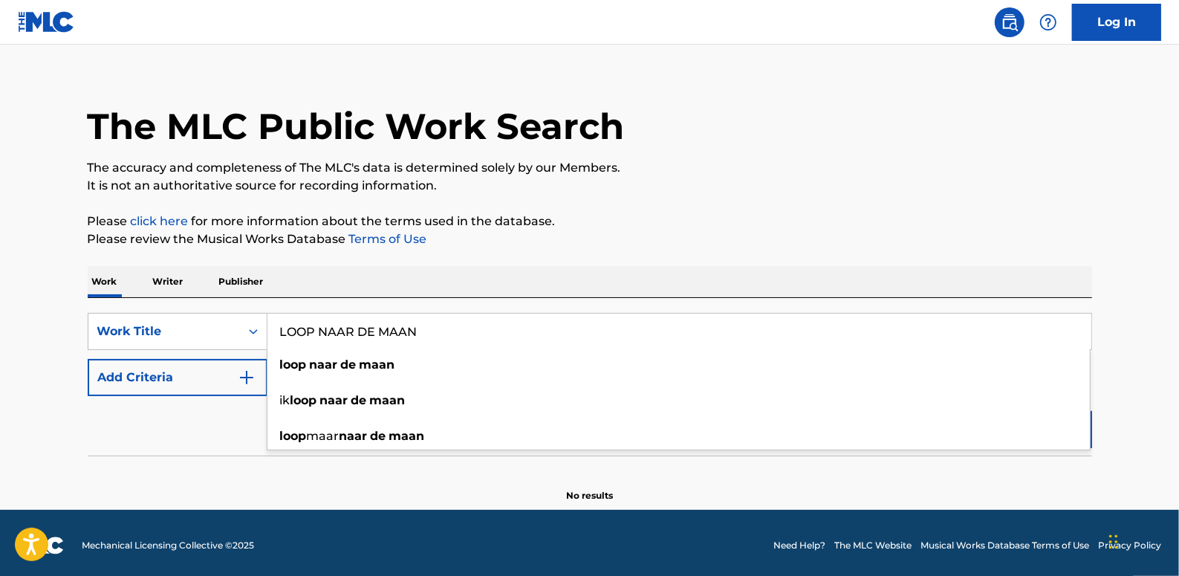
scroll to position [22, 0]
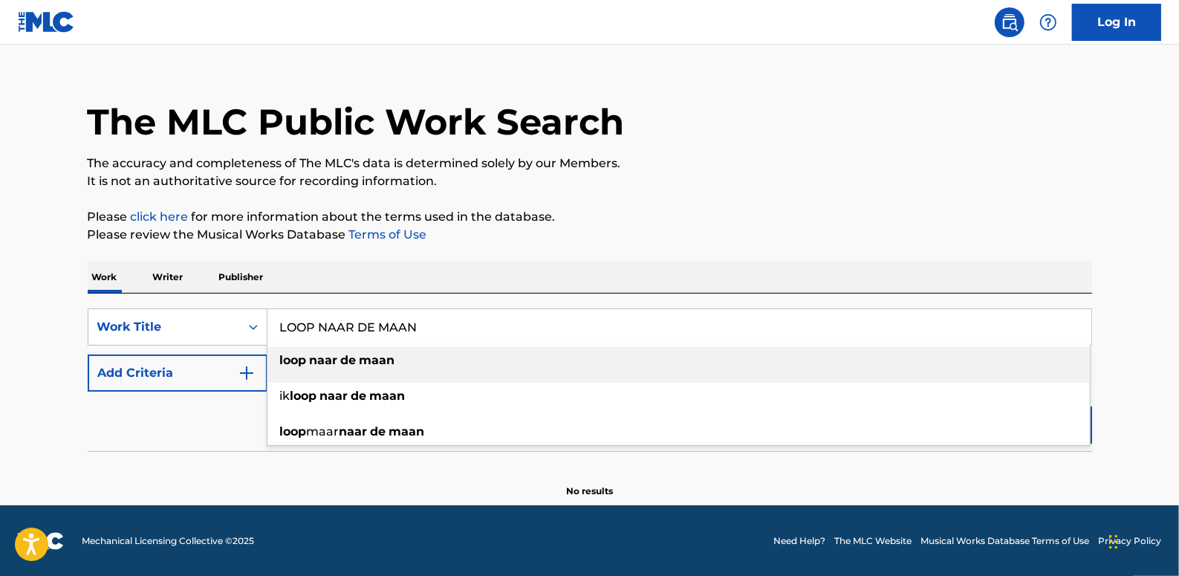
click at [406, 356] on div "loop naar de maan" at bounding box center [678, 360] width 822 height 27
type input "loop naar de maan"
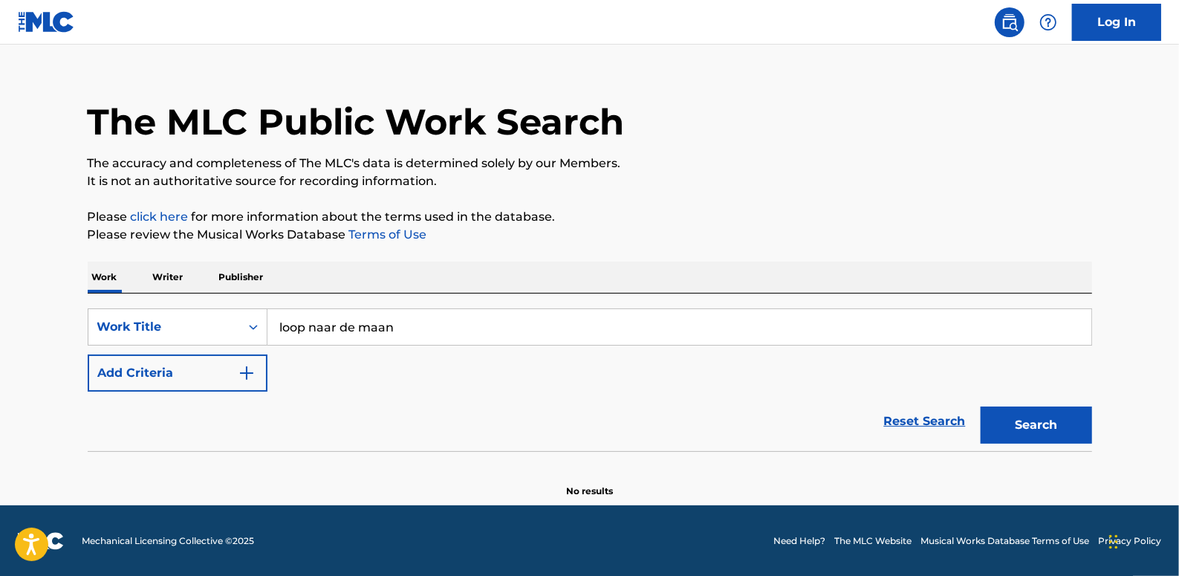
click at [1031, 420] on button "Search" at bounding box center [1035, 424] width 111 height 37
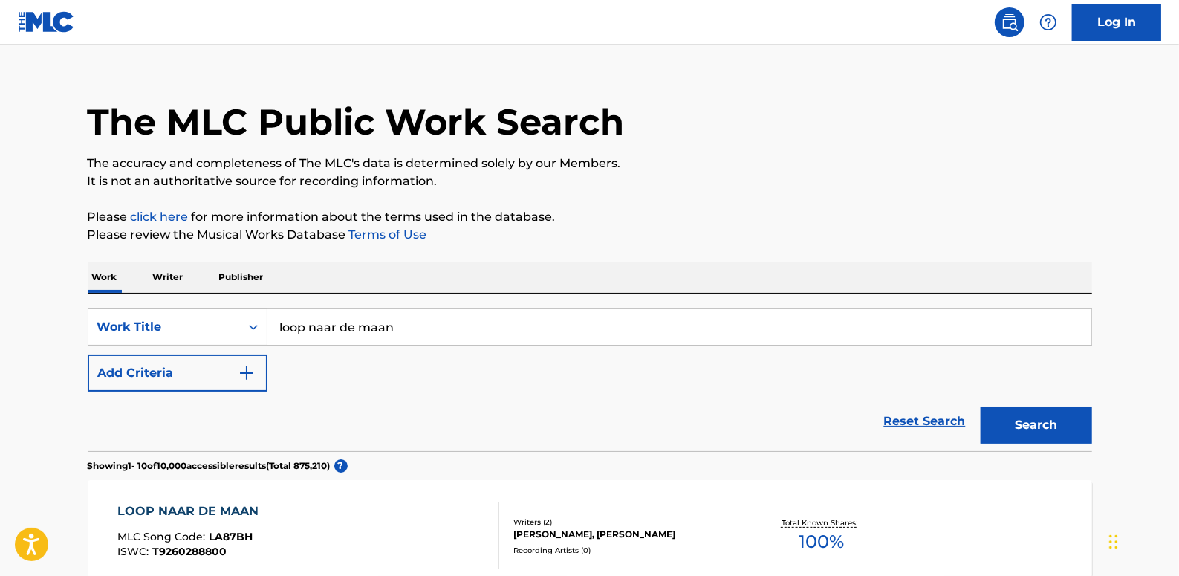
click at [168, 364] on button "Add Criteria" at bounding box center [178, 372] width 180 height 37
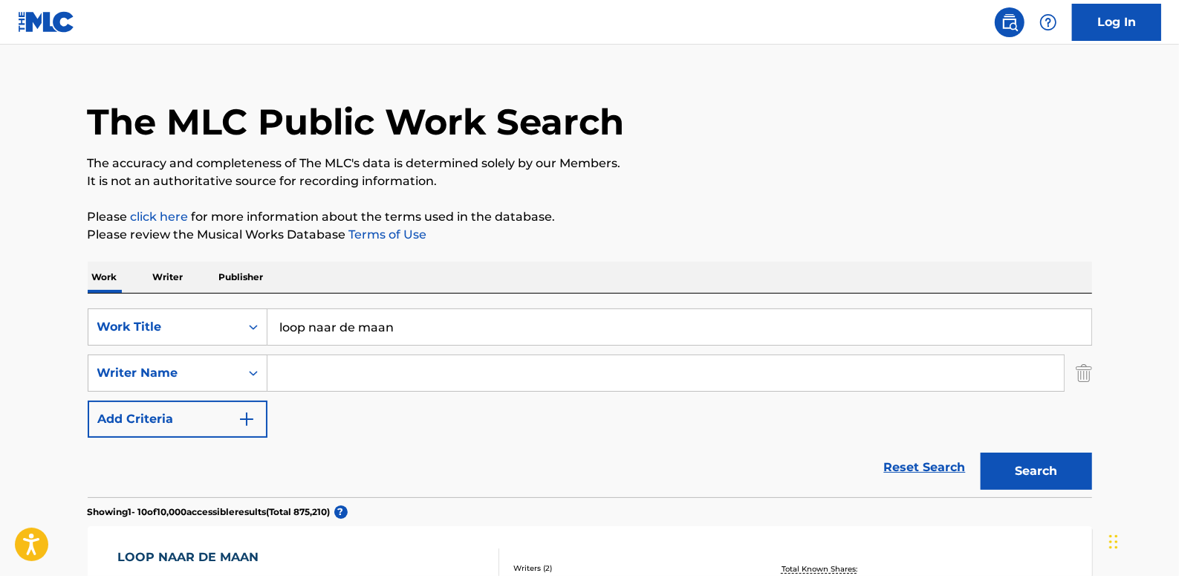
click at [329, 377] on input "Search Form" at bounding box center [665, 373] width 796 height 36
click at [1024, 469] on button "Search" at bounding box center [1035, 470] width 111 height 37
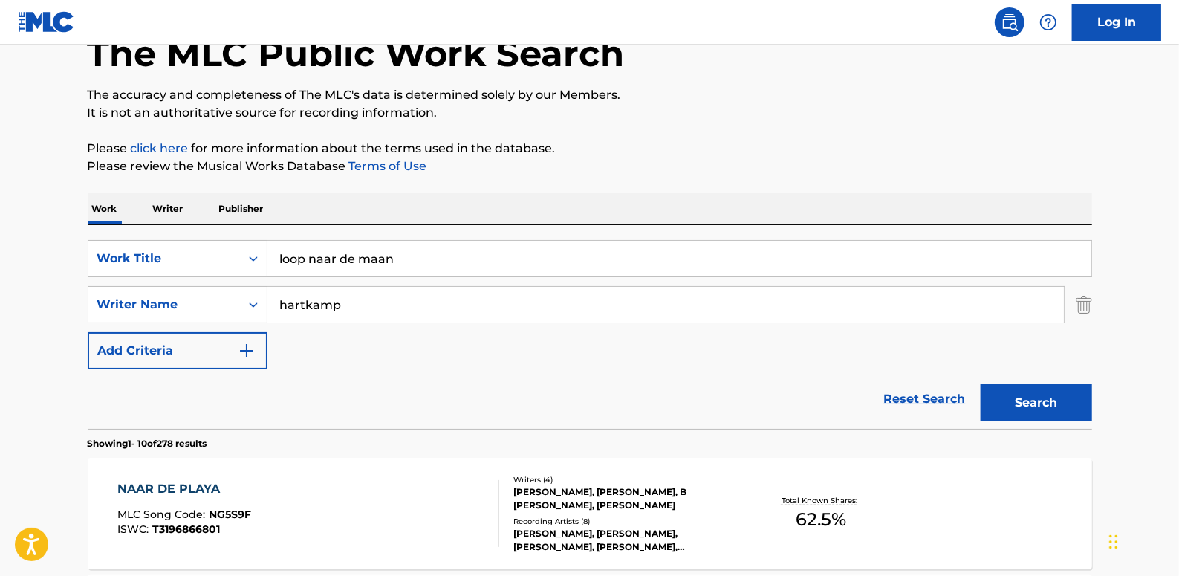
scroll to position [90, 0]
drag, startPoint x: 380, startPoint y: 305, endPoint x: 235, endPoint y: 307, distance: 144.8
click at [235, 307] on div "SearchWithCriteria7a1d23ae-71a5-48f0-8512-329118b4c04d Writer Name [PERSON_NAME]" at bounding box center [590, 305] width 1004 height 37
type input "editions"
click at [1042, 399] on button "Search" at bounding box center [1035, 403] width 111 height 37
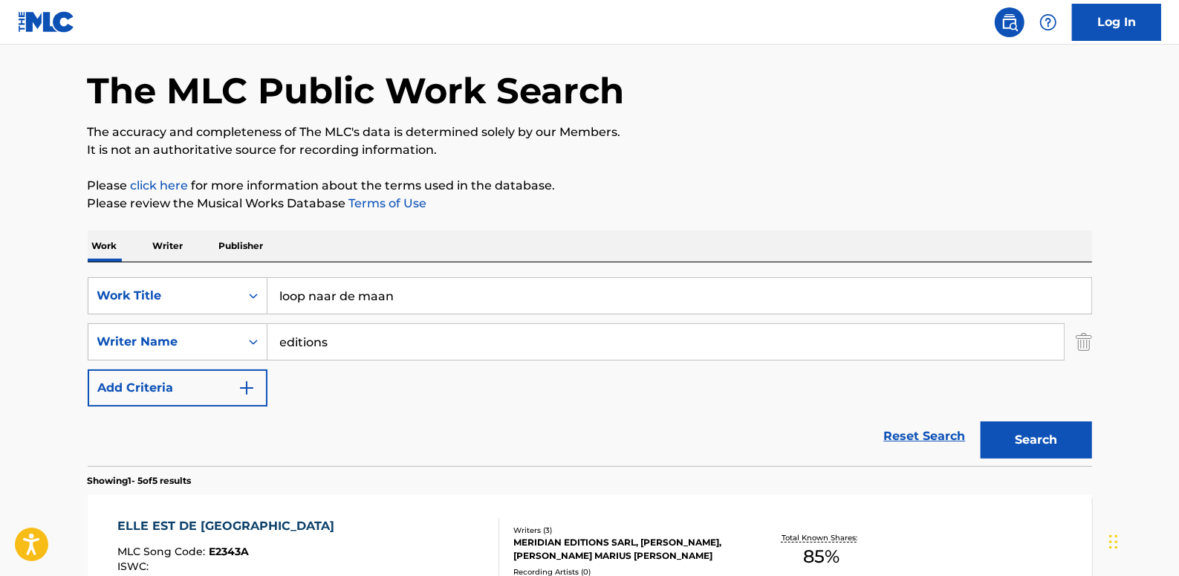
scroll to position [22, 0]
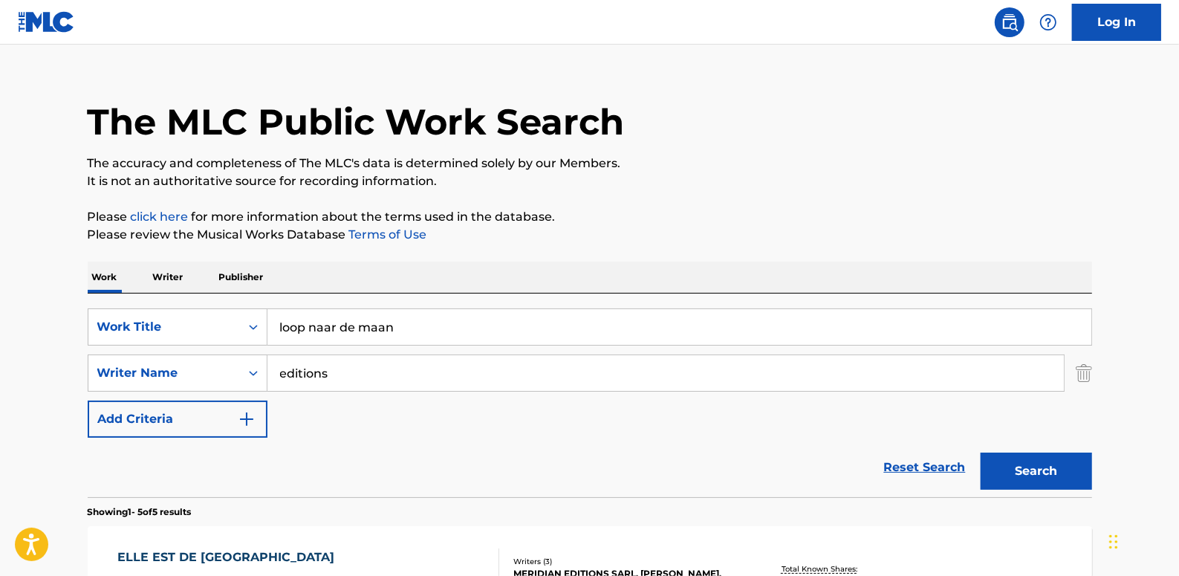
drag, startPoint x: 908, startPoint y: 459, endPoint x: 732, endPoint y: 445, distance: 175.8
click at [908, 459] on link "Reset Search" at bounding box center [924, 467] width 97 height 33
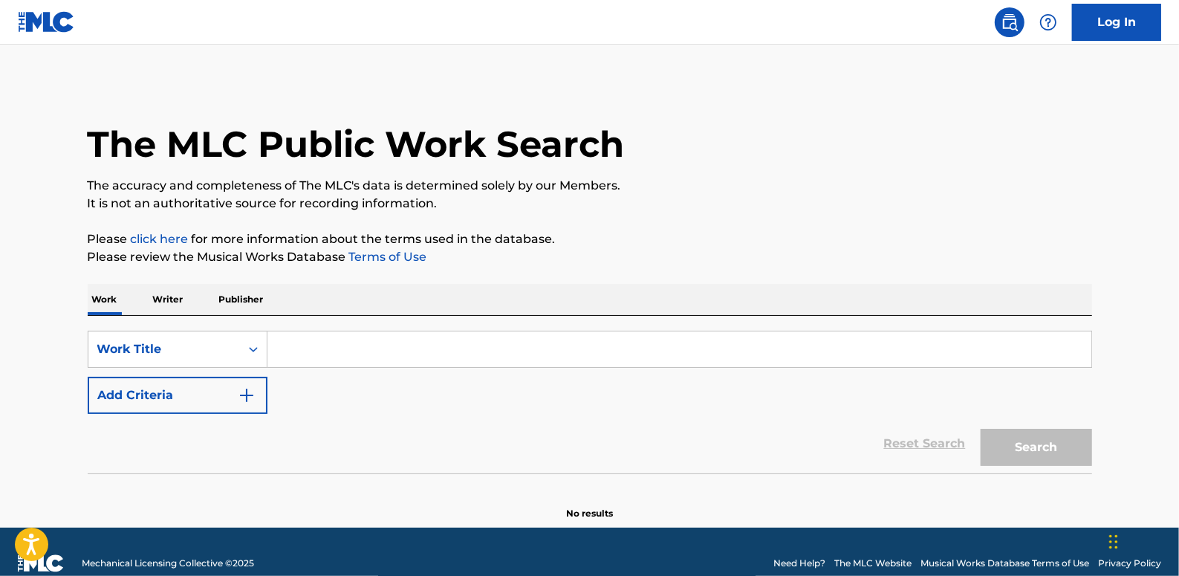
paste input "MOORNING(FEAT.[PERSON_NAME], [PERSON_NAME])"
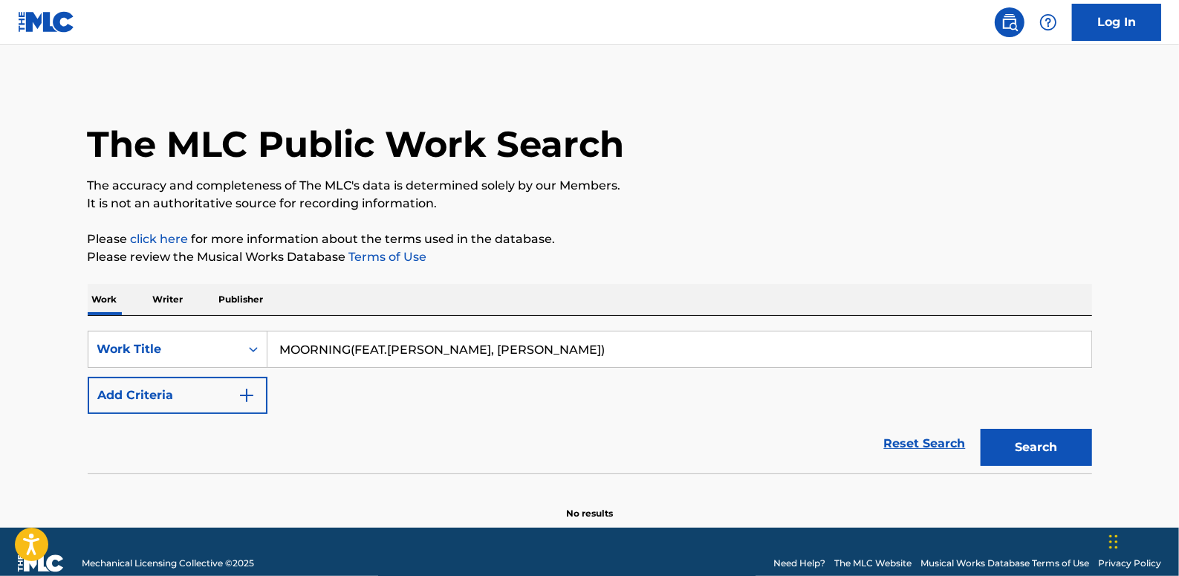
type input "MOORNING(FEAT.[PERSON_NAME], [PERSON_NAME])"
click at [1066, 449] on button "Search" at bounding box center [1035, 447] width 111 height 37
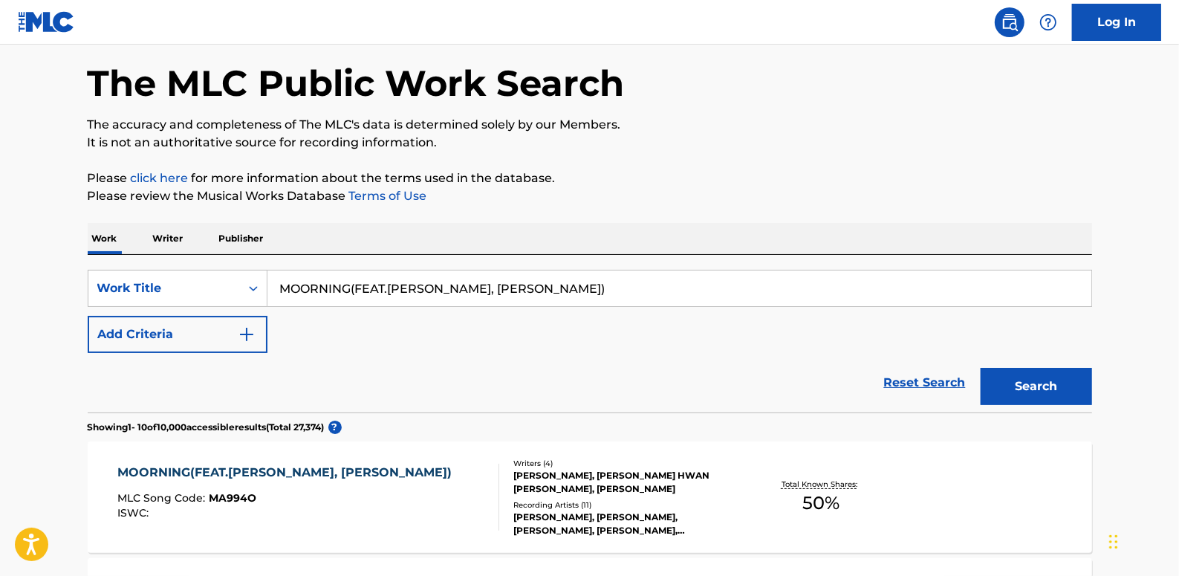
scroll to position [202, 0]
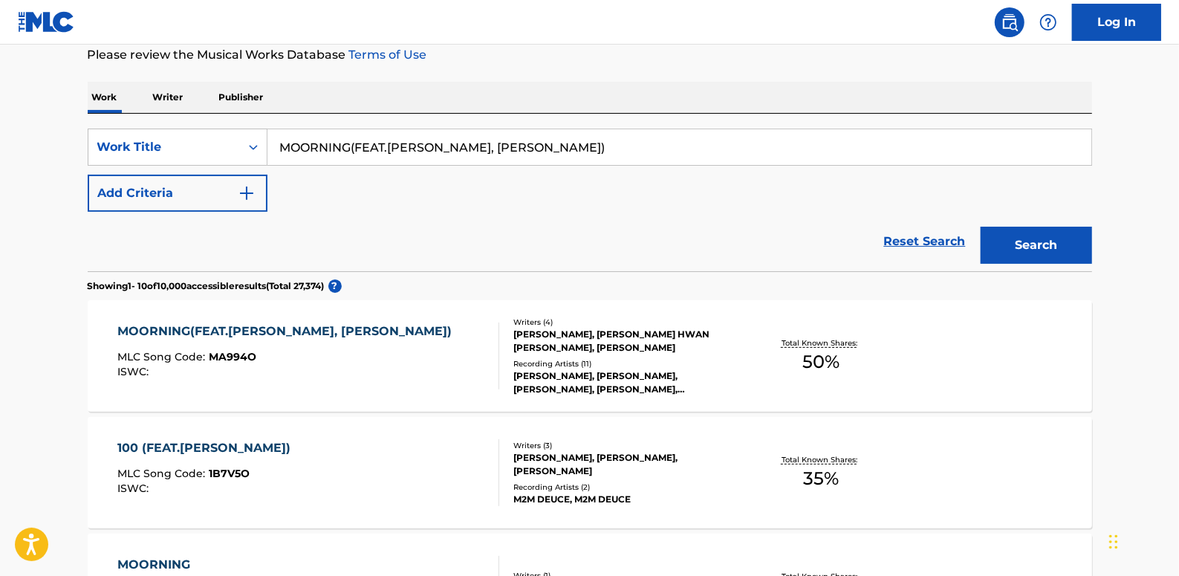
drag, startPoint x: 906, startPoint y: 238, endPoint x: 609, endPoint y: 251, distance: 297.4
click at [906, 238] on link "Reset Search" at bounding box center [924, 241] width 97 height 33
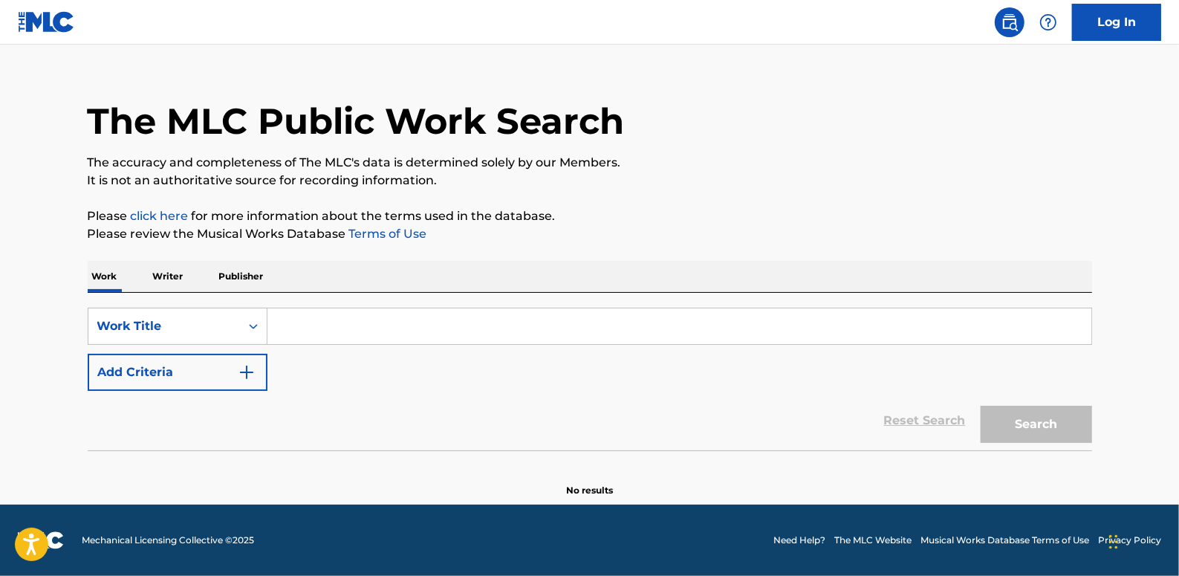
scroll to position [0, 0]
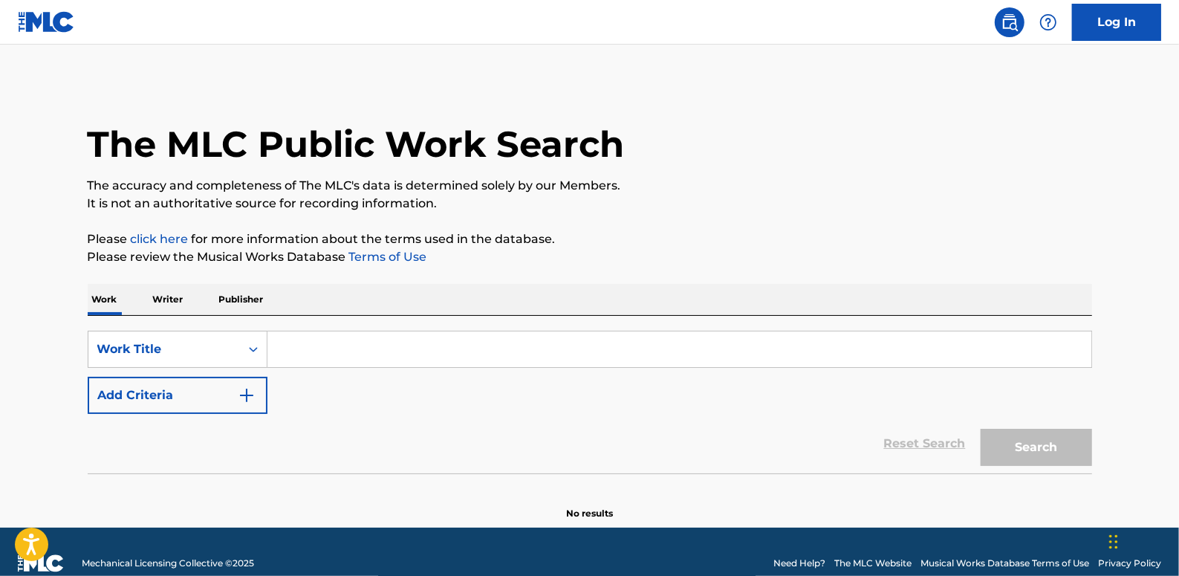
paste input "FOR THE NIGHT ([DOMAIN_NAME] L)"
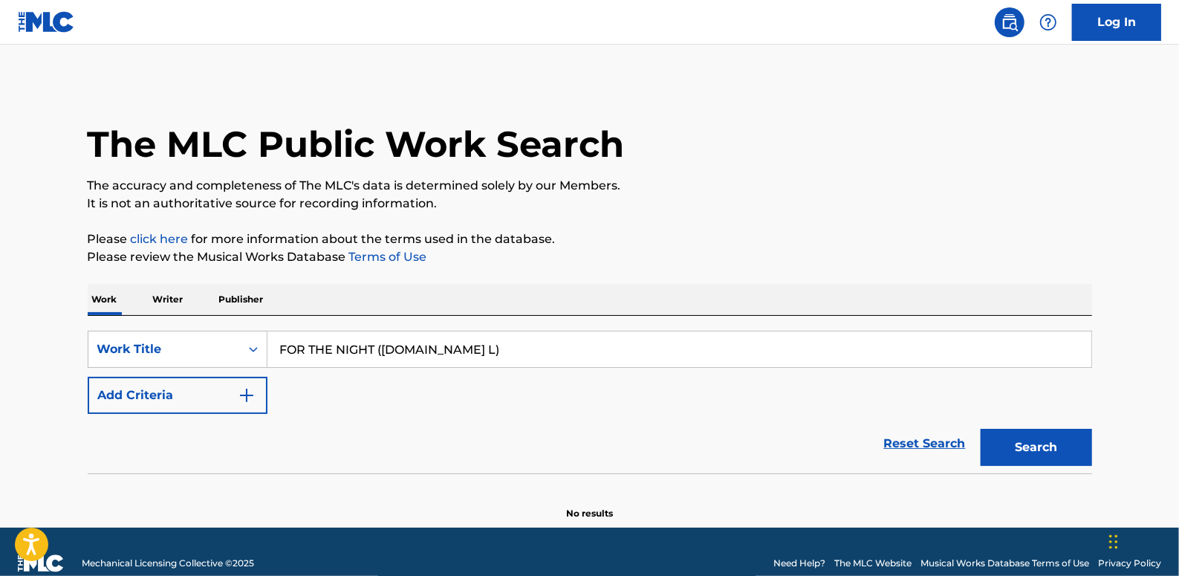
type input "FOR THE NIGHT ([DOMAIN_NAME] L)"
click at [194, 387] on button "Add Criteria" at bounding box center [178, 395] width 180 height 37
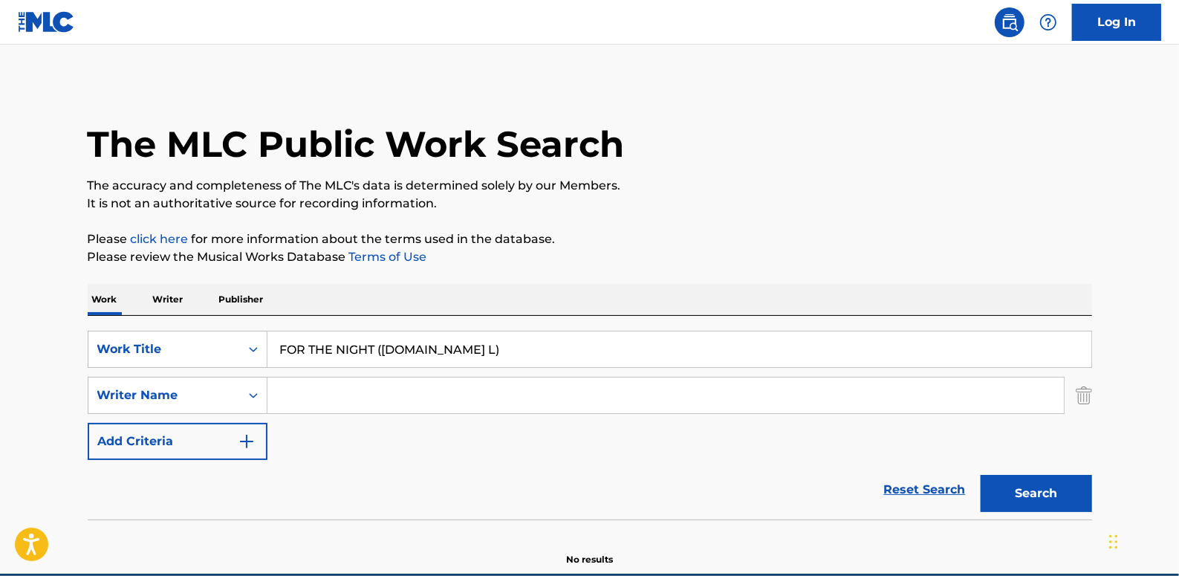
click at [1037, 490] on button "Search" at bounding box center [1035, 493] width 111 height 37
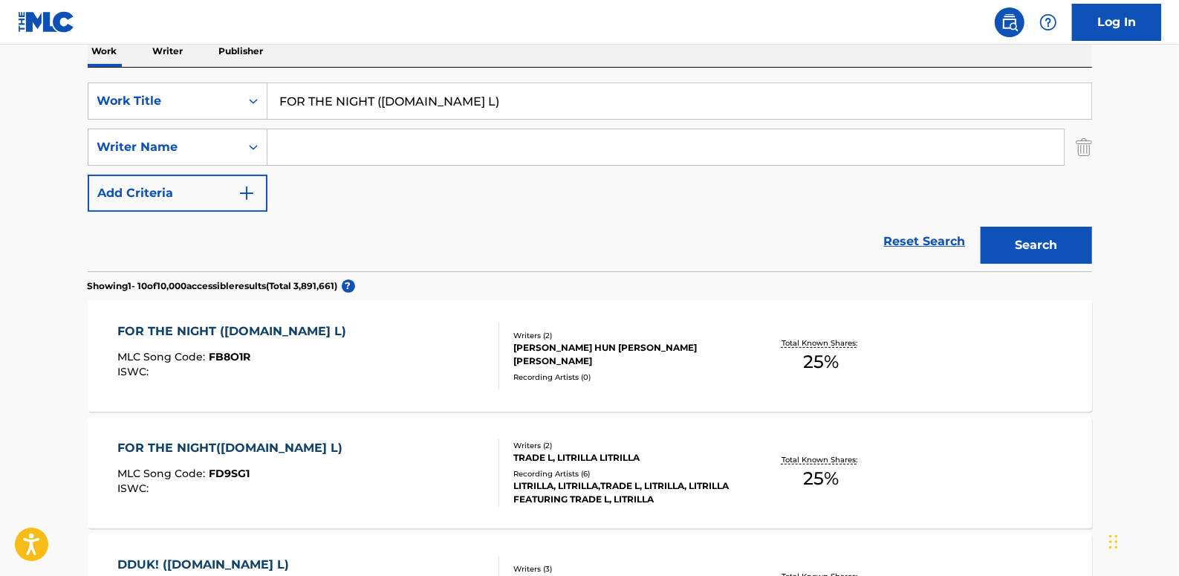
scroll to position [337, 0]
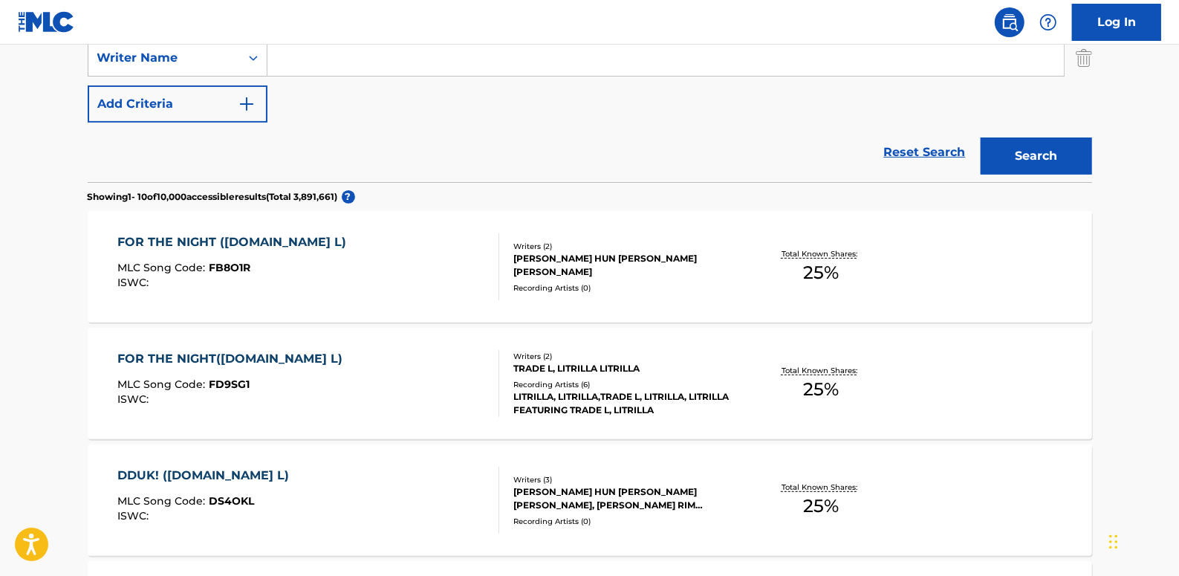
click at [402, 374] on div "FOR THE NIGHT([DOMAIN_NAME] L) MLC Song Code : FD9SG1 ISWC :" at bounding box center [308, 383] width 382 height 67
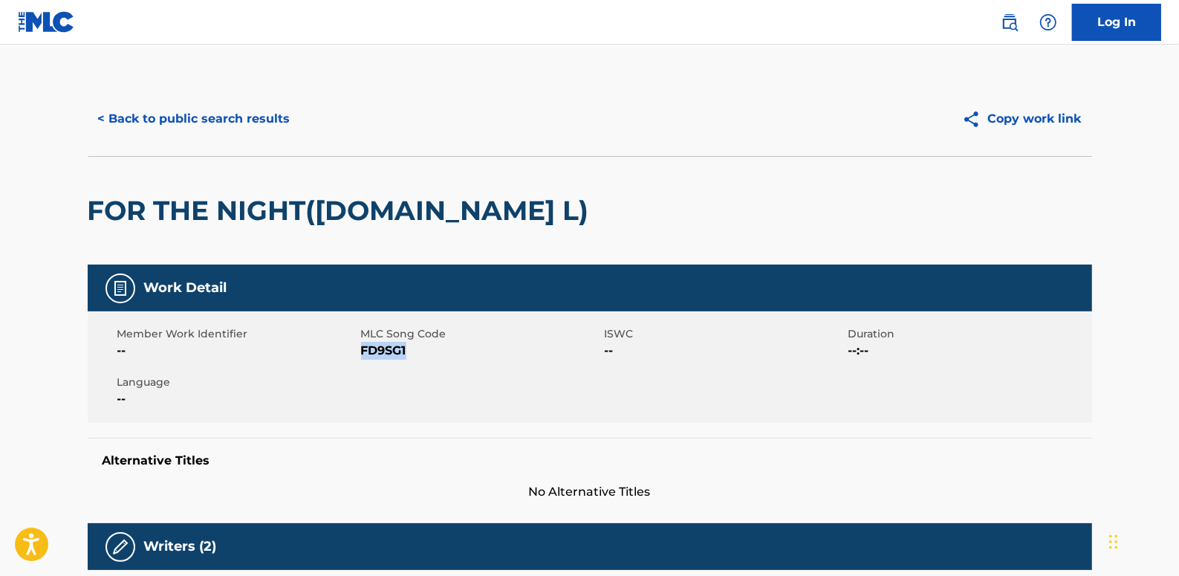
drag, startPoint x: 421, startPoint y: 351, endPoint x: 360, endPoint y: 348, distance: 61.0
click at [361, 348] on span "FD9SG1" at bounding box center [481, 351] width 240 height 18
copy span "FD9SG1"
click at [244, 117] on button "< Back to public search results" at bounding box center [194, 118] width 213 height 37
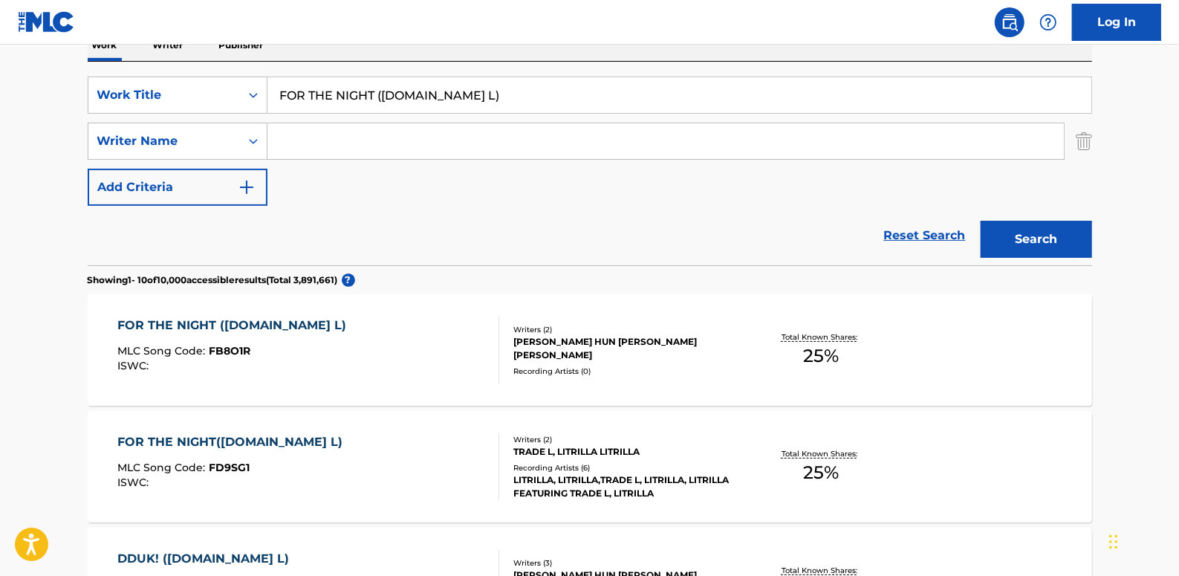
scroll to position [195, 0]
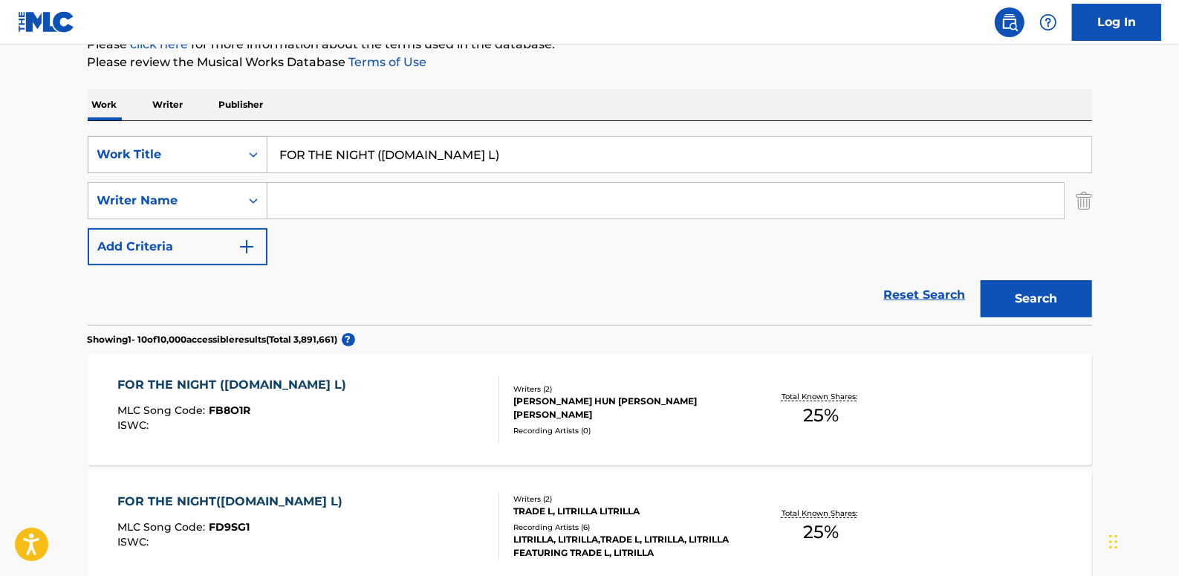
drag, startPoint x: 420, startPoint y: 154, endPoint x: 253, endPoint y: 146, distance: 167.3
click at [253, 146] on div "SearchWithCriteria89b58974-b7fc-4c3b-8f48-836f989d0028 Work Title FOR THE NIGHT…" at bounding box center [590, 154] width 1004 height 37
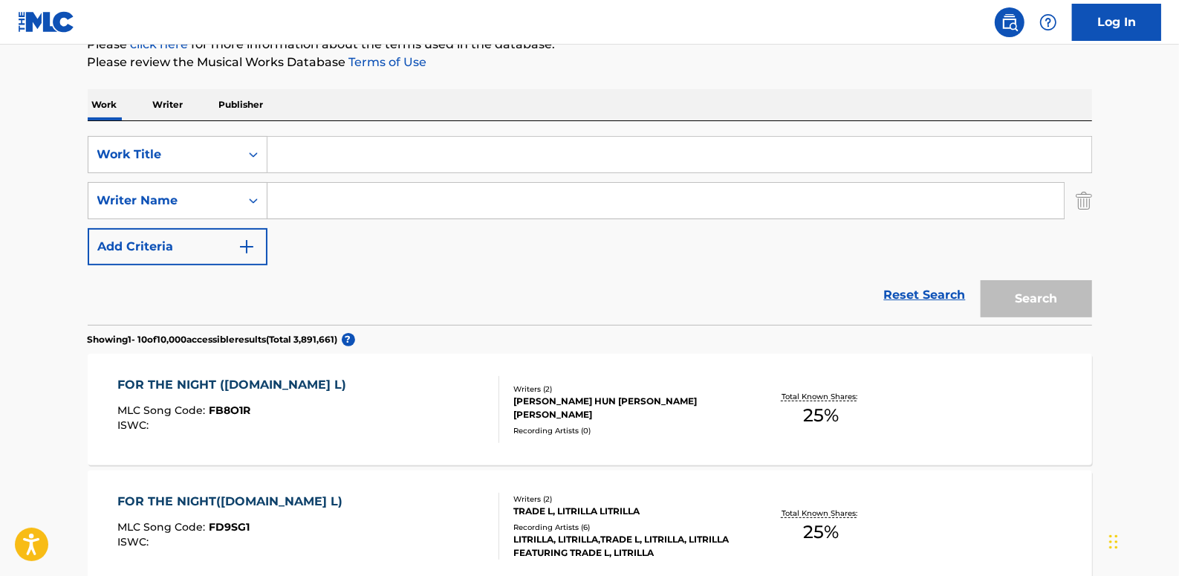
paste input "OUTSWAGGIN (FEAT.TRADEL)"
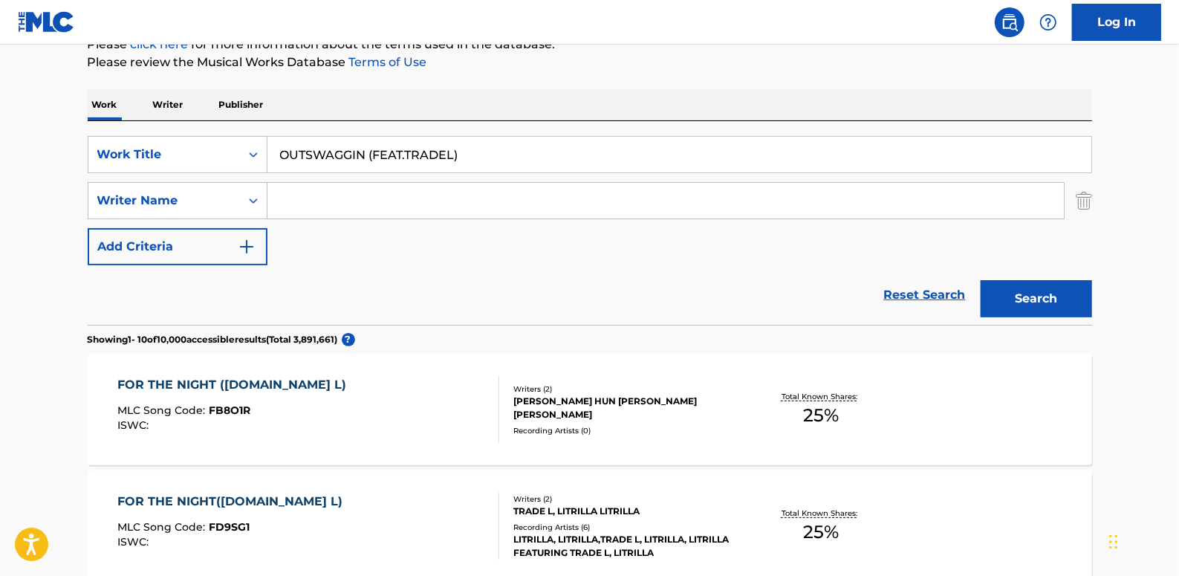
type input "OUTSWAGGIN (FEAT.TRADEL)"
click at [1023, 296] on button "Search" at bounding box center [1035, 298] width 111 height 37
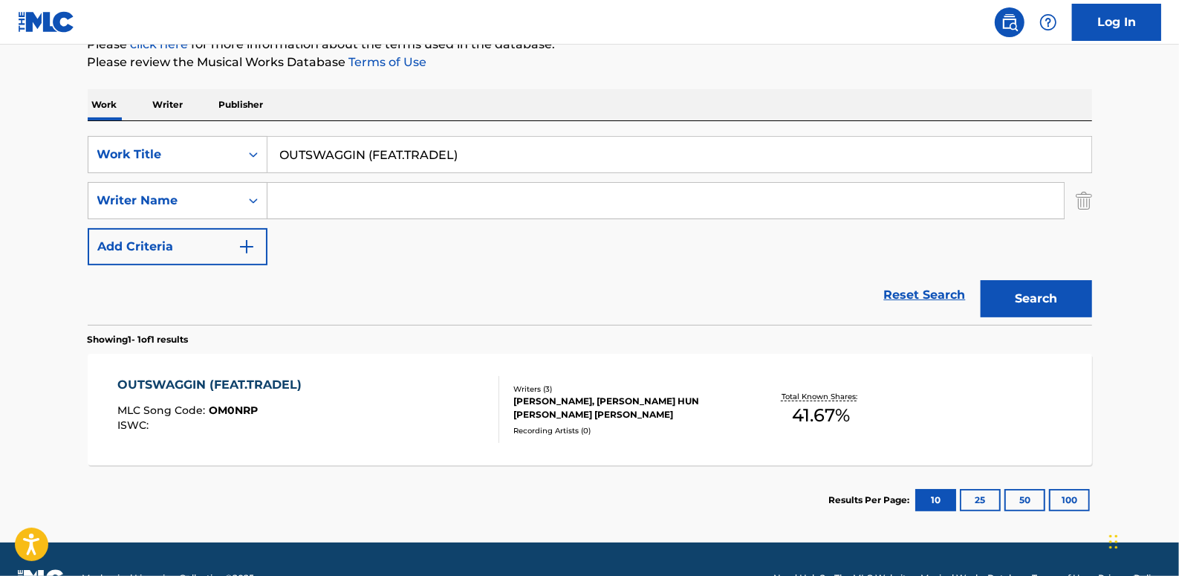
drag, startPoint x: 496, startPoint y: 163, endPoint x: 322, endPoint y: 154, distance: 174.0
click at [243, 141] on div "SearchWithCriteria89b58974-b7fc-4c3b-8f48-836f989d0028 Work Title OUTSWAGGIN (F…" at bounding box center [590, 154] width 1004 height 37
